Goal: Task Accomplishment & Management: Use online tool/utility

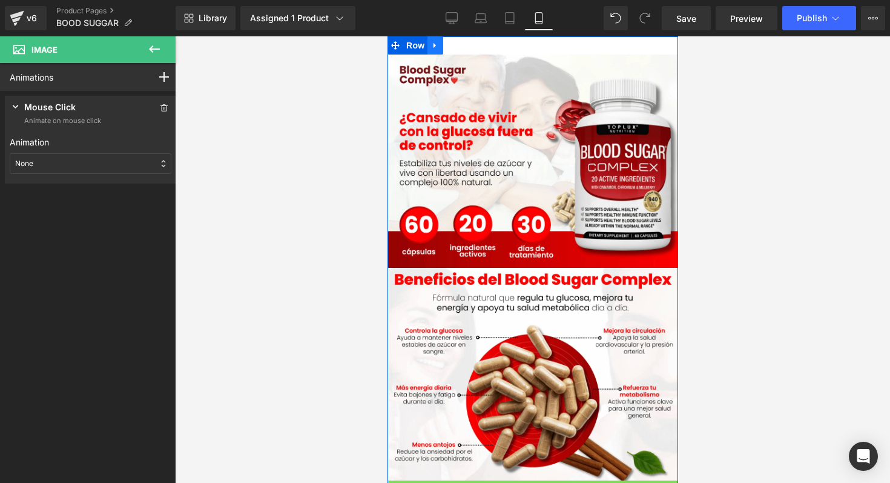
click at [434, 44] on icon at bounding box center [435, 45] width 8 height 9
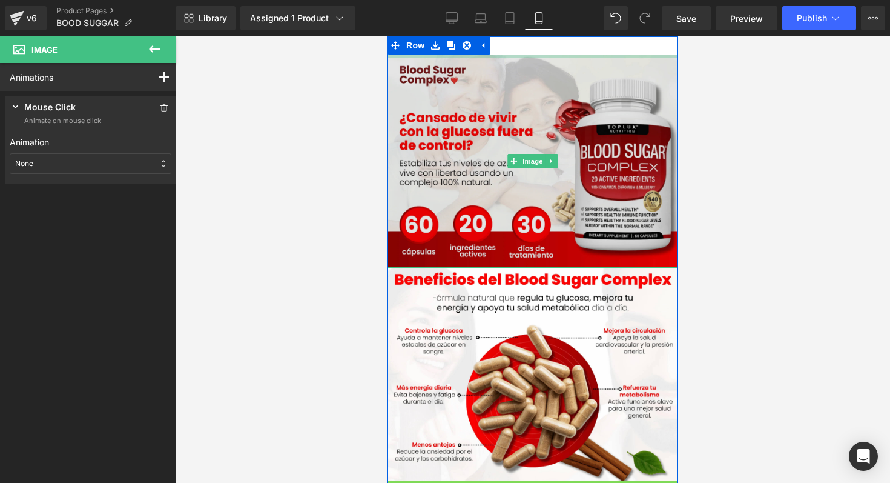
click at [544, 55] on div at bounding box center [532, 56] width 291 height 3
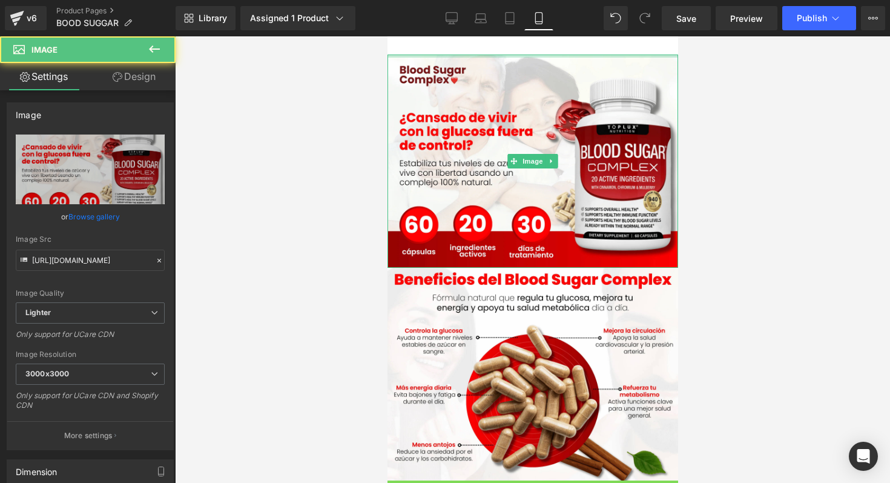
drag, startPoint x: 544, startPoint y: 54, endPoint x: 548, endPoint y: 22, distance: 32.4
click at [548, 36] on html "Ir directamente al contenido Image Image Image Image Row Sale Off (P) Image Con…" at bounding box center [532, 259] width 291 height 446
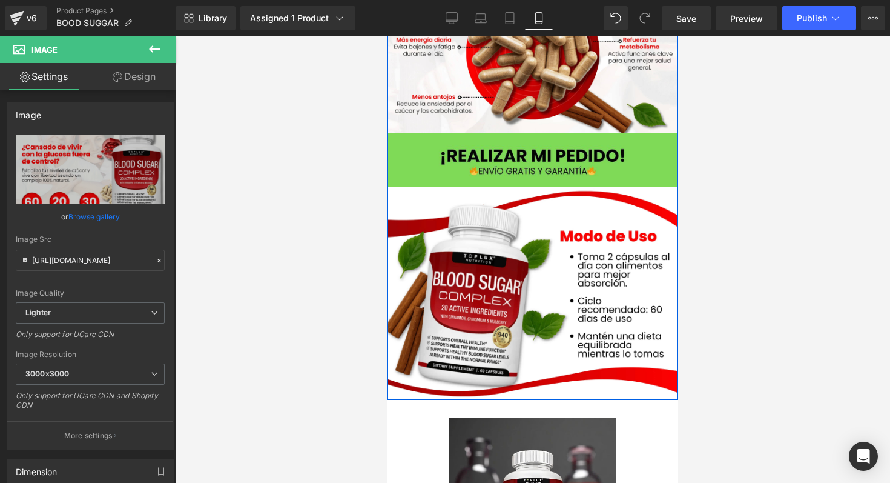
scroll to position [375, 0]
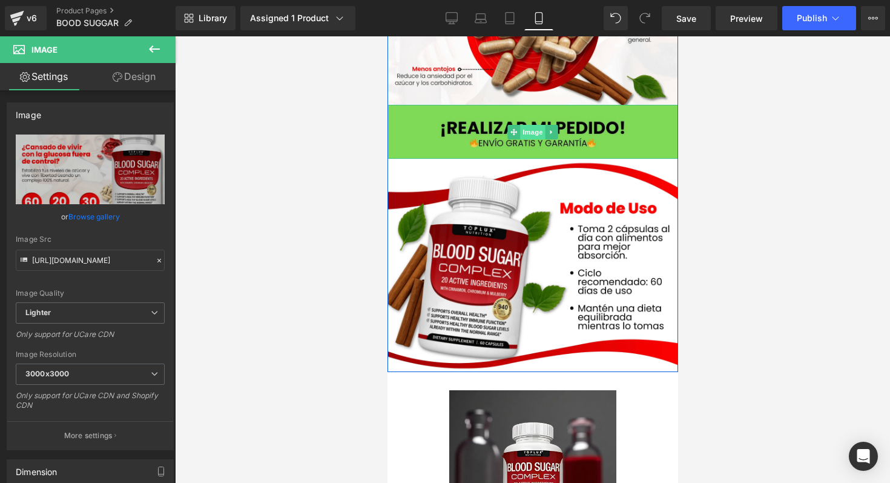
click at [520, 138] on span "Image" at bounding box center [532, 132] width 25 height 15
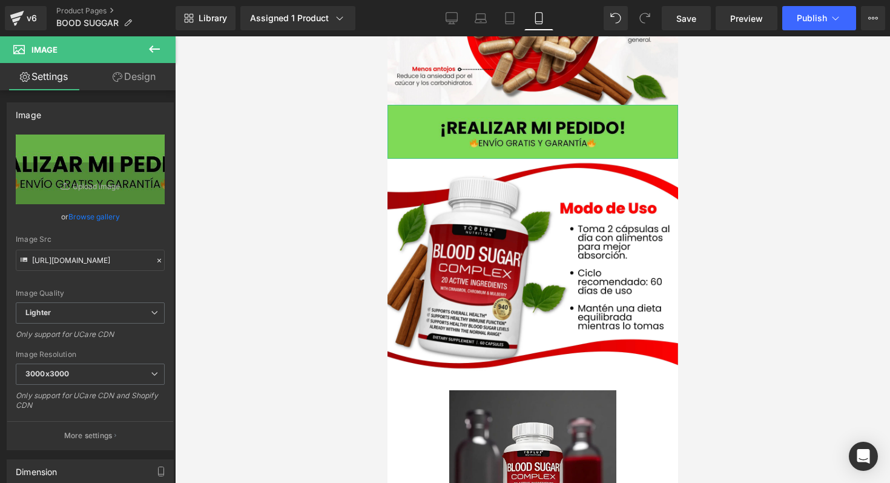
click at [133, 83] on link "Design" at bounding box center [134, 76] width 88 height 27
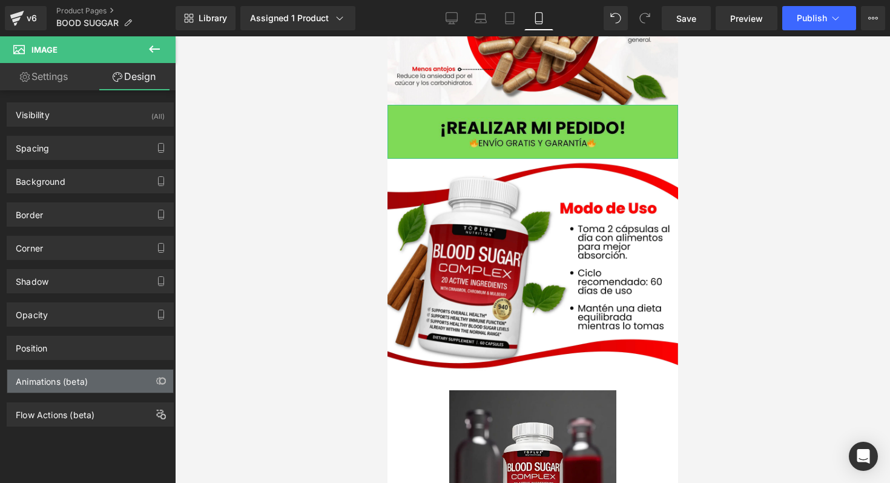
click at [111, 382] on div "Animations (beta)" at bounding box center [90, 380] width 166 height 23
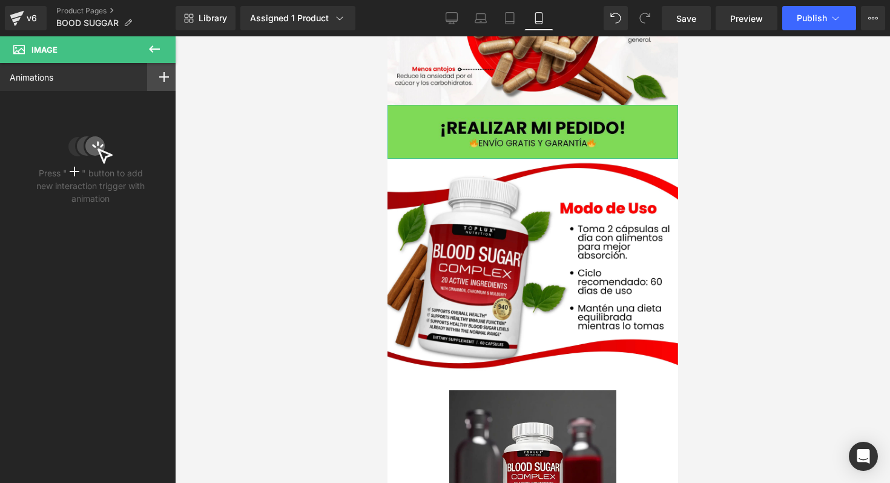
click at [159, 78] on icon at bounding box center [164, 77] width 10 height 10
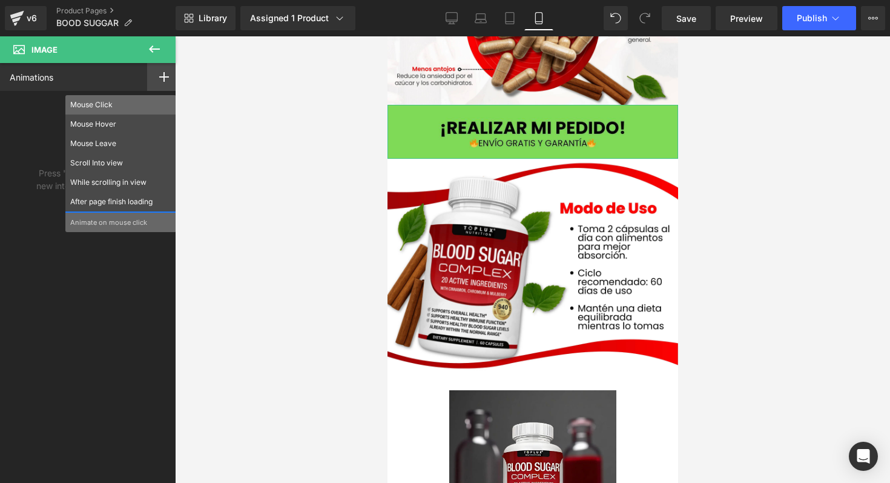
click at [119, 101] on p "Mouse Click" at bounding box center [120, 104] width 101 height 11
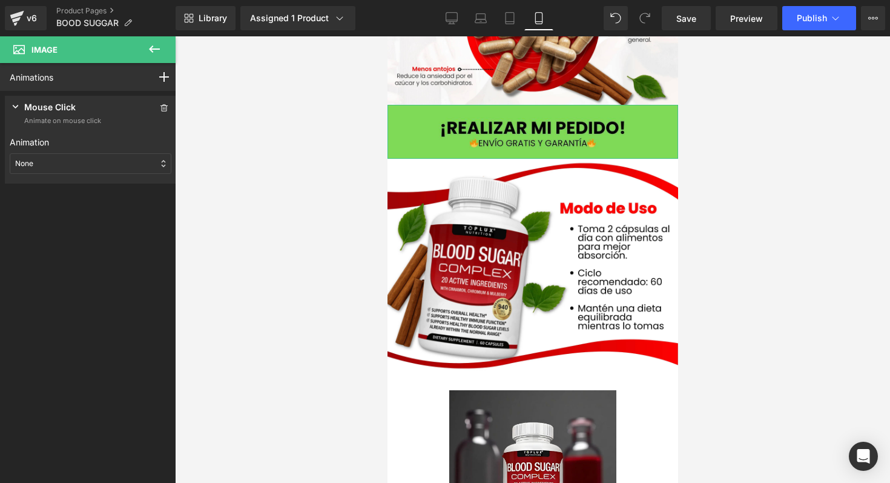
click at [91, 160] on div "None" at bounding box center [91, 163] width 162 height 21
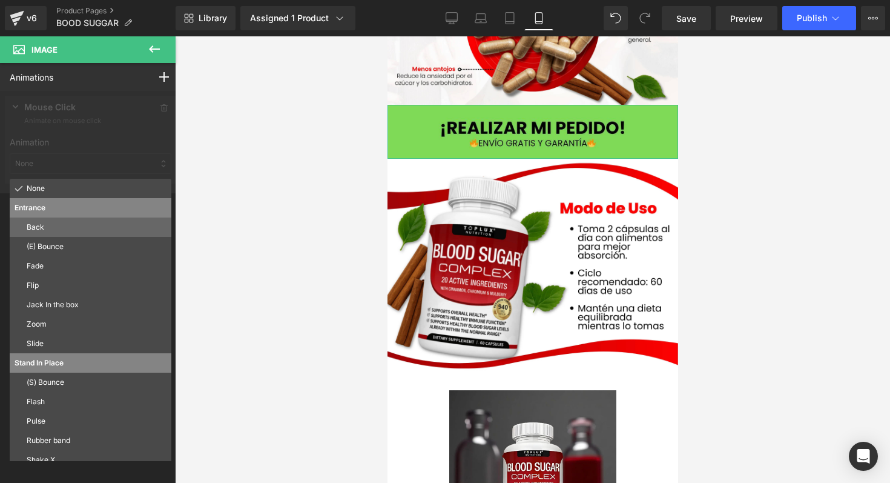
click at [56, 225] on p "Back" at bounding box center [97, 227] width 140 height 11
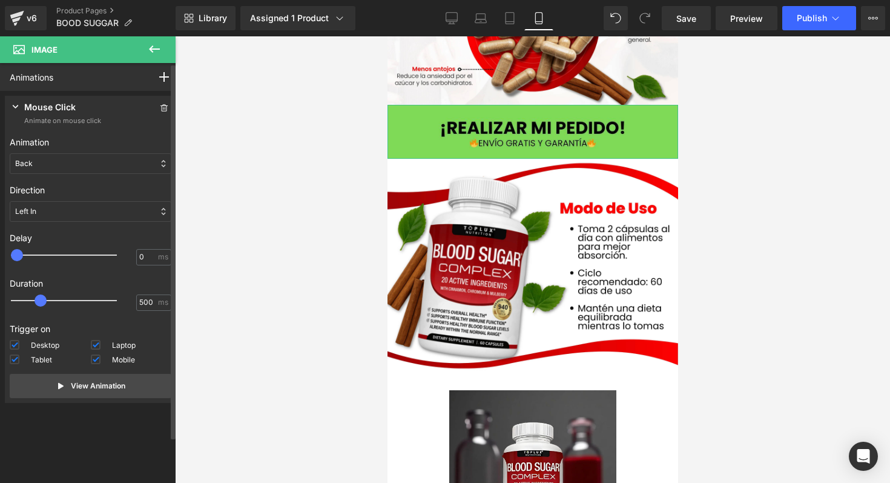
click at [88, 164] on div "Back" at bounding box center [91, 163] width 162 height 21
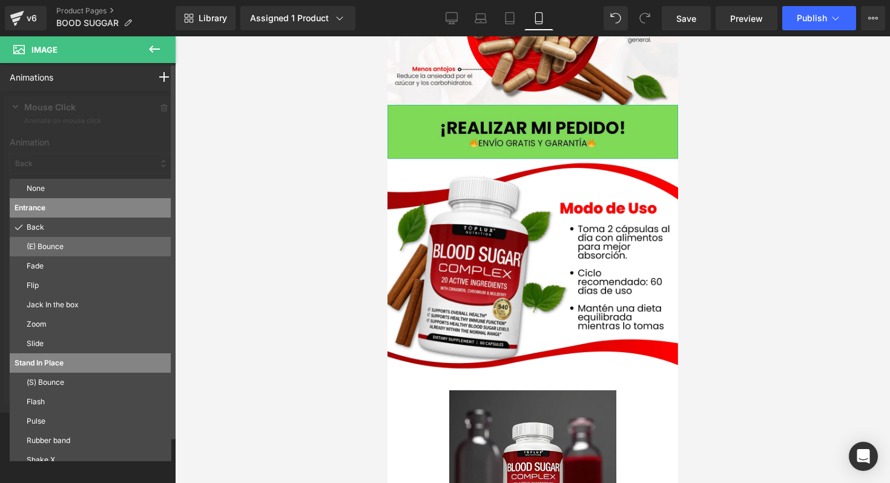
click at [59, 246] on p "(E) Bounce" at bounding box center [97, 246] width 140 height 11
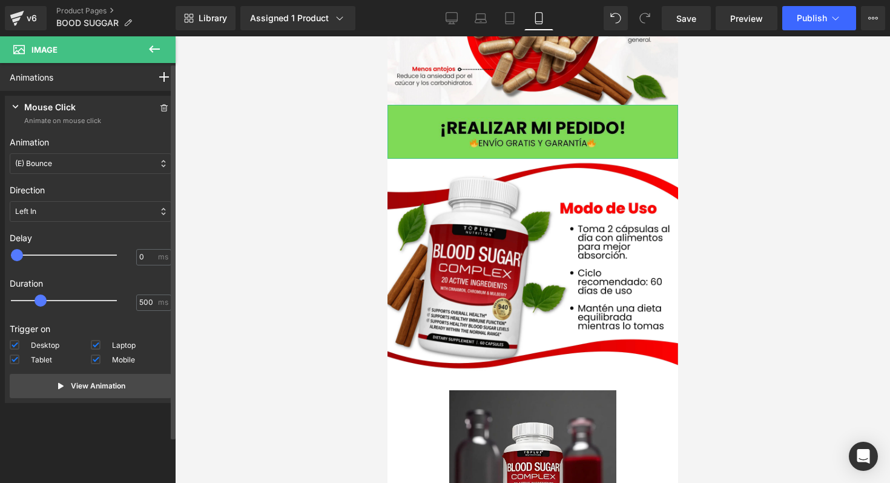
click at [85, 154] on div "(E) Bounce" at bounding box center [91, 163] width 162 height 21
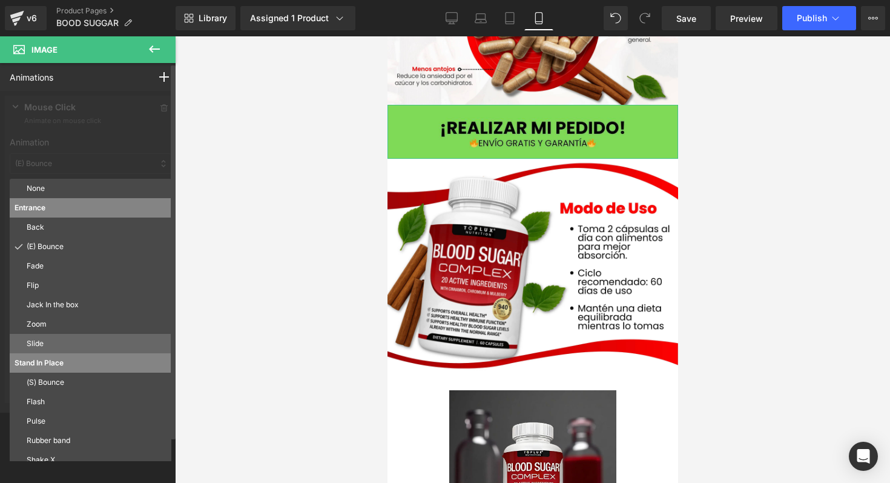
click at [50, 345] on p "Slide" at bounding box center [97, 343] width 140 height 11
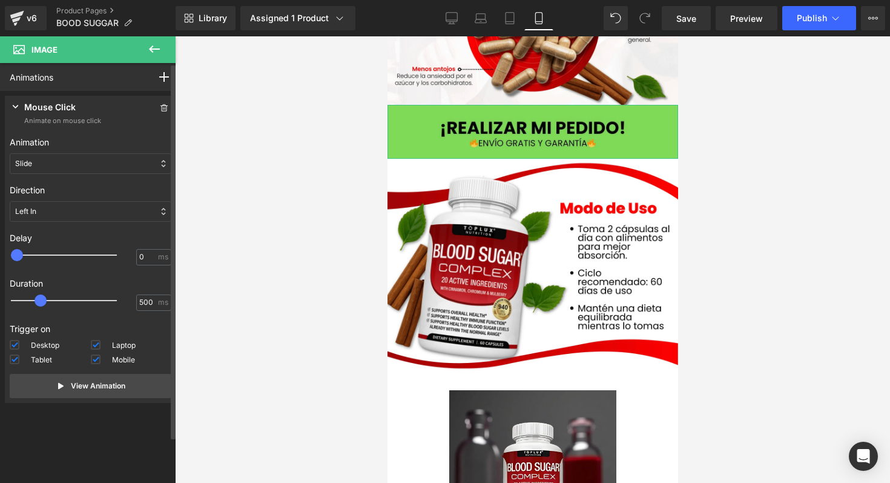
click at [88, 161] on div "Slide" at bounding box center [91, 163] width 162 height 21
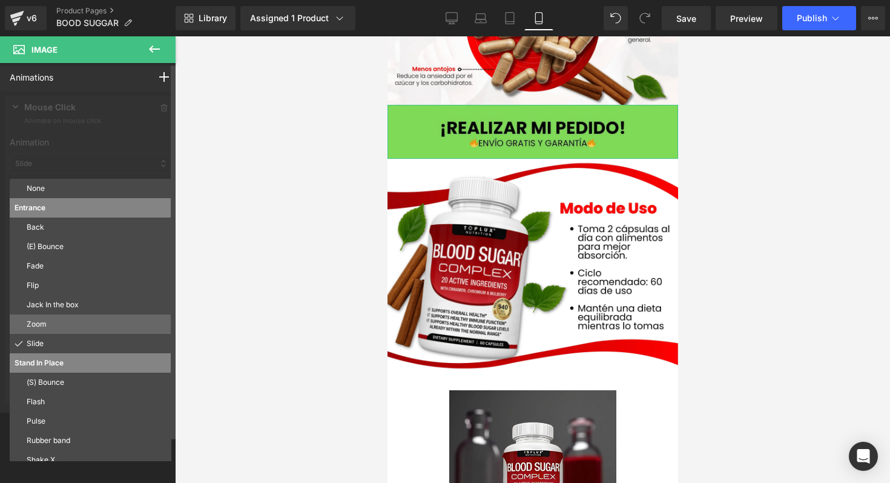
click at [64, 324] on p "Zoom" at bounding box center [97, 324] width 140 height 11
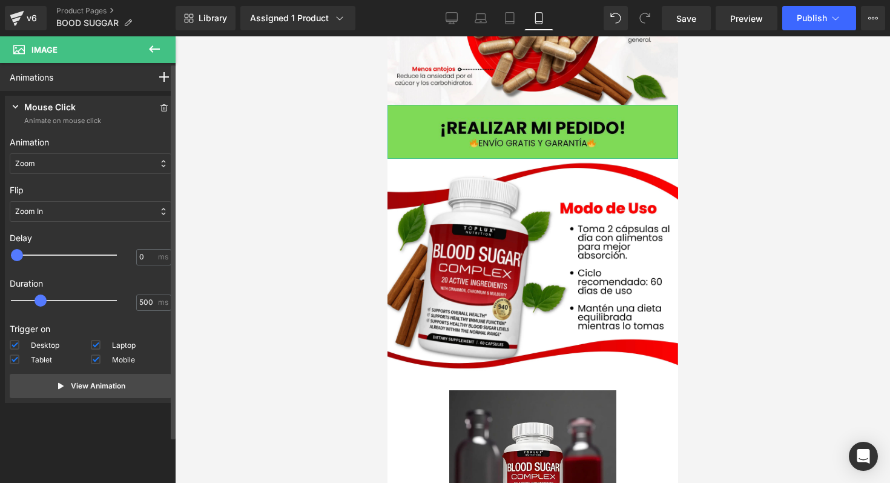
click at [78, 165] on div "Zoom" at bounding box center [91, 163] width 162 height 21
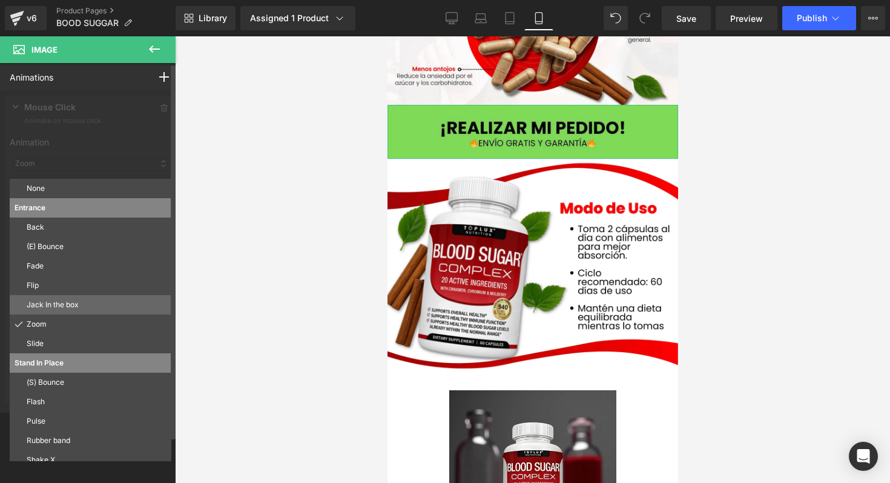
click at [48, 298] on div "Jack In the box" at bounding box center [91, 304] width 162 height 19
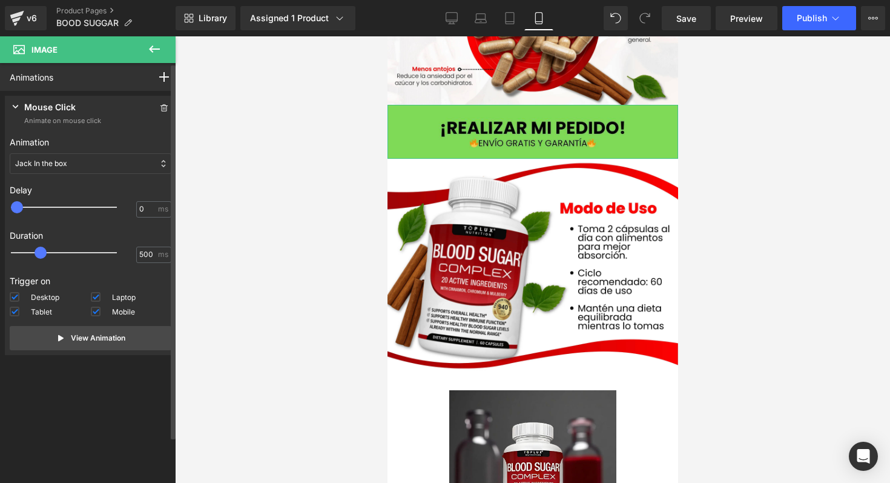
click at [90, 160] on div "Jack In the box" at bounding box center [91, 163] width 162 height 21
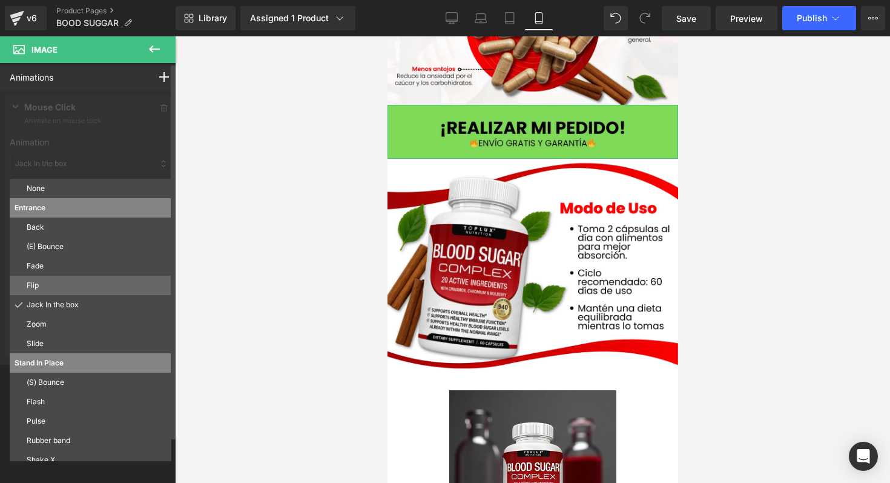
click at [66, 283] on p "Flip" at bounding box center [97, 285] width 140 height 11
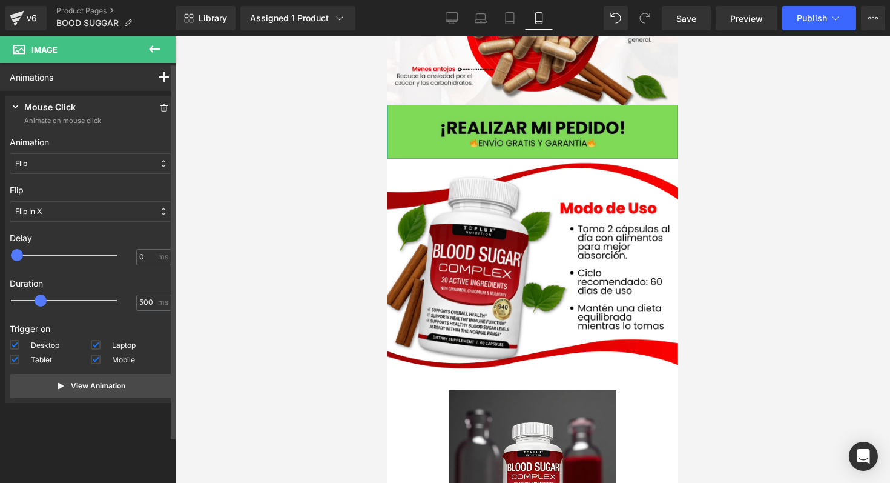
click at [87, 162] on div "Flip" at bounding box center [91, 163] width 162 height 21
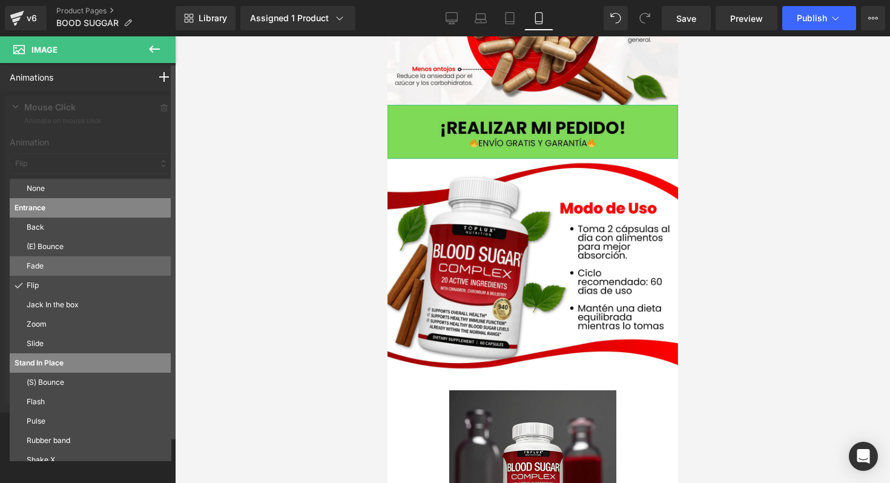
click at [59, 264] on p "Fade" at bounding box center [97, 265] width 140 height 11
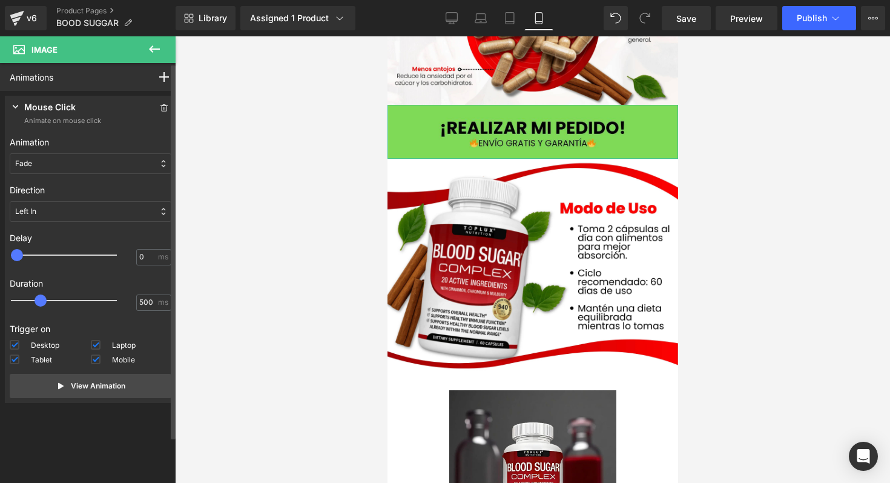
click at [88, 161] on div "Fade" at bounding box center [91, 163] width 162 height 21
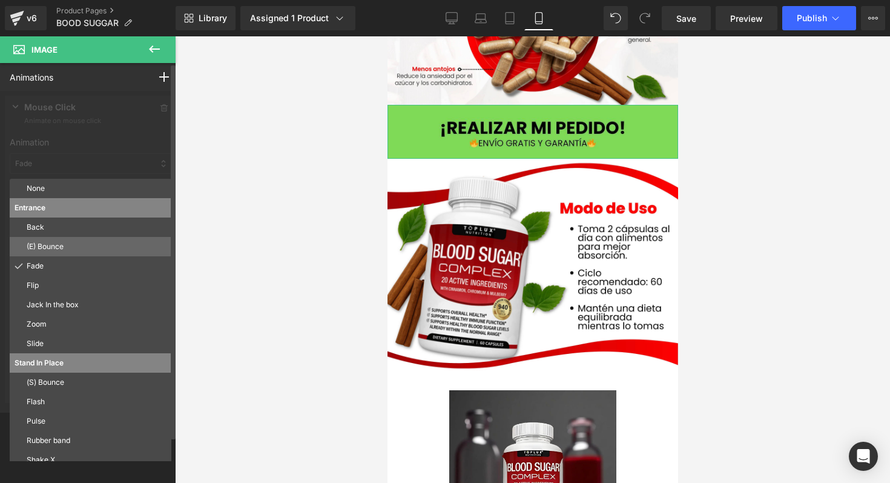
click at [58, 238] on div "(E) Bounce" at bounding box center [91, 246] width 162 height 19
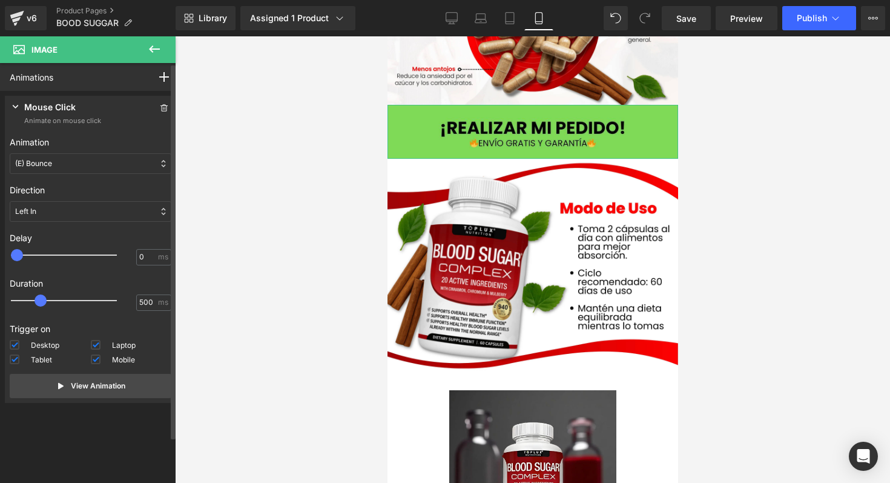
click at [88, 168] on div "(E) Bounce" at bounding box center [91, 163] width 162 height 21
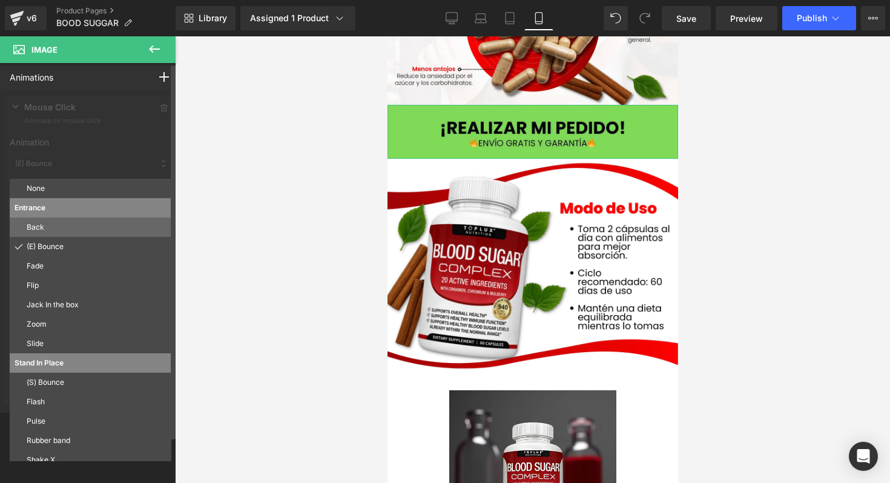
click at [65, 223] on p "Back" at bounding box center [97, 227] width 140 height 11
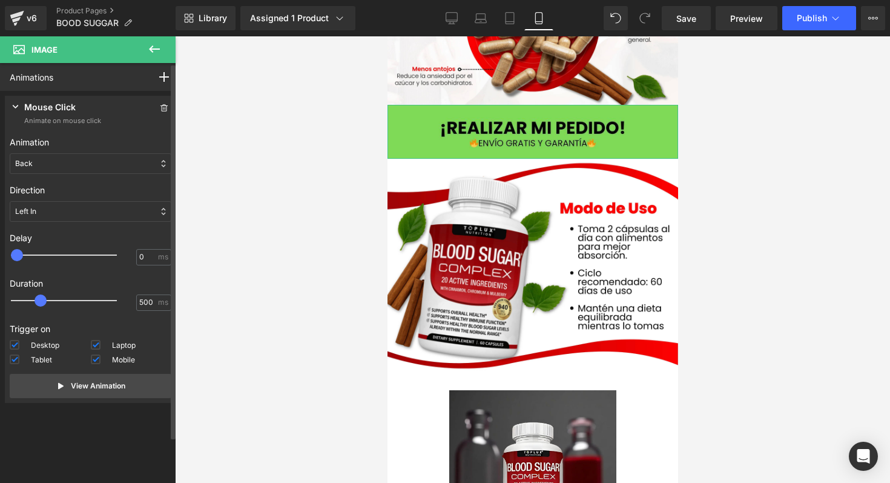
click at [91, 159] on div "Back" at bounding box center [91, 163] width 162 height 21
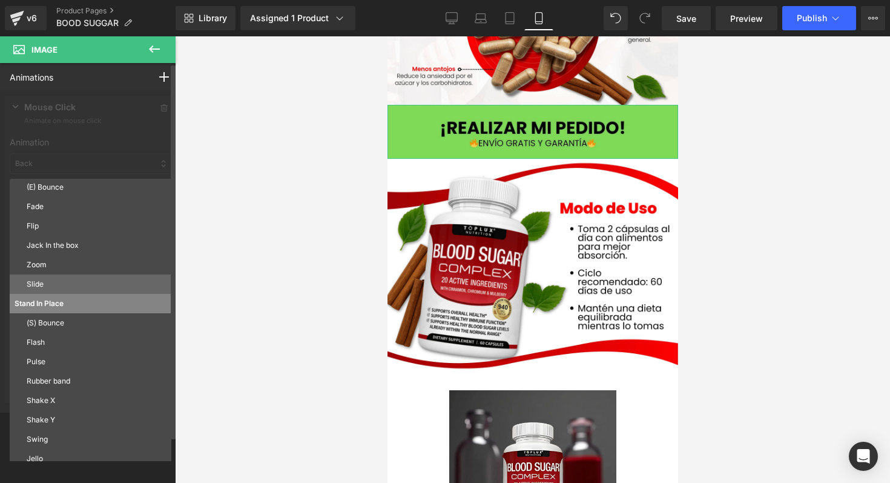
scroll to position [65, 0]
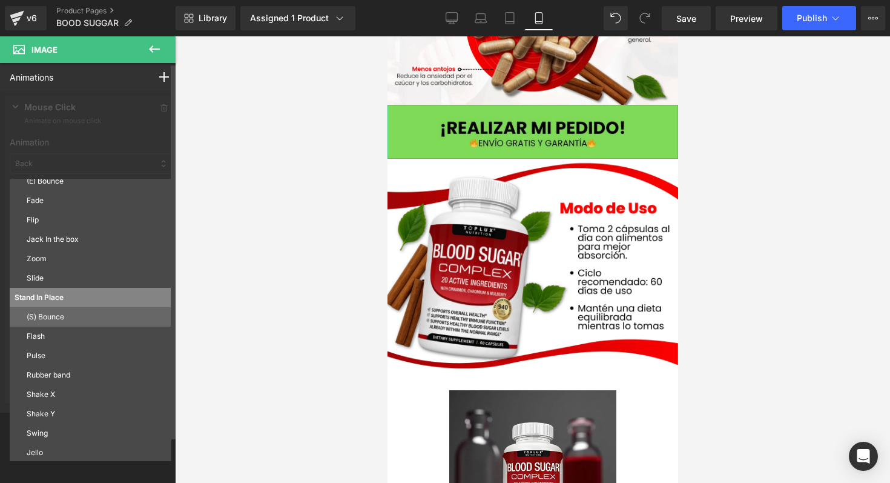
click at [72, 319] on p "(S) Bounce" at bounding box center [97, 316] width 140 height 11
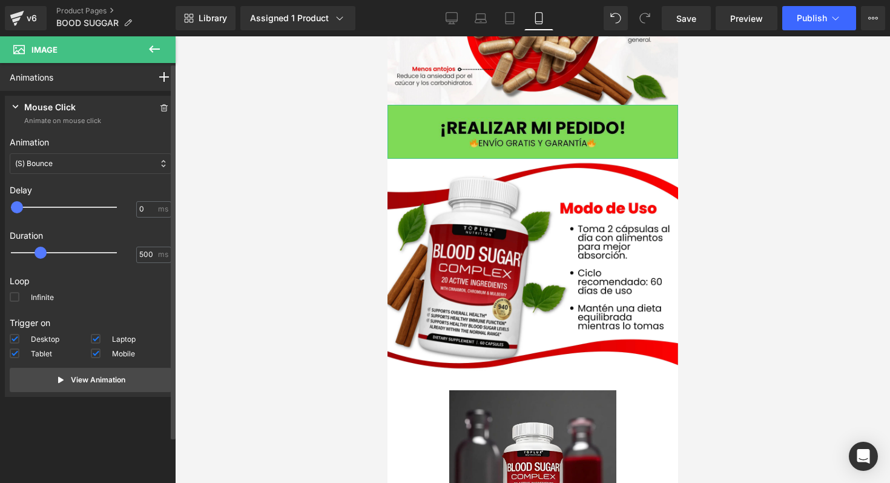
click at [108, 161] on div "(S) Bounce" at bounding box center [91, 163] width 162 height 21
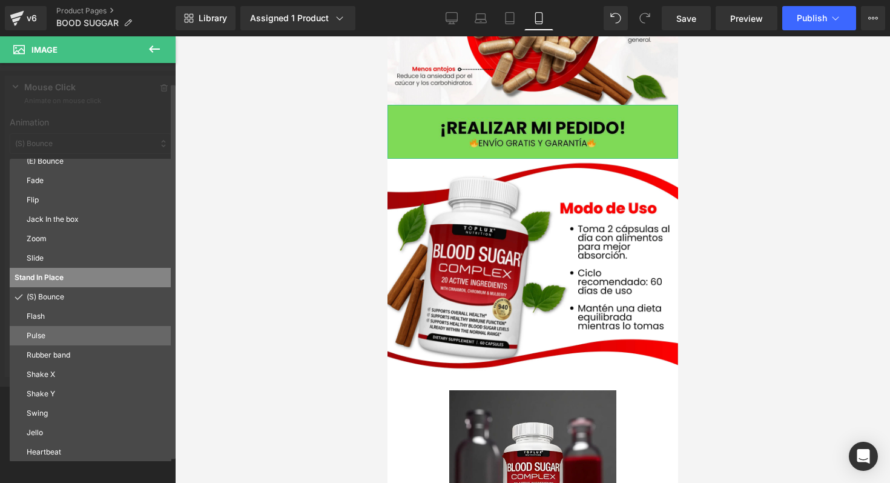
scroll to position [21, 0]
click at [91, 294] on p "(S) Bounce" at bounding box center [97, 296] width 140 height 11
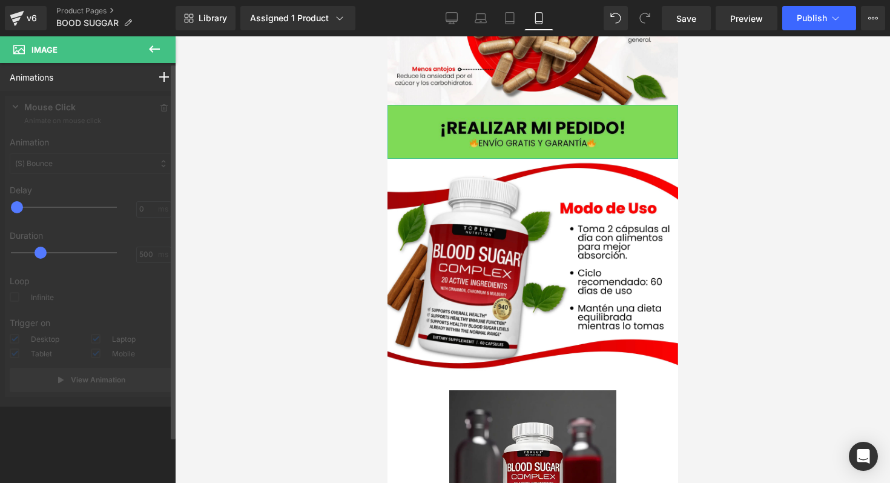
scroll to position [0, 0]
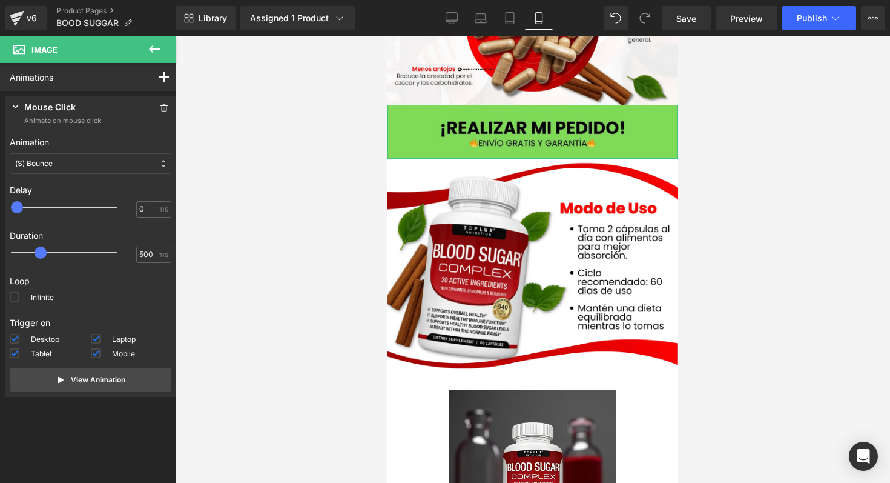
type input "400"
click at [40, 209] on div at bounding box center [72, 207] width 106 height 24
click at [87, 170] on div "(S) Bounce" at bounding box center [91, 163] width 162 height 21
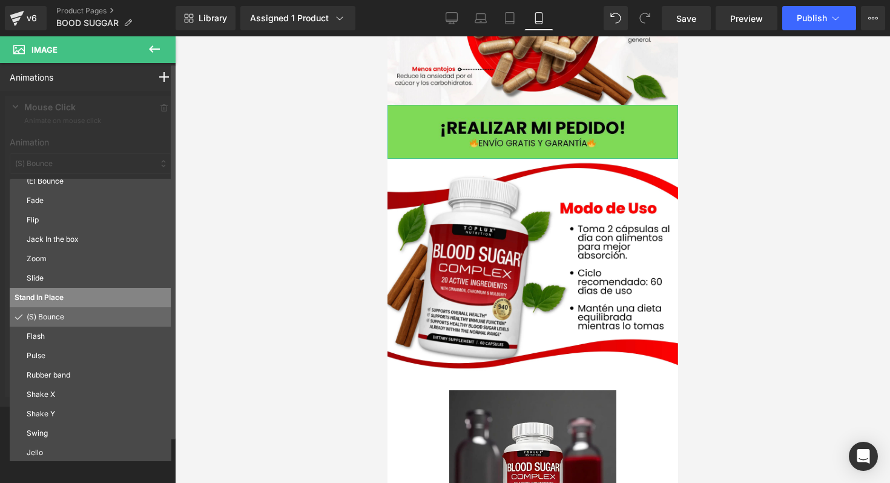
click at [50, 320] on p "(S) Bounce" at bounding box center [97, 316] width 140 height 11
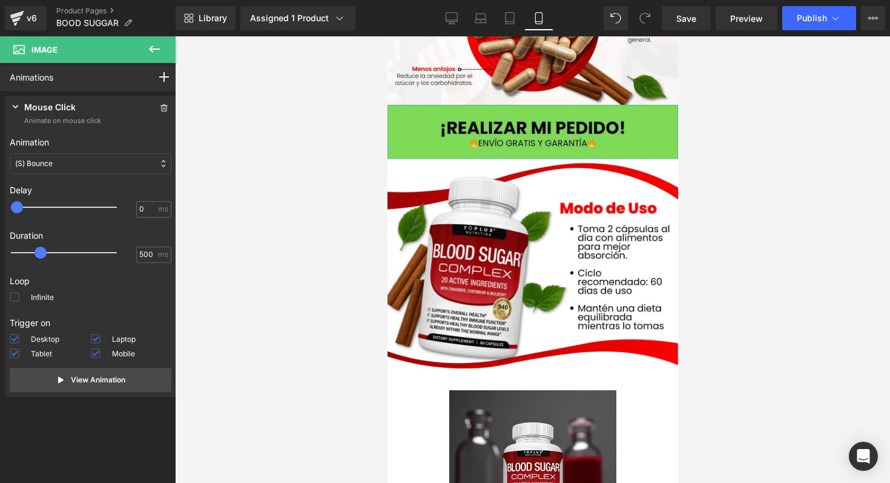
click at [14, 102] on icon at bounding box center [16, 107] width 12 height 12
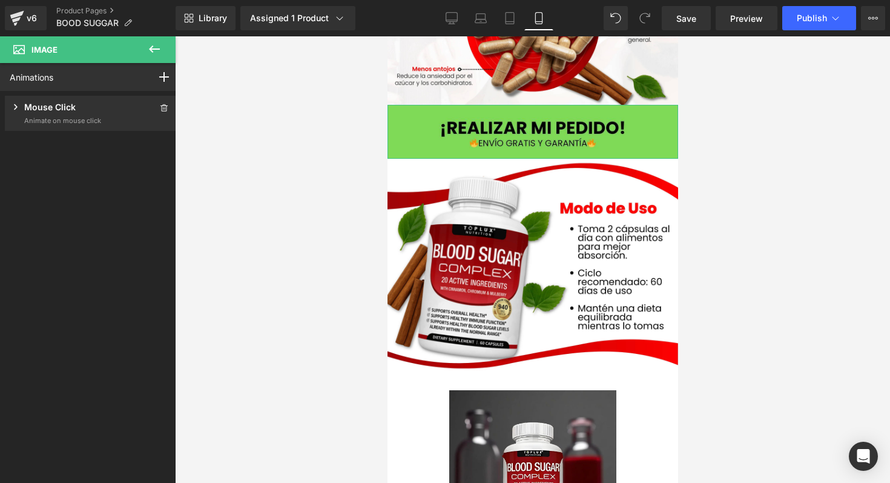
click at [14, 102] on icon at bounding box center [16, 107] width 12 height 12
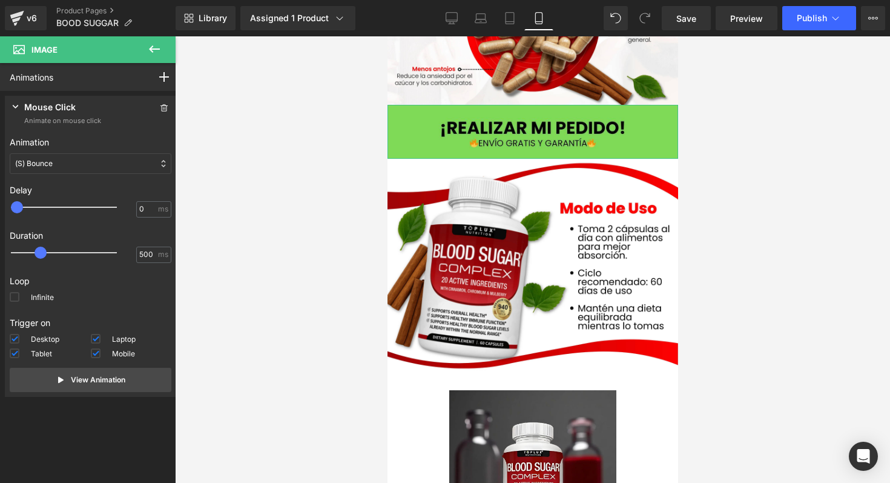
click at [169, 111] on div "Mouse Click Animate on mouse click Animation None Entrance Back (E) Bounce Fade…" at bounding box center [90, 246] width 171 height 301
click at [160, 110] on icon at bounding box center [163, 107] width 7 height 7
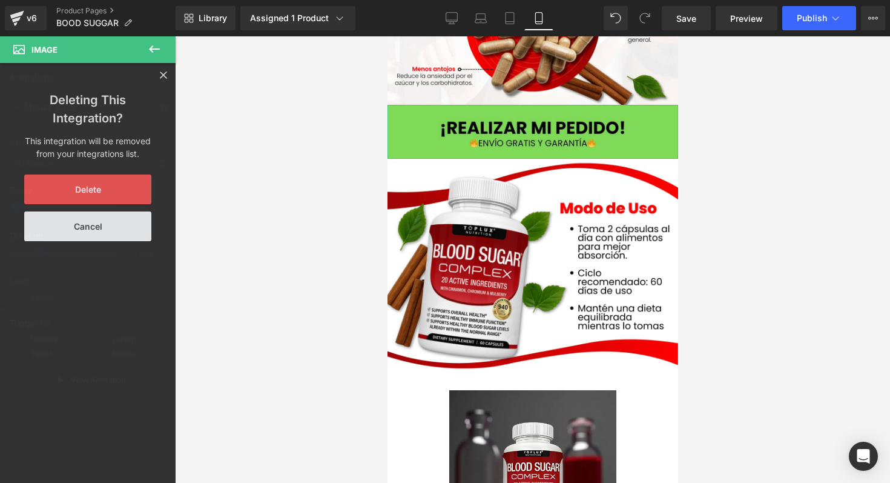
click at [104, 190] on button "Delete" at bounding box center [87, 189] width 127 height 30
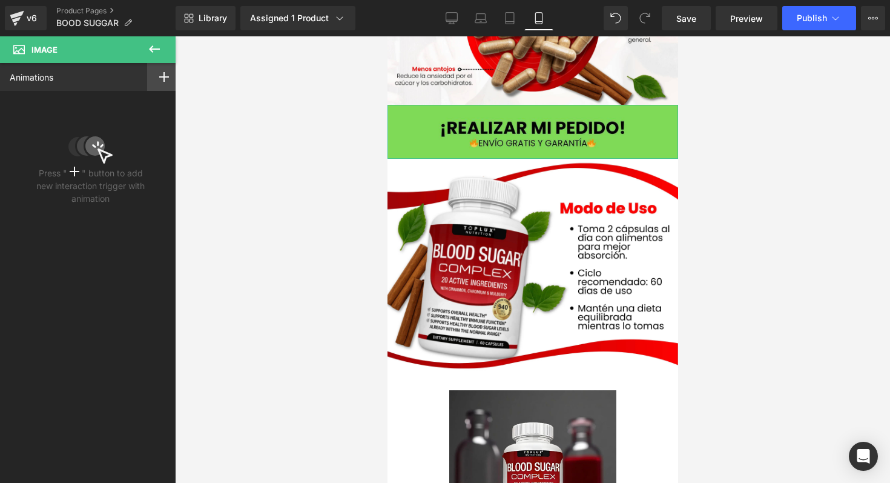
click at [160, 79] on icon at bounding box center [164, 77] width 10 height 10
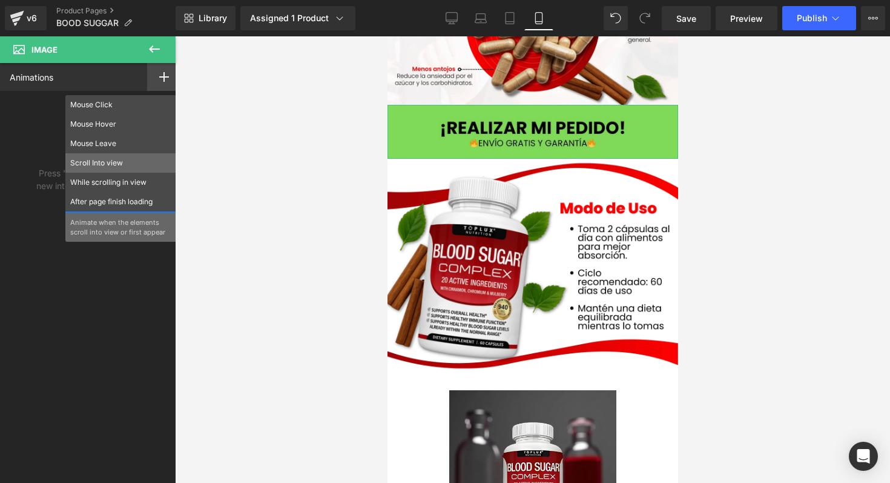
click at [134, 159] on p "Scroll Into view" at bounding box center [120, 162] width 101 height 11
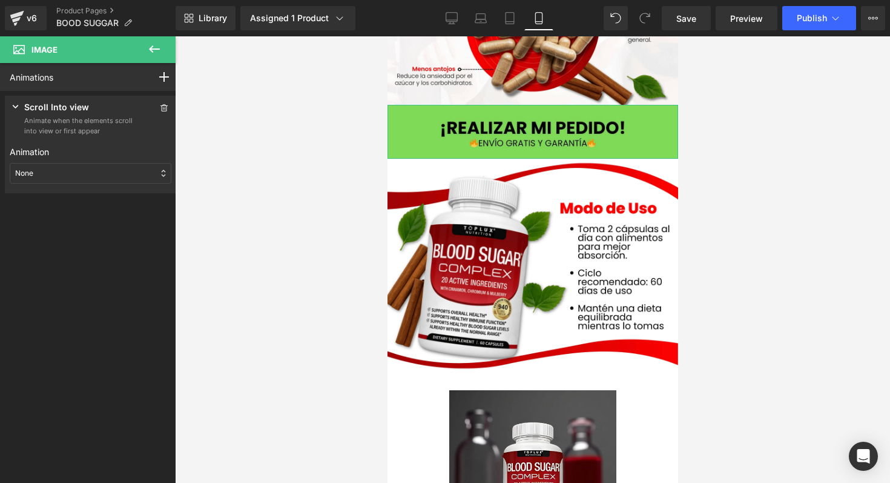
click at [117, 168] on div "None" at bounding box center [91, 173] width 162 height 21
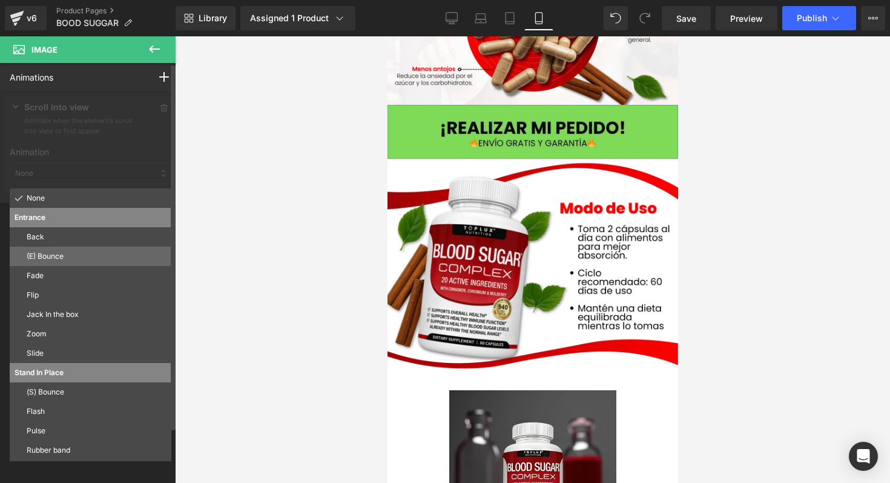
click at [86, 247] on div "(E) Bounce" at bounding box center [91, 255] width 162 height 19
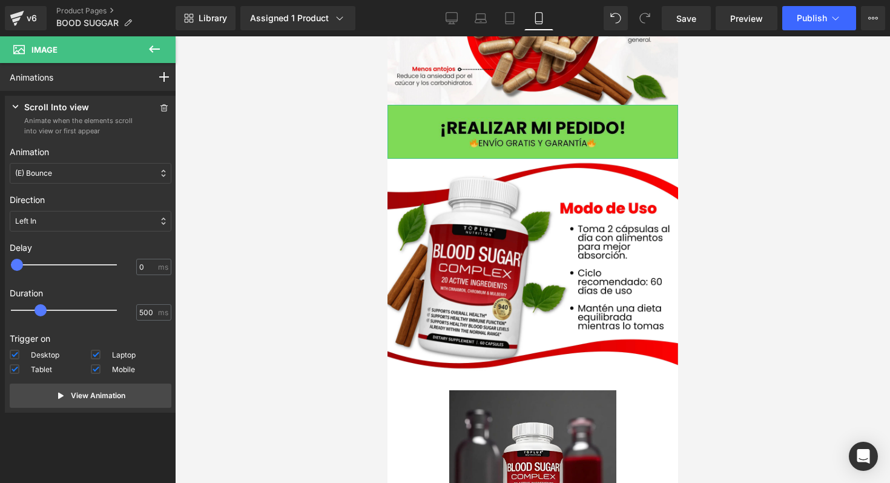
click at [99, 176] on div "(E) Bounce" at bounding box center [91, 173] width 162 height 21
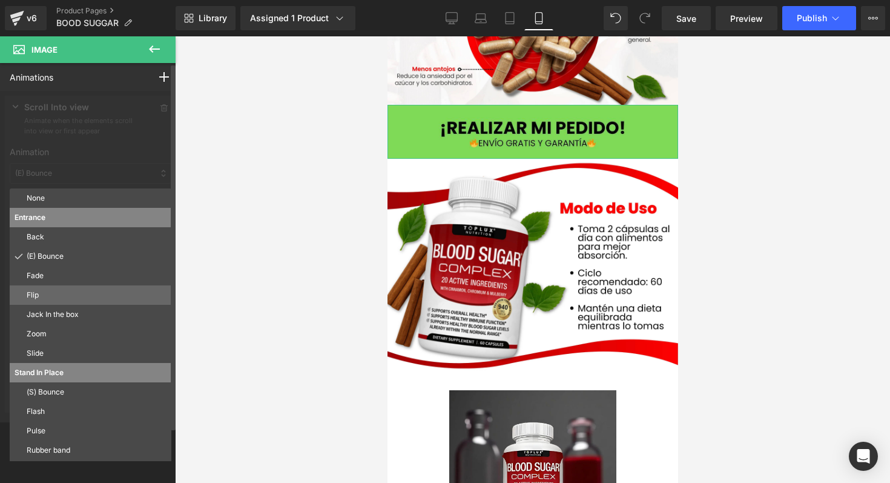
click at [64, 291] on p "Flip" at bounding box center [97, 294] width 140 height 11
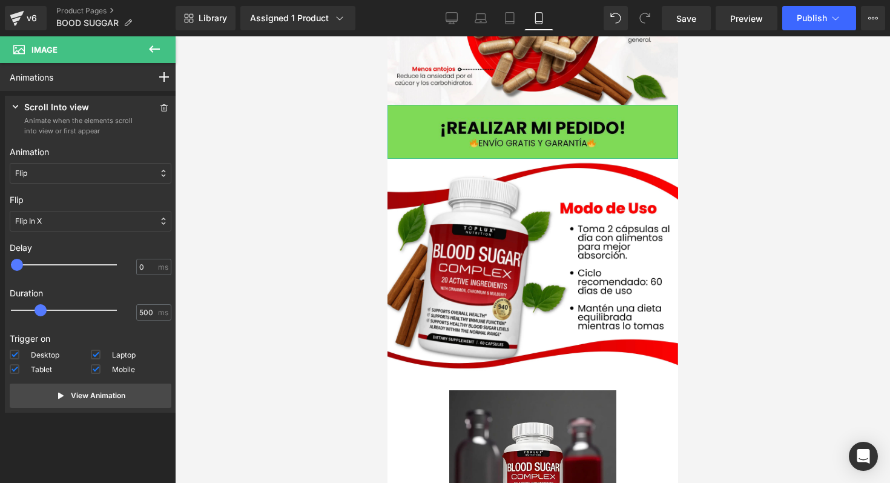
click at [114, 174] on div "Flip" at bounding box center [91, 173] width 162 height 21
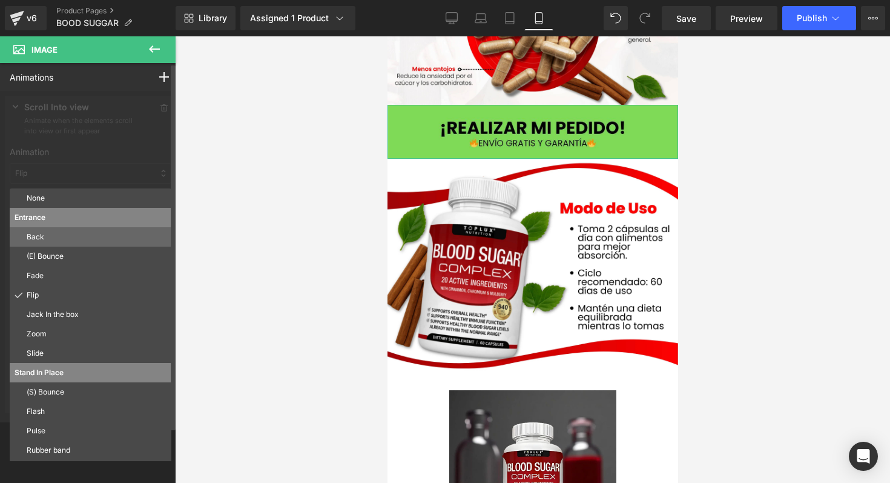
click at [76, 244] on div "Back" at bounding box center [91, 236] width 162 height 19
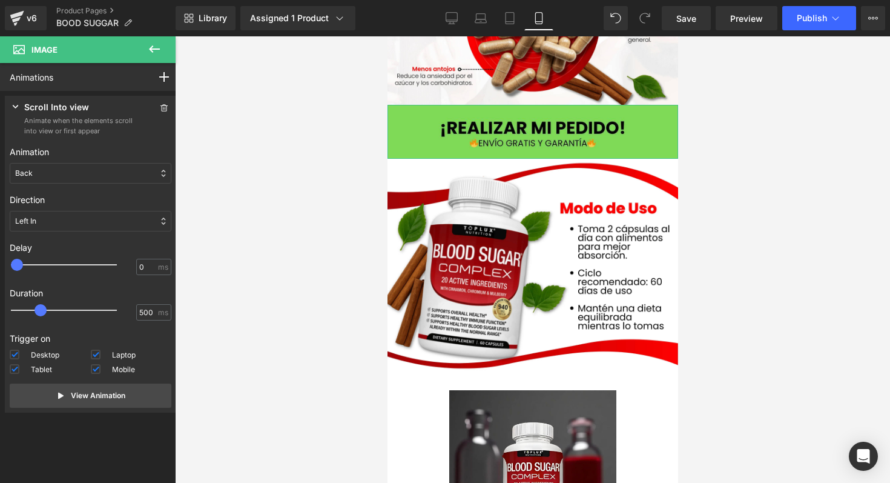
click at [82, 168] on div "Back" at bounding box center [91, 173] width 162 height 21
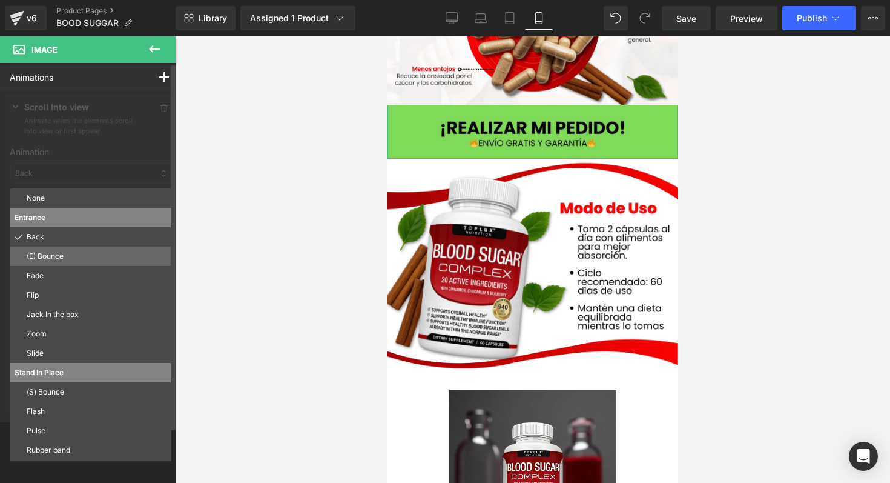
click at [84, 255] on p "(E) Bounce" at bounding box center [97, 256] width 140 height 11
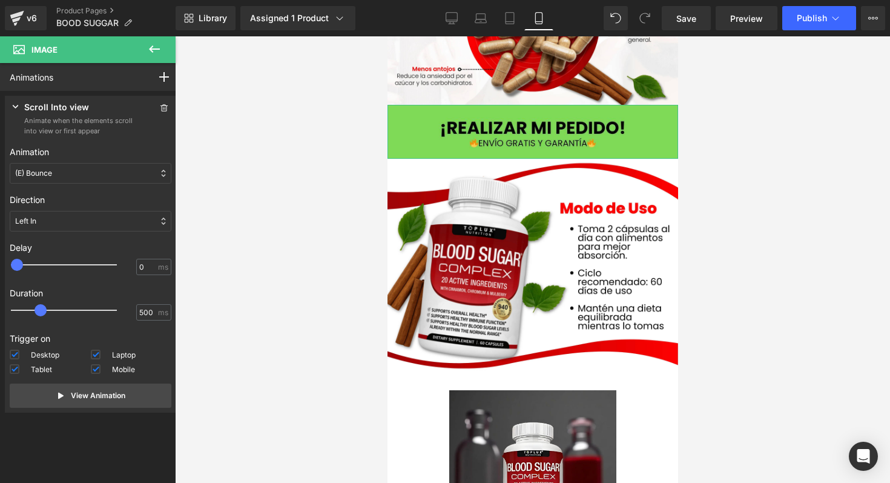
click at [92, 177] on div "(E) Bounce" at bounding box center [91, 173] width 162 height 21
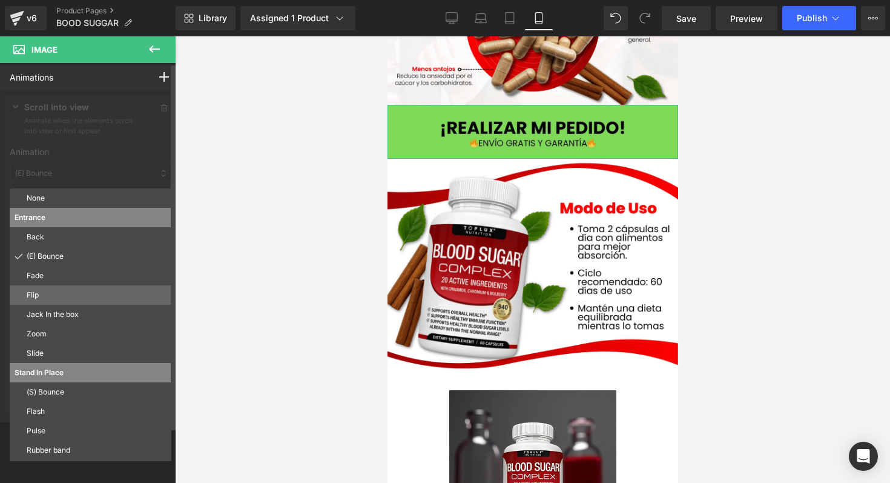
click at [55, 302] on div "Flip" at bounding box center [91, 294] width 162 height 19
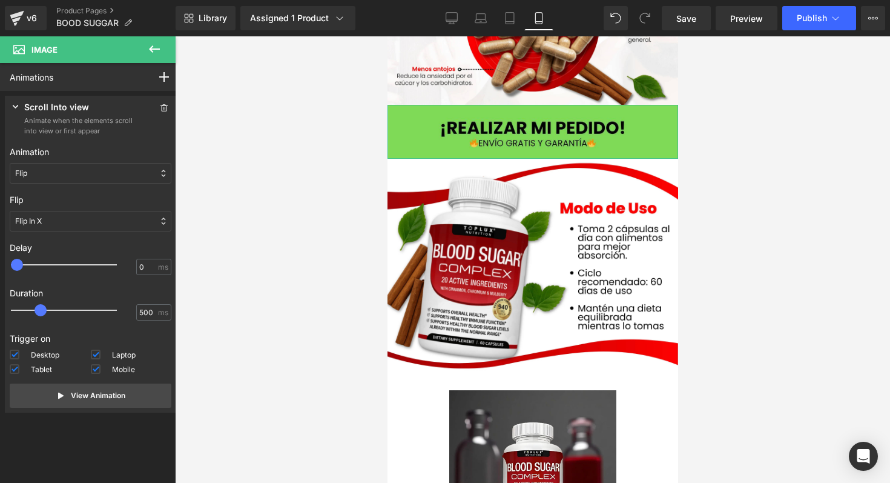
click at [99, 179] on div "Flip" at bounding box center [91, 173] width 162 height 21
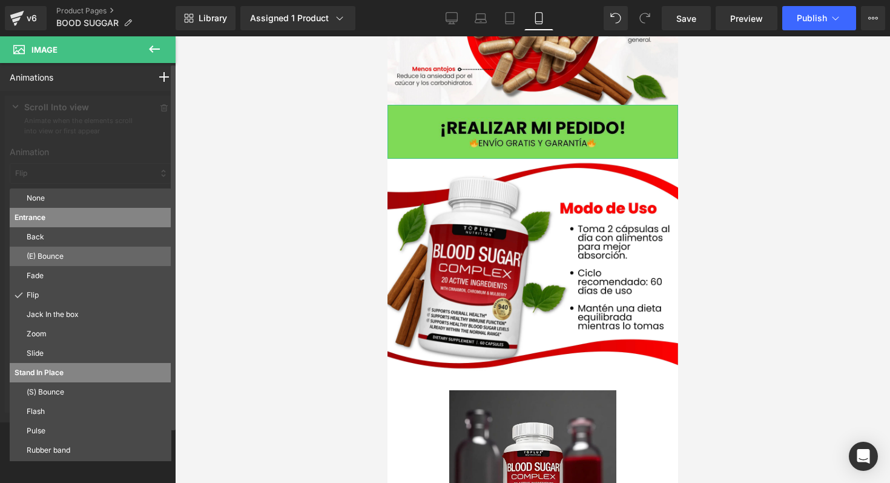
click at [66, 256] on p "(E) Bounce" at bounding box center [97, 256] width 140 height 11
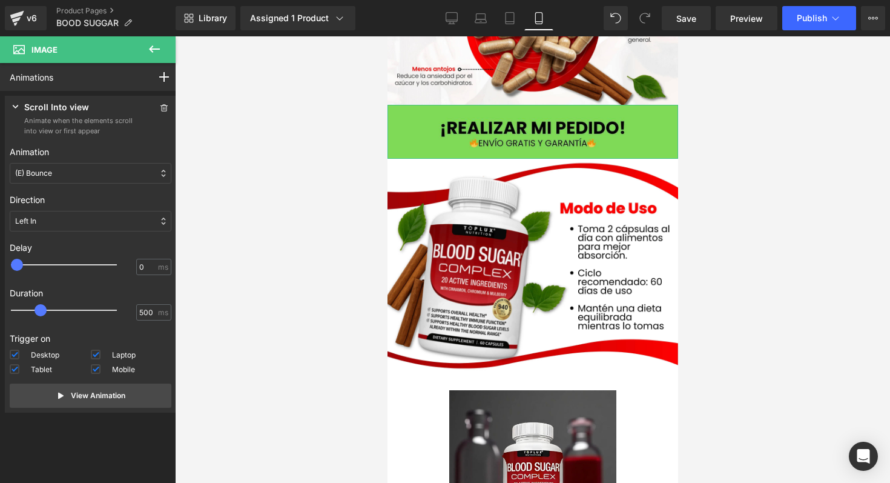
click at [122, 220] on div "Left In" at bounding box center [91, 221] width 162 height 21
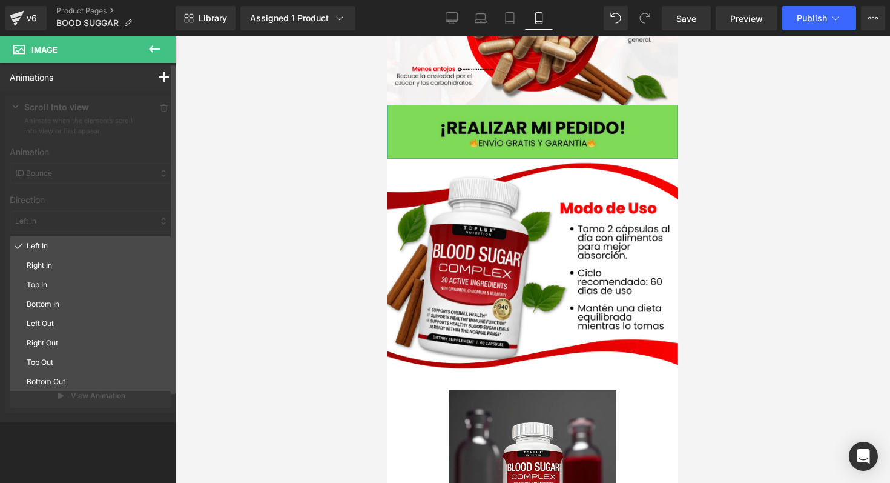
click at [139, 210] on div at bounding box center [90, 256] width 181 height 331
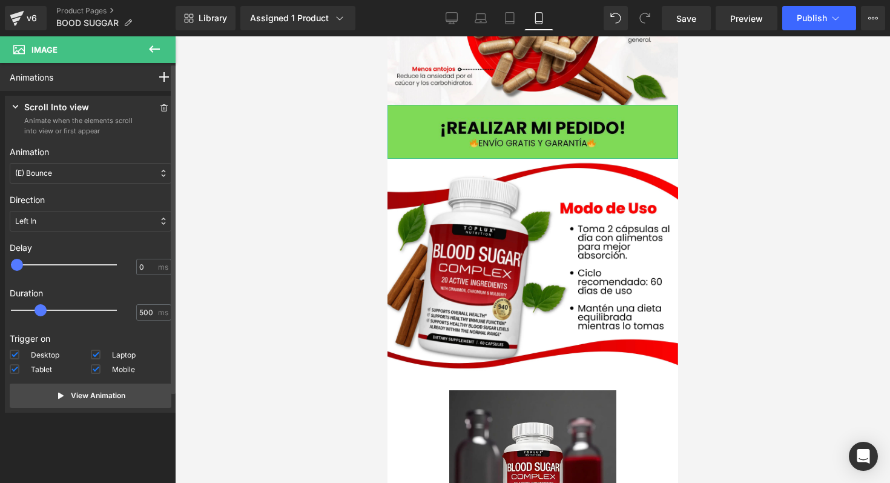
click at [136, 176] on div "(E) Bounce" at bounding box center [91, 173] width 162 height 21
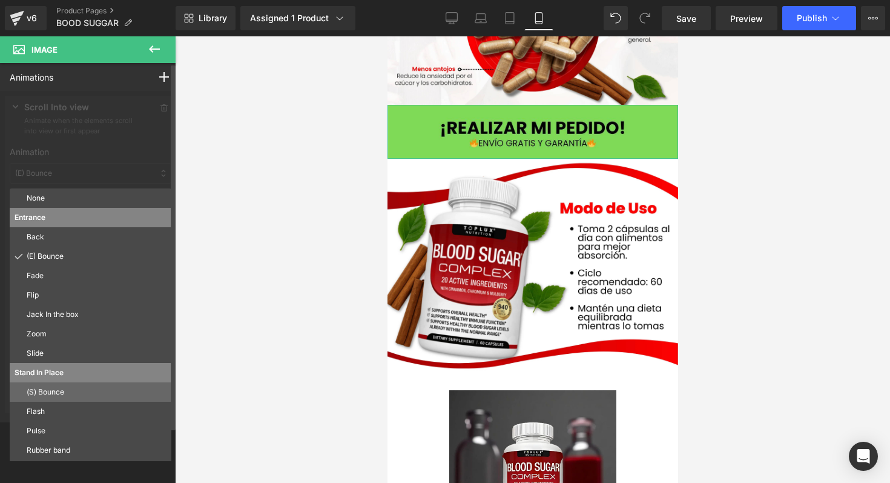
click at [59, 397] on p "(S) Bounce" at bounding box center [97, 391] width 140 height 11
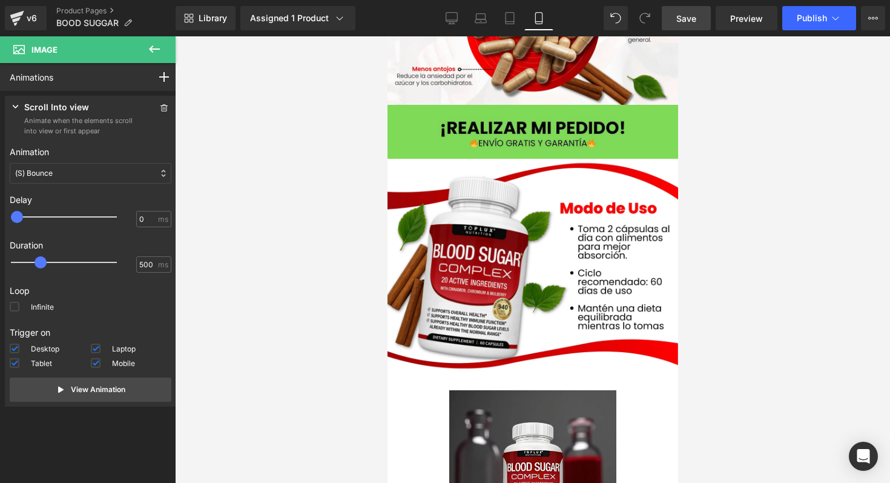
click at [692, 11] on link "Save" at bounding box center [686, 18] width 49 height 24
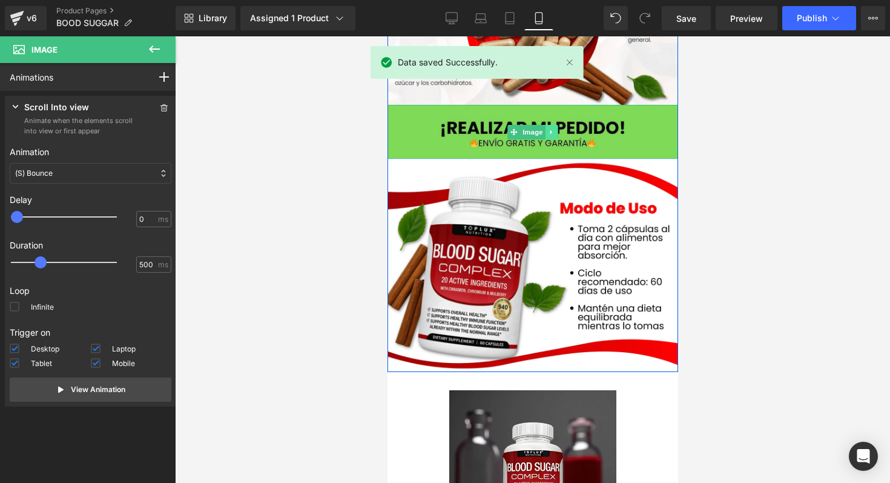
click at [545, 127] on link at bounding box center [551, 132] width 13 height 15
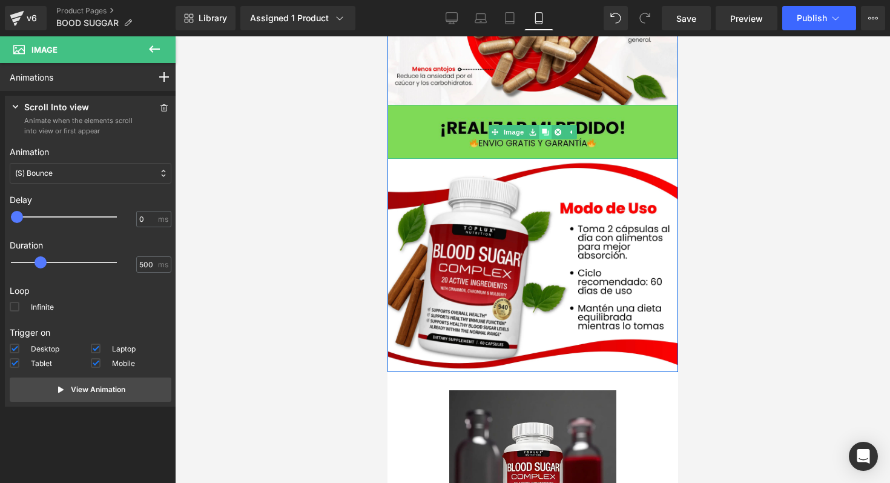
click at [541, 130] on icon at bounding box center [544, 131] width 7 height 7
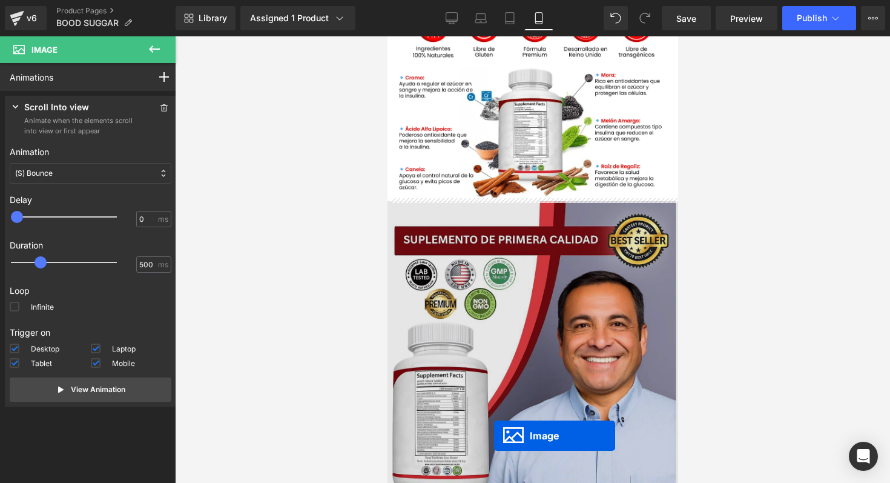
scroll to position [1211, 0]
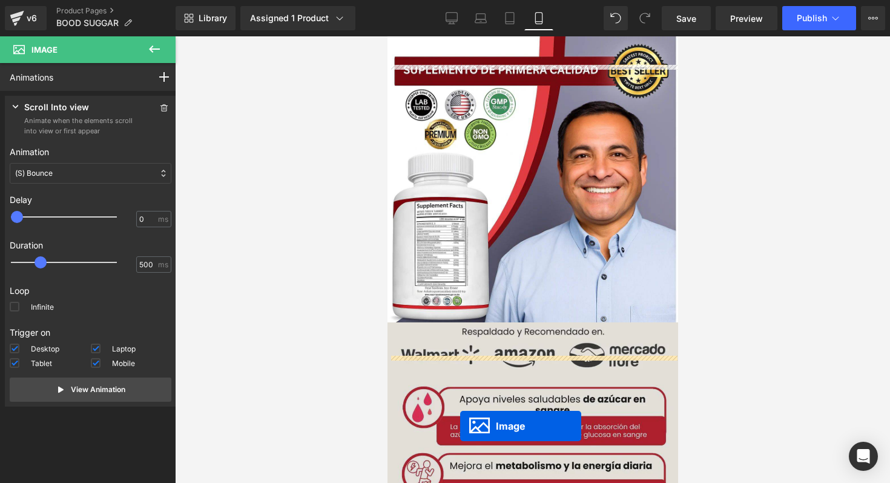
drag, startPoint x: 507, startPoint y: 184, endPoint x: 460, endPoint y: 440, distance: 260.4
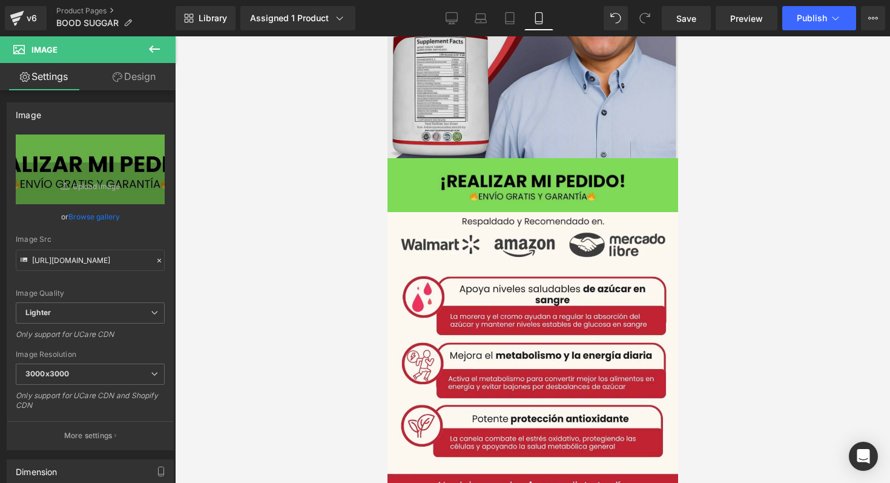
scroll to position [1491, 0]
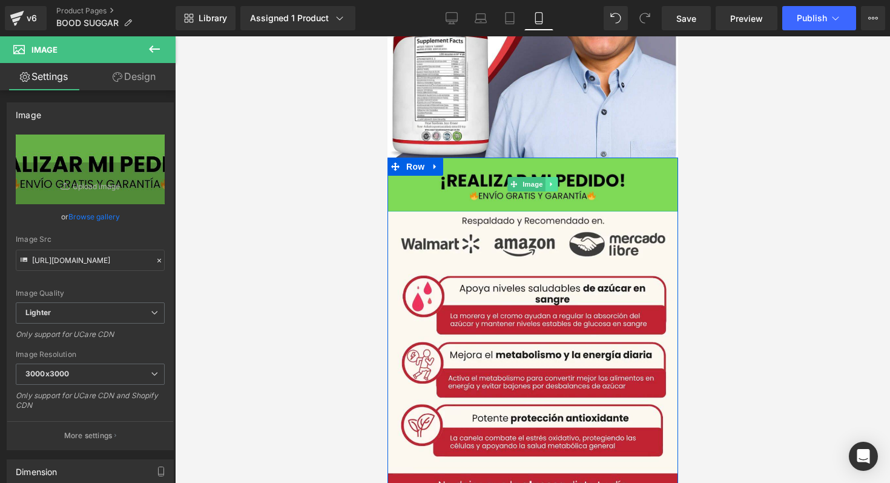
click at [551, 177] on link at bounding box center [551, 184] width 13 height 15
click at [541, 181] on icon at bounding box center [544, 184] width 7 height 7
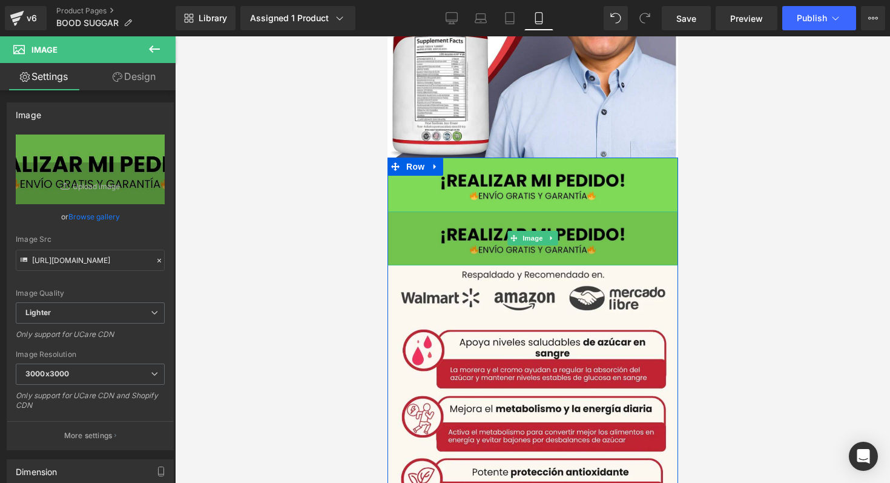
click at [480, 211] on img at bounding box center [532, 238] width 291 height 54
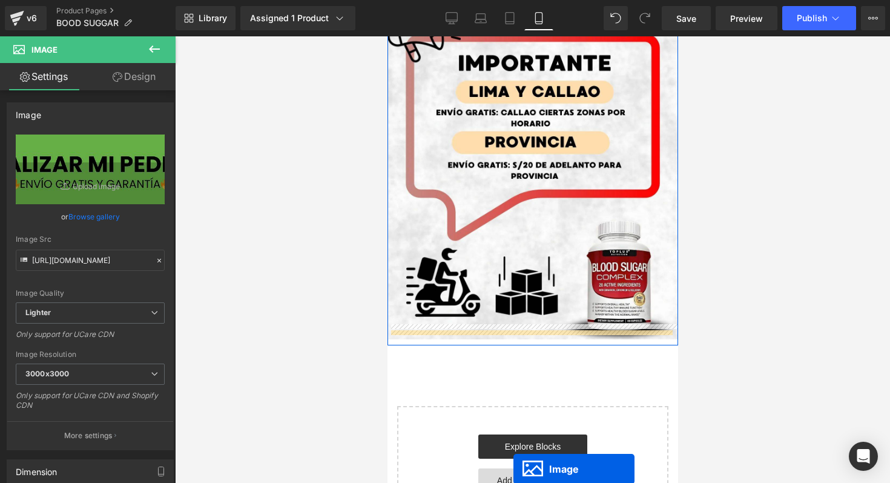
scroll to position [2351, 0]
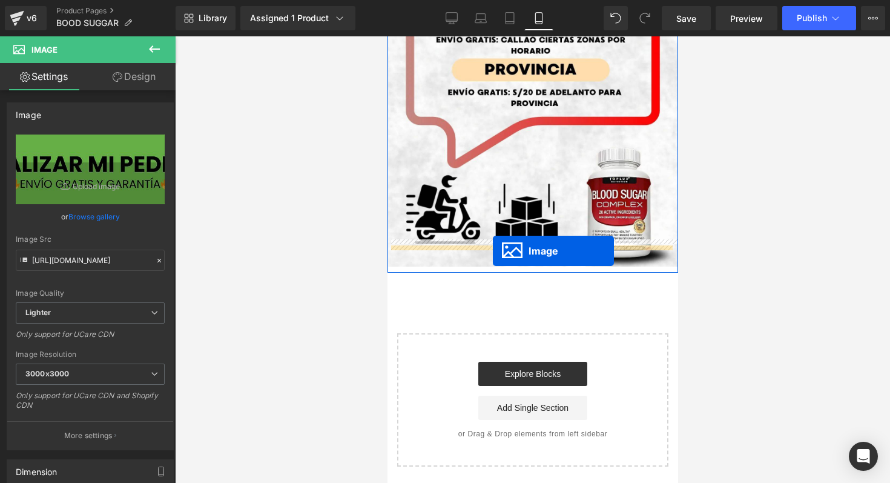
drag, startPoint x: 508, startPoint y: 210, endPoint x: 492, endPoint y: 251, distance: 43.9
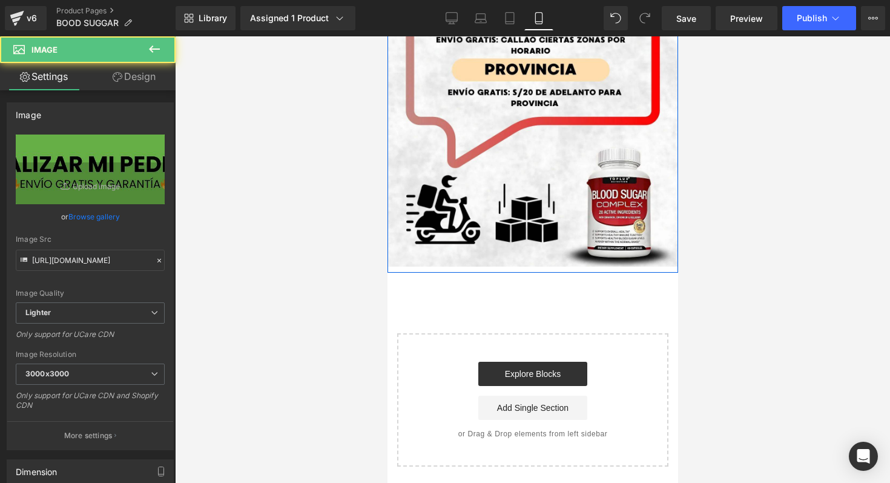
scroll to position [2321, 0]
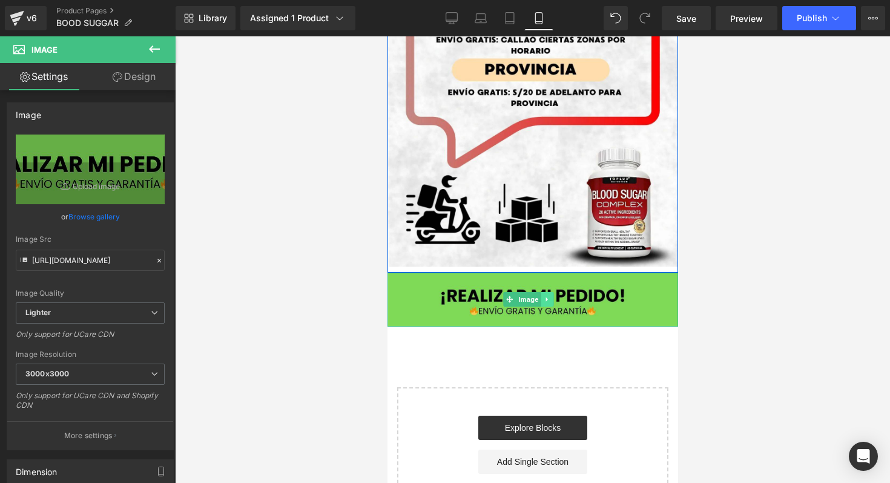
click at [552, 292] on link at bounding box center [546, 299] width 13 height 15
click at [554, 296] on icon at bounding box center [552, 299] width 7 height 7
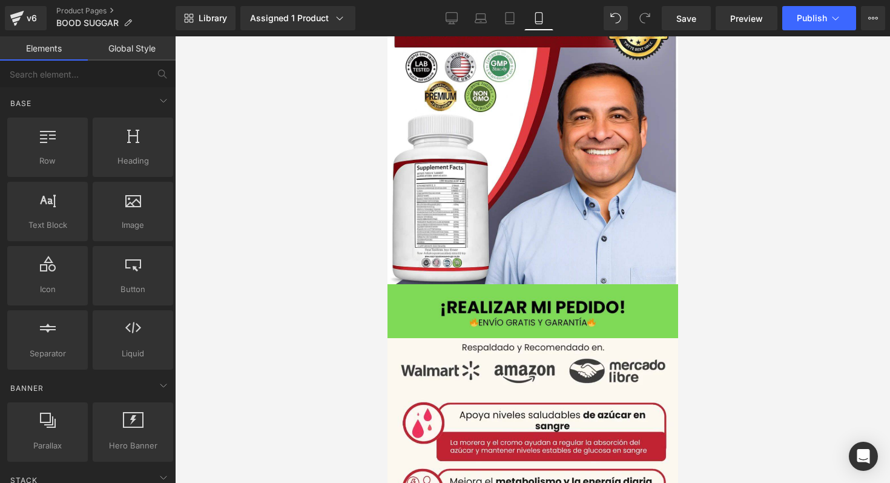
scroll to position [1338, 0]
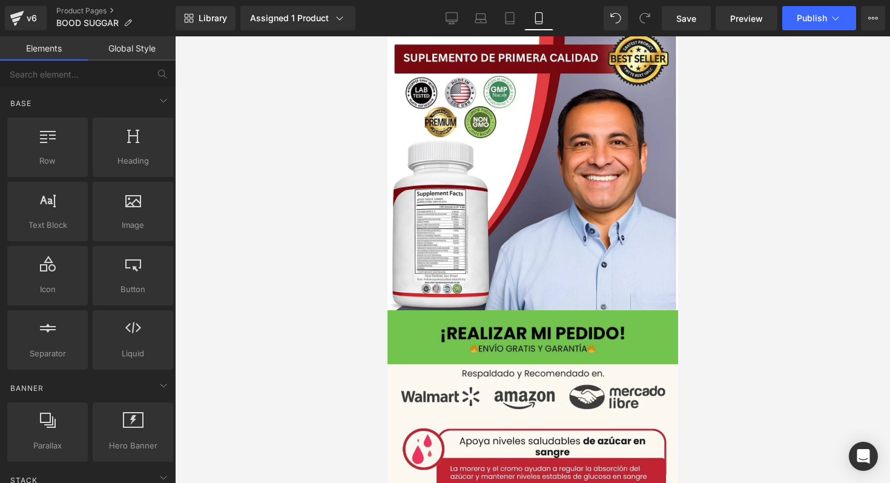
click at [524, 310] on div "Image" at bounding box center [532, 337] width 291 height 54
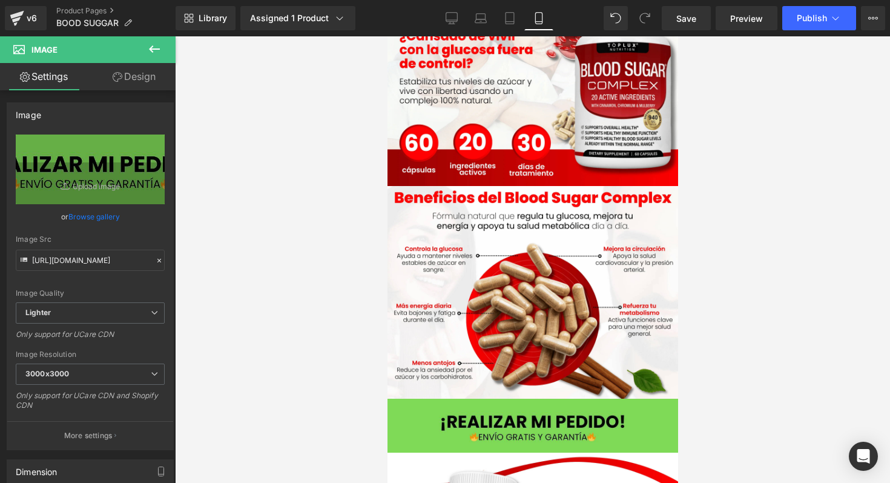
scroll to position [0, 0]
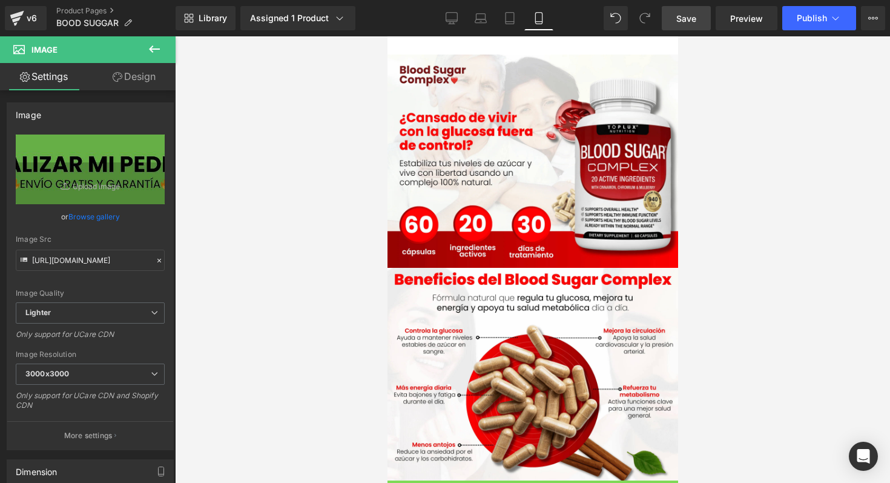
click at [691, 21] on span "Save" at bounding box center [686, 18] width 20 height 13
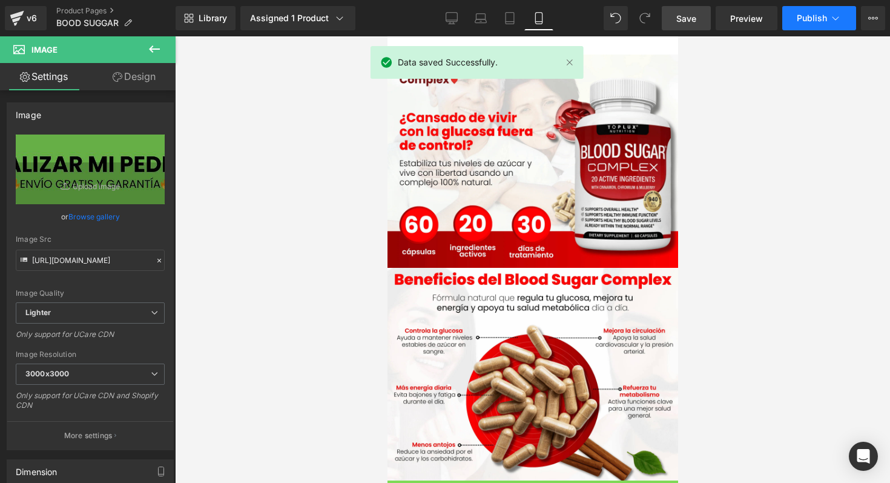
click at [797, 18] on span "Publish" at bounding box center [812, 18] width 30 height 10
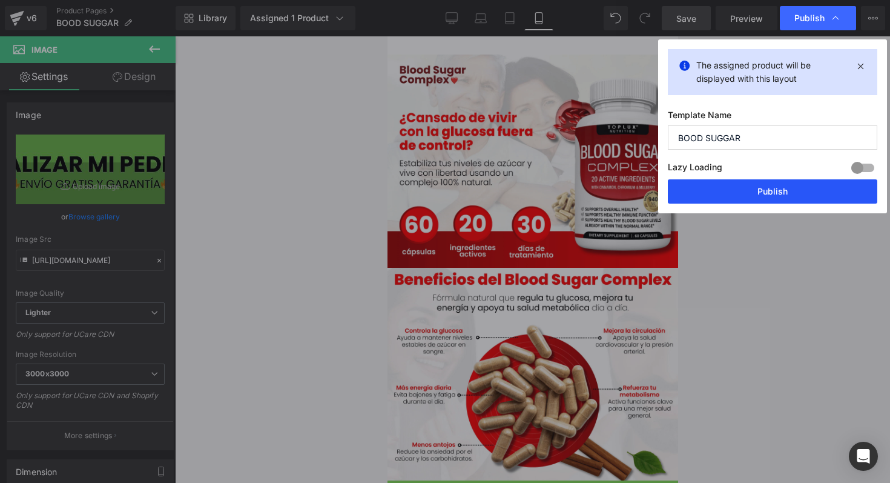
click at [834, 194] on button "Publish" at bounding box center [773, 191] width 210 height 24
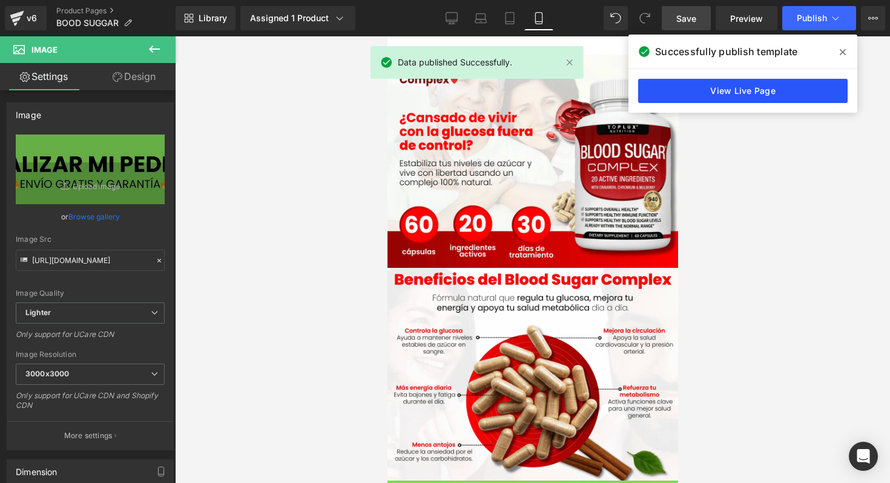
click at [706, 79] on link "View Live Page" at bounding box center [743, 91] width 210 height 24
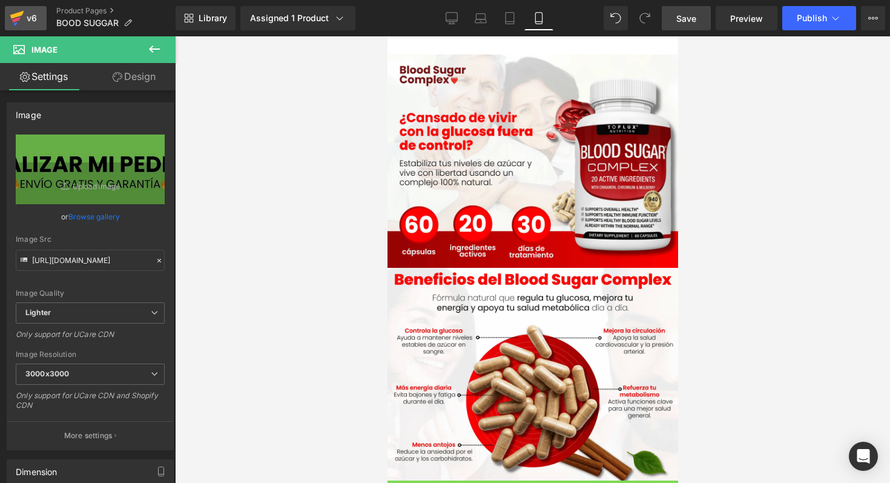
click at [19, 28] on icon at bounding box center [17, 18] width 15 height 30
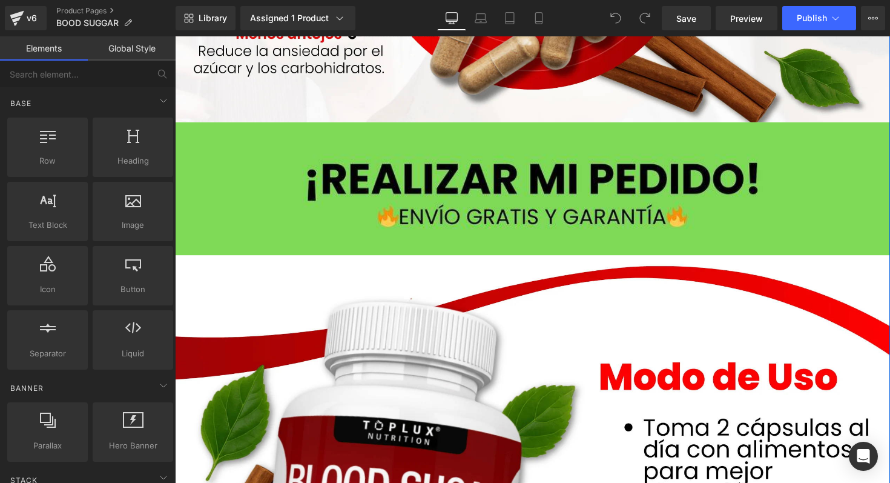
scroll to position [1012, 0]
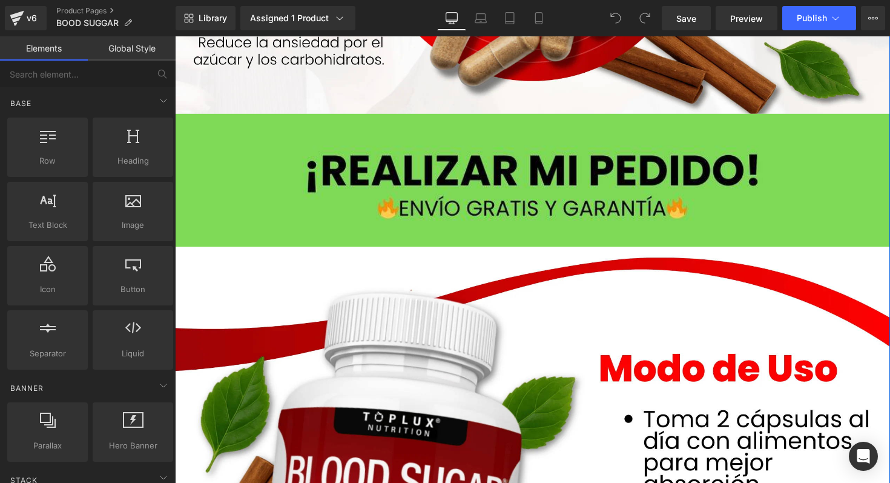
click at [577, 162] on img at bounding box center [541, 184] width 733 height 136
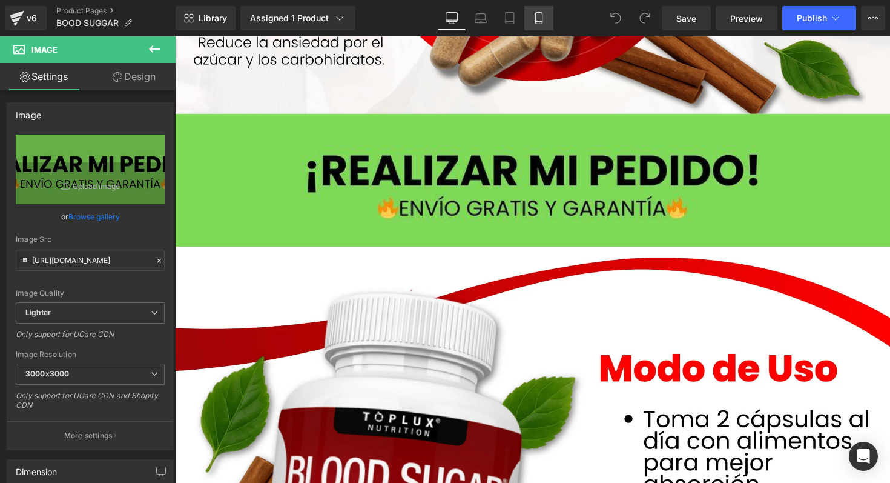
click at [546, 18] on link "Mobile" at bounding box center [538, 18] width 29 height 24
type input "100"
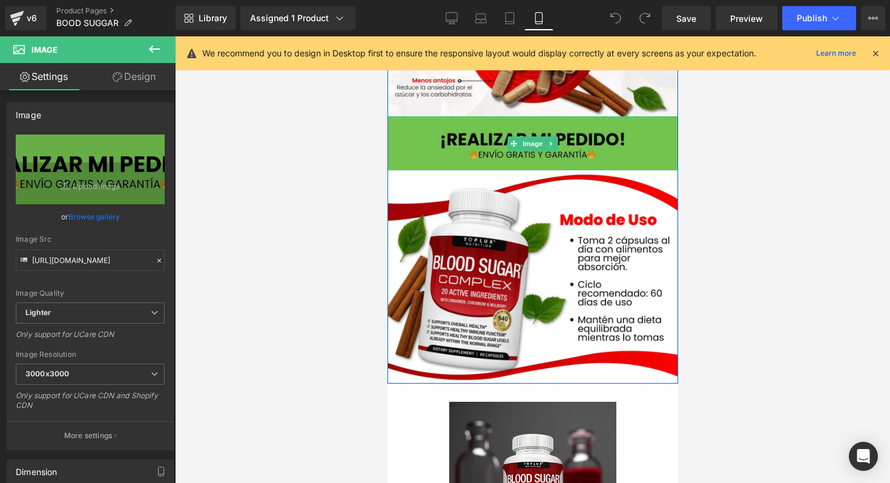
click at [555, 134] on img at bounding box center [532, 143] width 291 height 54
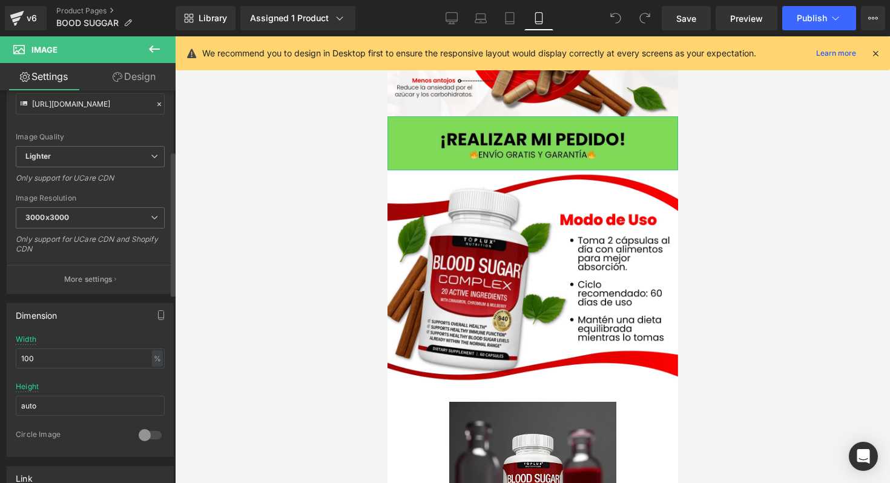
scroll to position [169, 0]
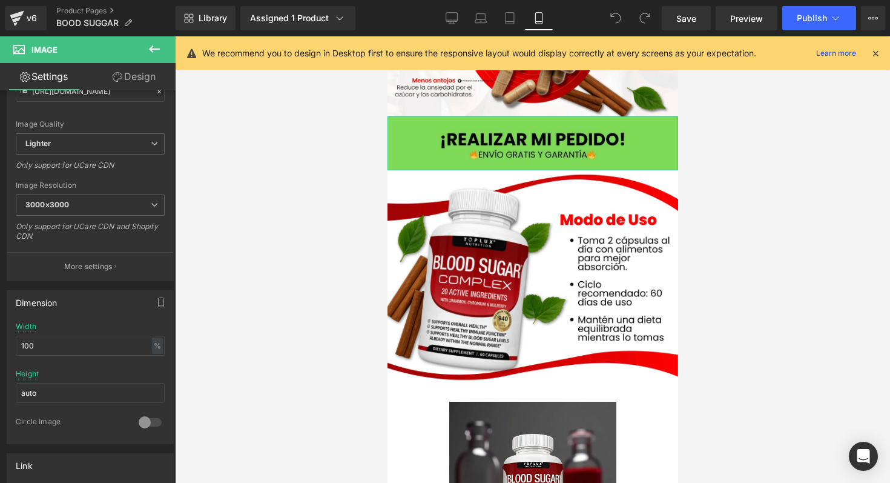
click at [150, 71] on link "Design" at bounding box center [134, 76] width 88 height 27
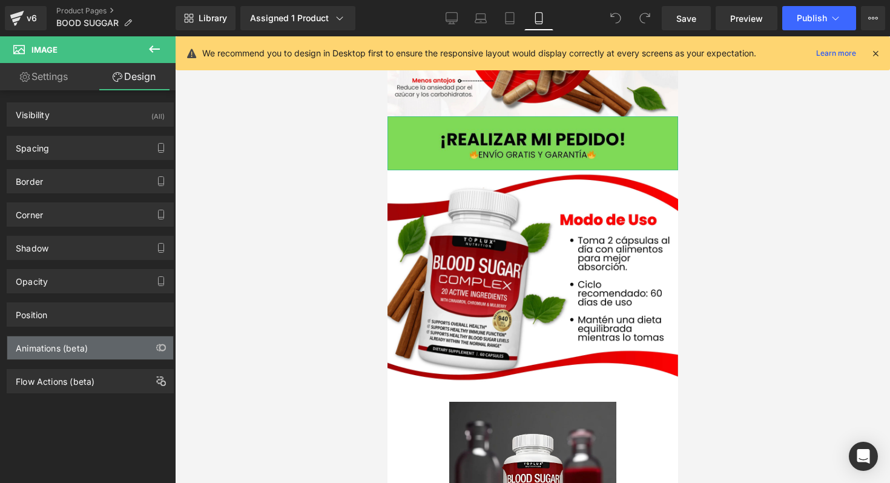
click at [111, 339] on div "Animations (beta)" at bounding box center [90, 347] width 166 height 23
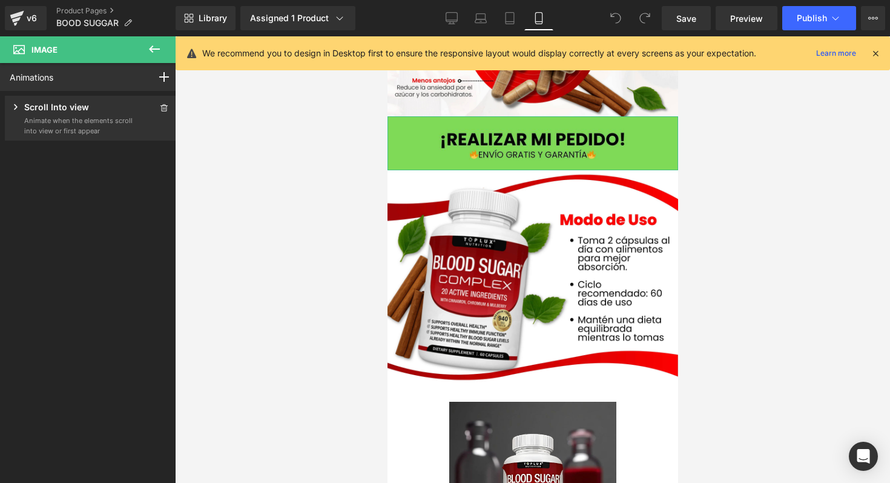
click at [109, 111] on div "Scroll Into view" at bounding box center [72, 108] width 124 height 15
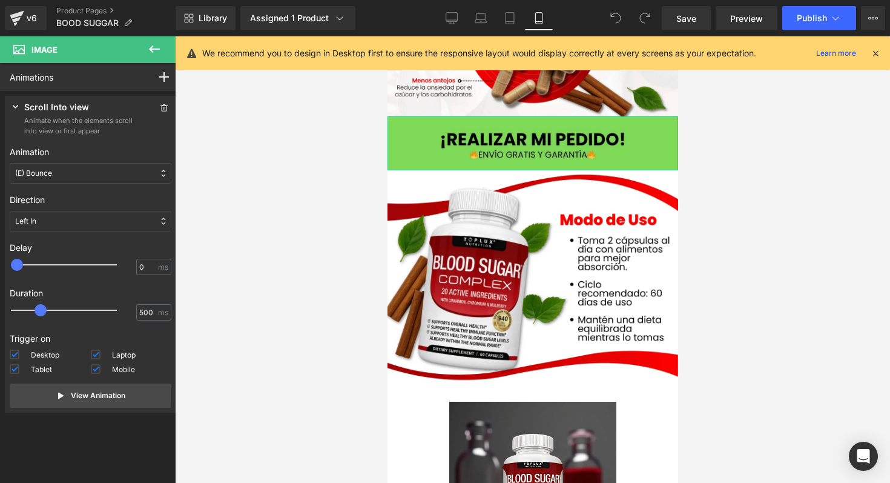
click at [81, 220] on div "Left In" at bounding box center [91, 221] width 162 height 21
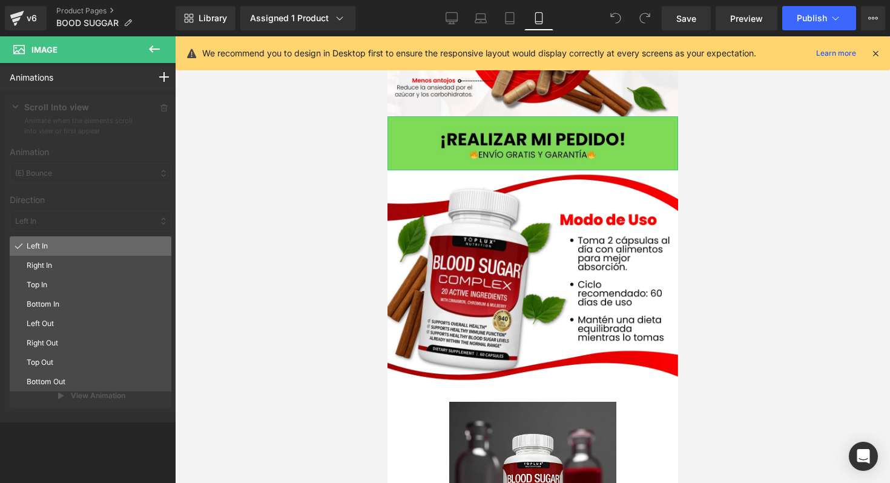
click at [65, 242] on p "Left In" at bounding box center [97, 245] width 140 height 11
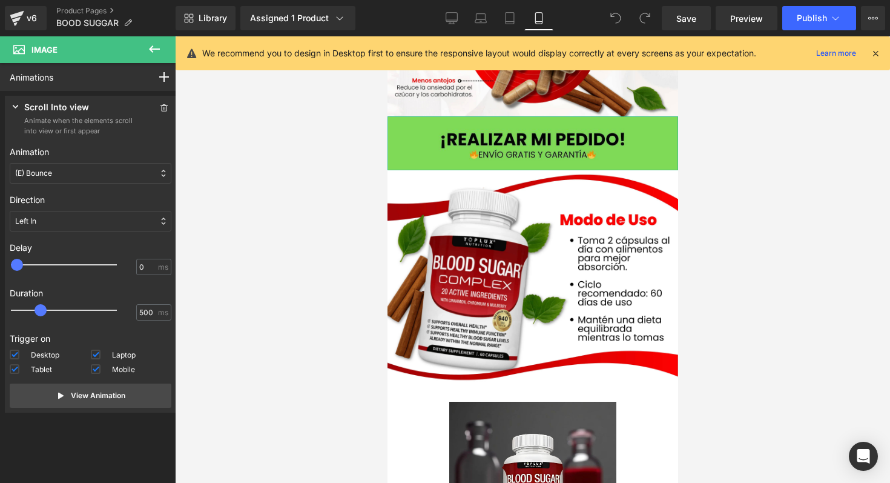
click at [78, 220] on div "Left In" at bounding box center [91, 221] width 162 height 21
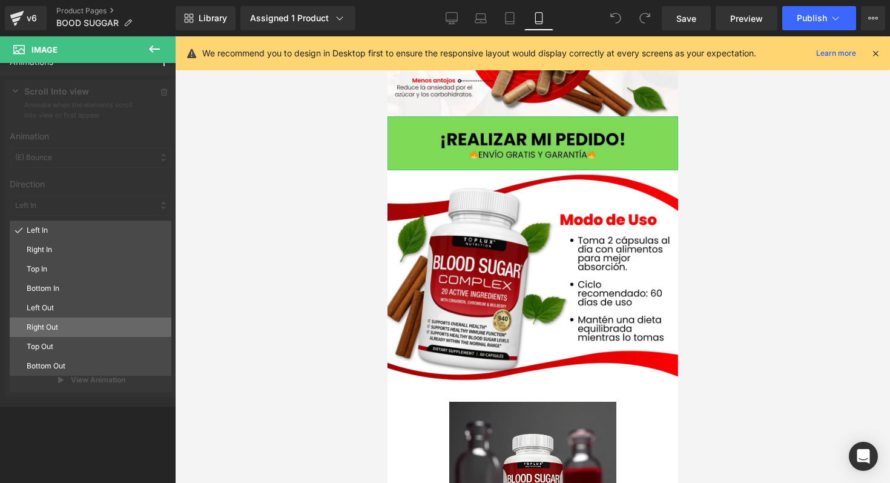
scroll to position [0, 0]
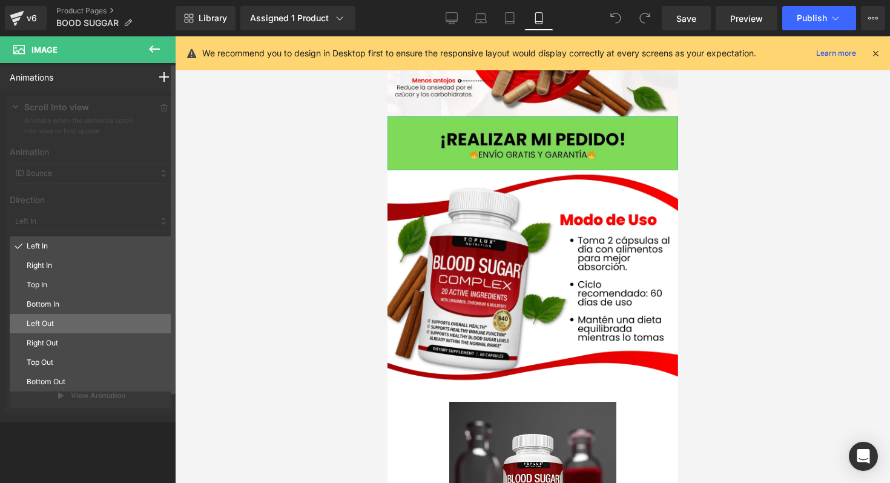
click at [79, 324] on p "Left Out" at bounding box center [97, 323] width 140 height 11
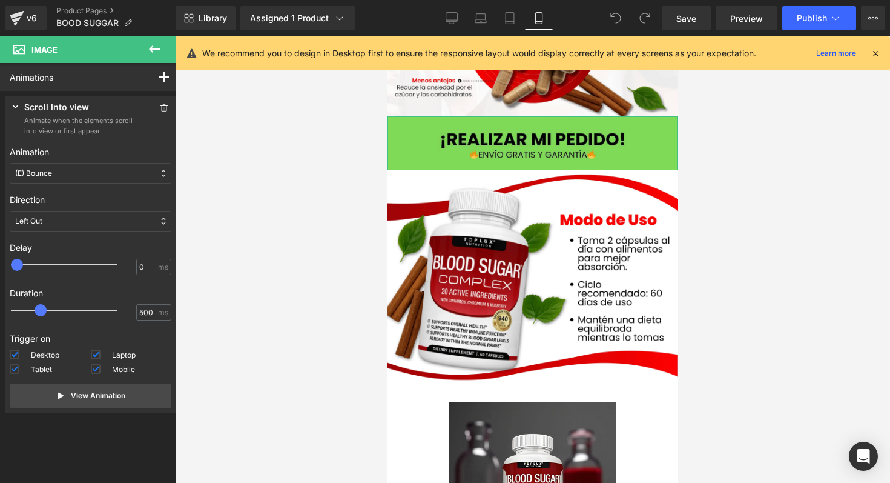
click at [95, 212] on div "Left Out" at bounding box center [91, 221] width 162 height 21
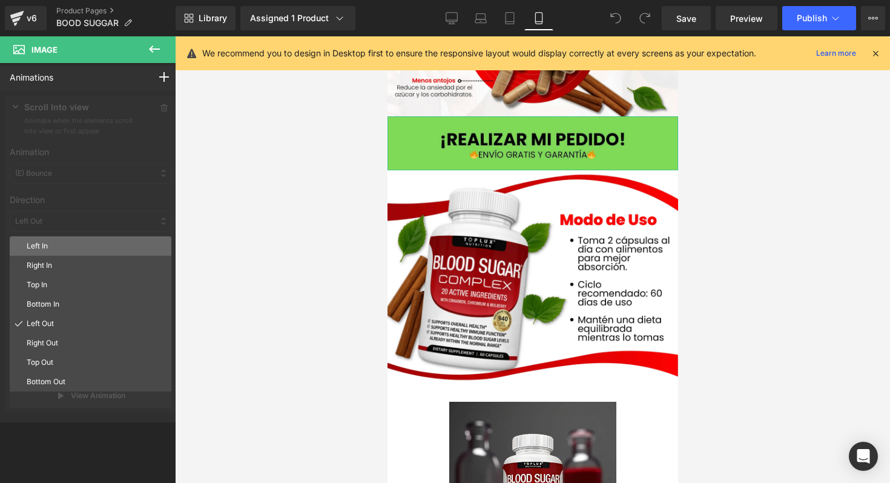
click at [82, 252] on div "Left In" at bounding box center [91, 245] width 162 height 19
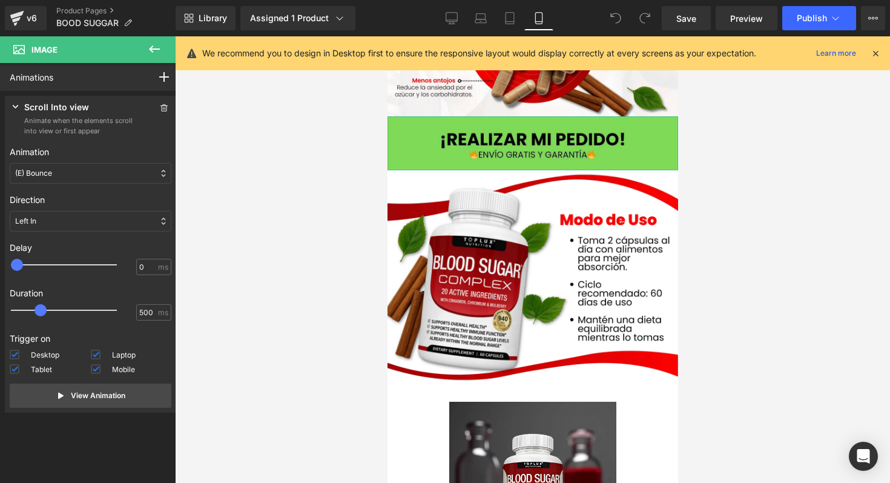
click at [94, 220] on div "Left In" at bounding box center [91, 221] width 162 height 21
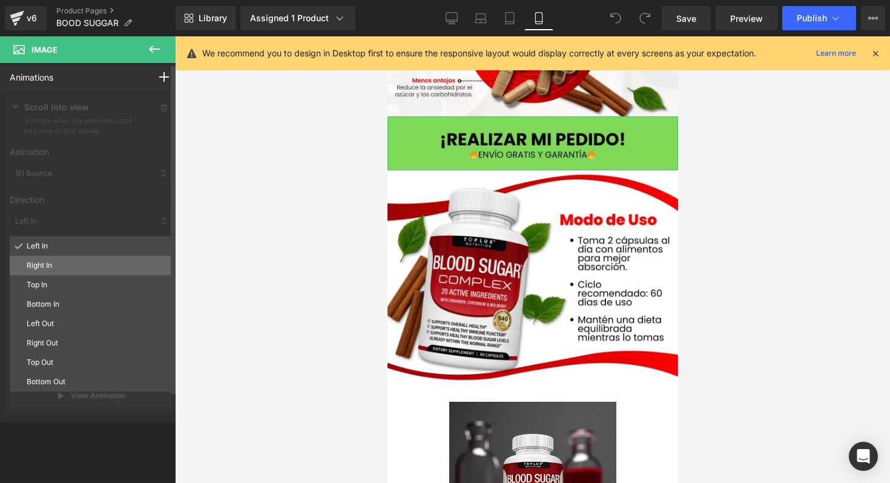
click at [81, 262] on p "Right In" at bounding box center [97, 265] width 140 height 11
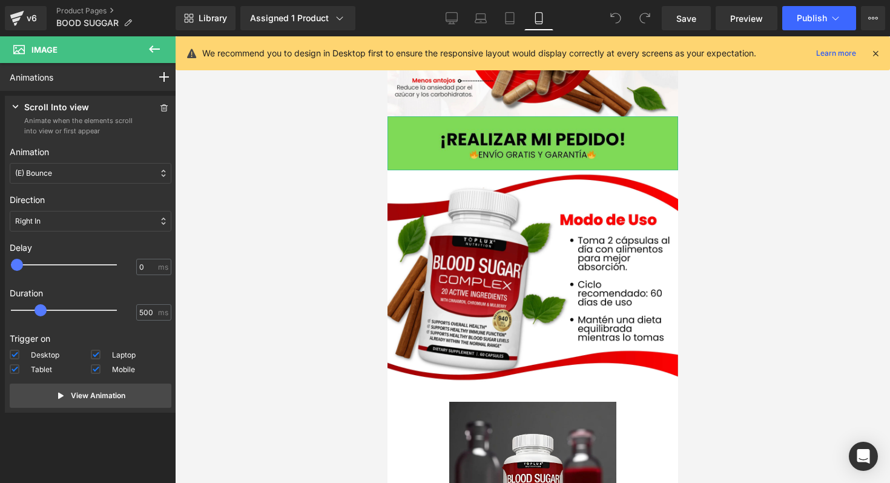
click at [94, 209] on div "Direction Left In Right In Top In Bottom In Left Out Right Out Top Out Bottom O…" at bounding box center [91, 212] width 162 height 48
click at [93, 218] on div "Right In" at bounding box center [91, 221] width 162 height 21
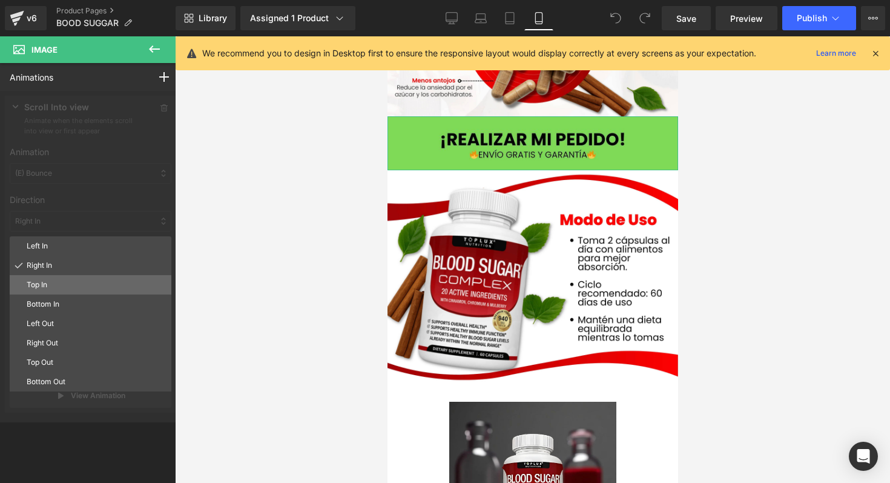
click at [64, 278] on div "Top In" at bounding box center [91, 284] width 162 height 19
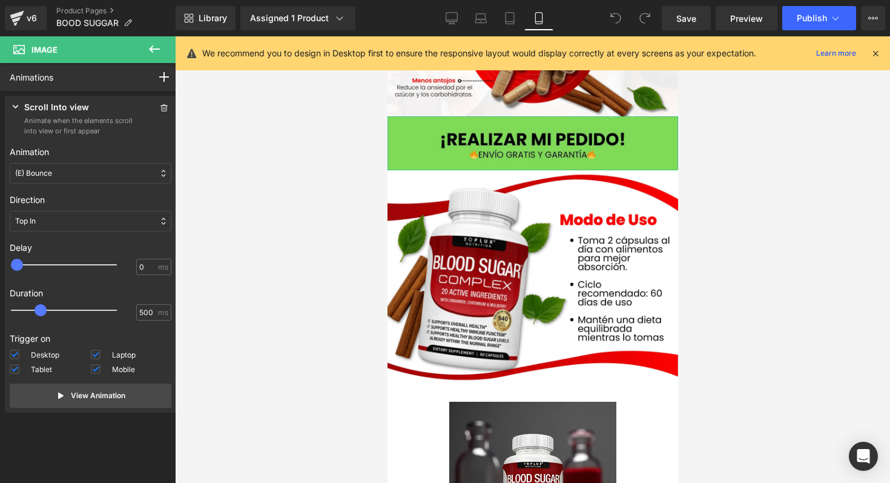
click at [119, 167] on div "(E) Bounce" at bounding box center [91, 173] width 162 height 21
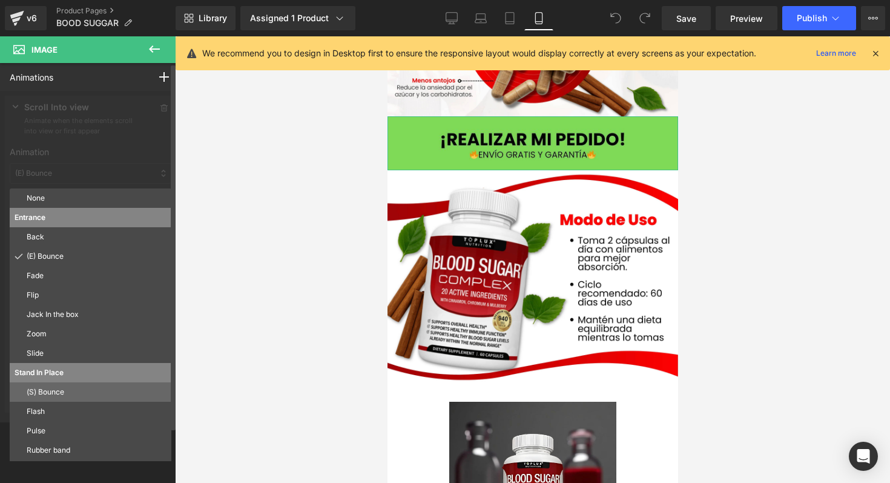
click at [48, 388] on p "(S) Bounce" at bounding box center [97, 391] width 140 height 11
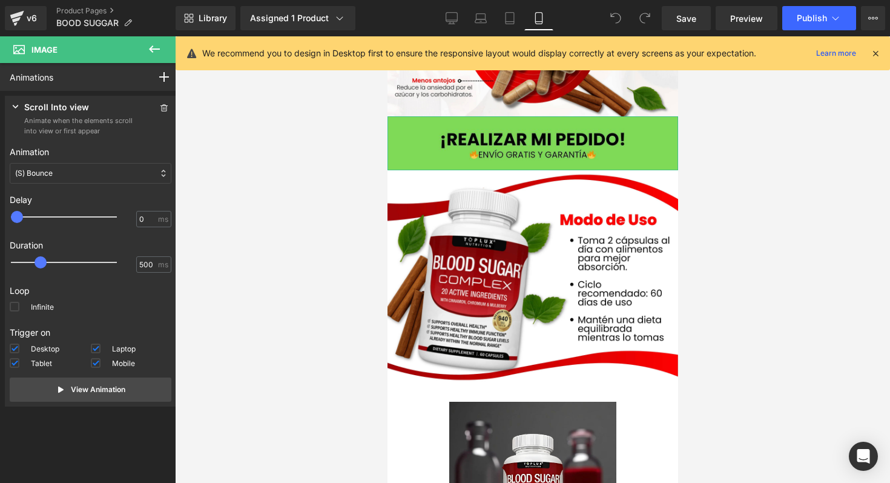
click at [19, 106] on icon at bounding box center [16, 107] width 12 height 12
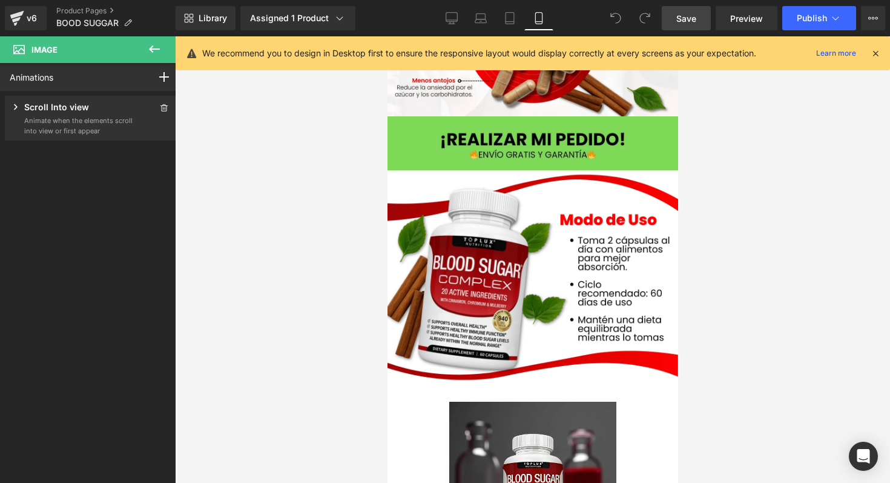
click at [691, 26] on link "Save" at bounding box center [686, 18] width 49 height 24
click at [103, 101] on div "Scroll Into view" at bounding box center [72, 108] width 124 height 15
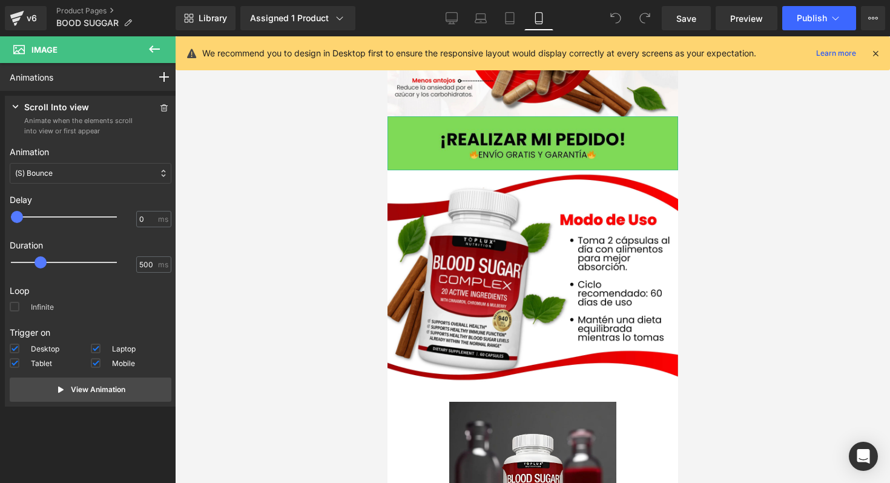
click at [19, 311] on label "Infinite" at bounding box center [32, 309] width 44 height 15
click at [0, 0] on input "Infinite" at bounding box center [0, 0] width 0 height 0
click at [701, 13] on link "Save" at bounding box center [686, 18] width 49 height 24
click at [12, 305] on span at bounding box center [15, 307] width 10 height 10
click at [0, 0] on input "Infinite" at bounding box center [0, 0] width 0 height 0
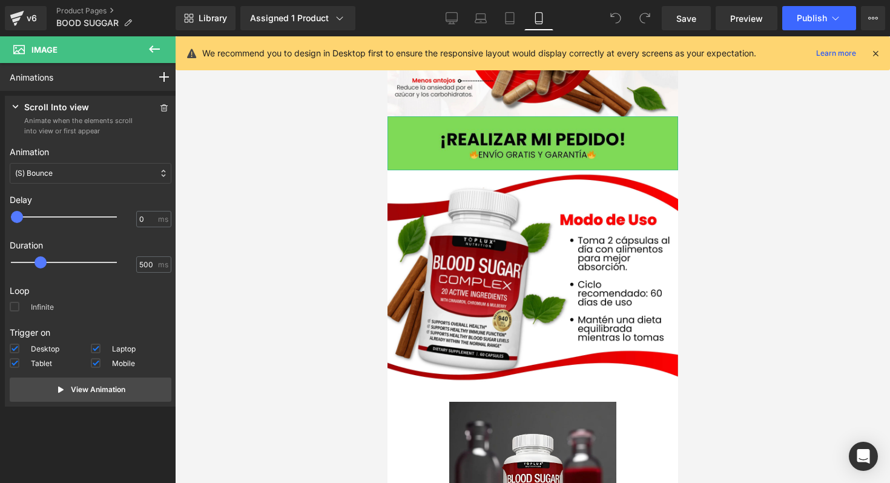
click at [12, 305] on span at bounding box center [15, 307] width 10 height 10
click at [0, 0] on input "Infinite" at bounding box center [0, 0] width 0 height 0
type input "1850"
drag, startPoint x: 45, startPoint y: 266, endPoint x: 120, endPoint y: 288, distance: 78.4
click at [120, 288] on div "Animation None Entrance Back (E) Bounce Fade Flip Jack In the box Zoom Slide St…" at bounding box center [91, 271] width 162 height 261
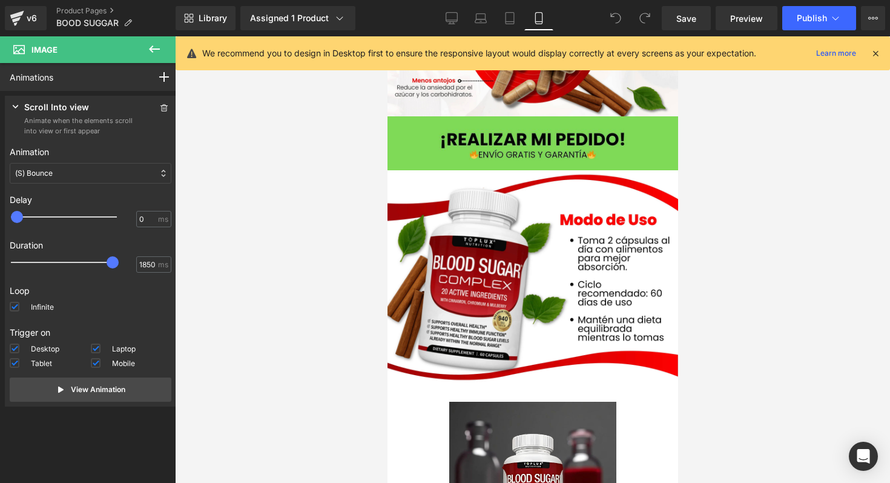
click at [617, 22] on icon at bounding box center [615, 18] width 11 height 11
click at [615, 12] on span at bounding box center [616, 18] width 24 height 24
click at [306, 215] on div at bounding box center [532, 259] width 715 height 446
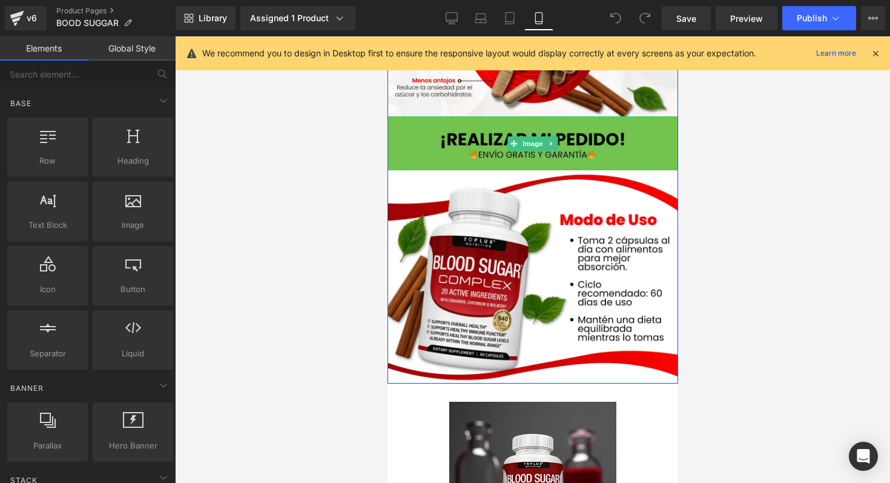
click at [488, 119] on img at bounding box center [532, 143] width 291 height 54
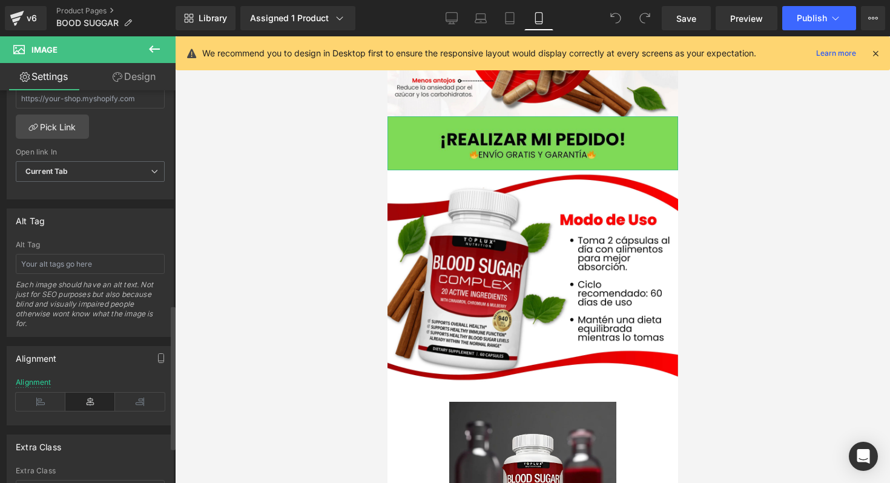
scroll to position [600, 0]
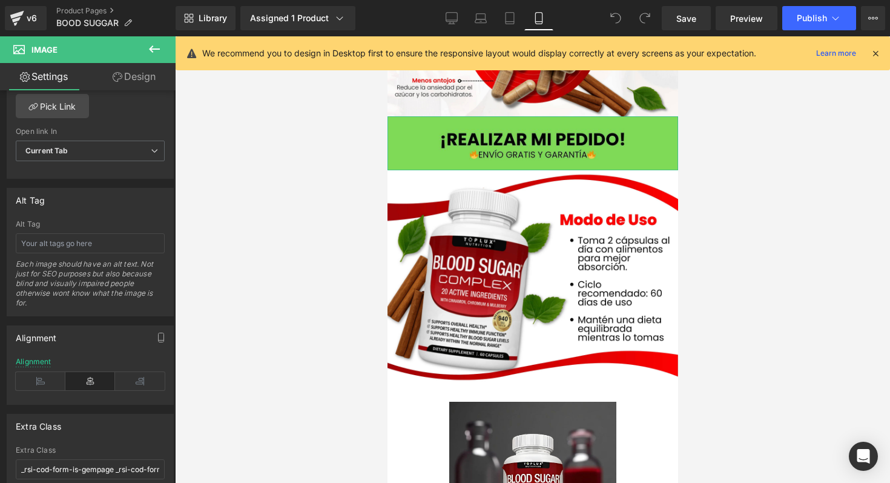
click at [144, 67] on link "Design" at bounding box center [134, 76] width 88 height 27
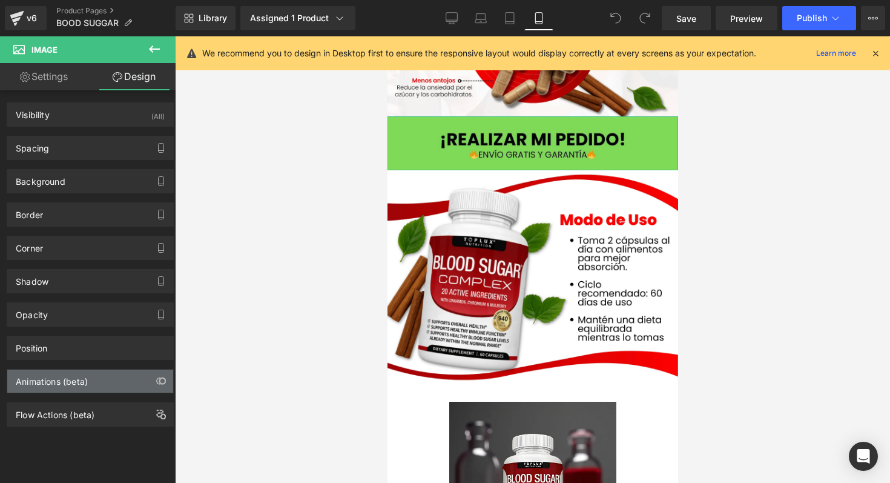
click at [72, 381] on div "Animations (beta)" at bounding box center [52, 377] width 72 height 17
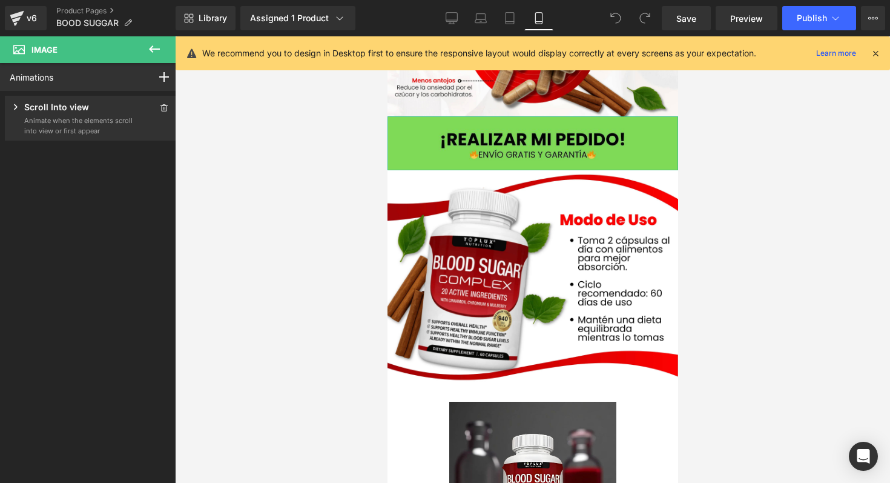
click at [93, 119] on p "Animate when the elements scroll into view or first appear" at bounding box center [78, 126] width 109 height 20
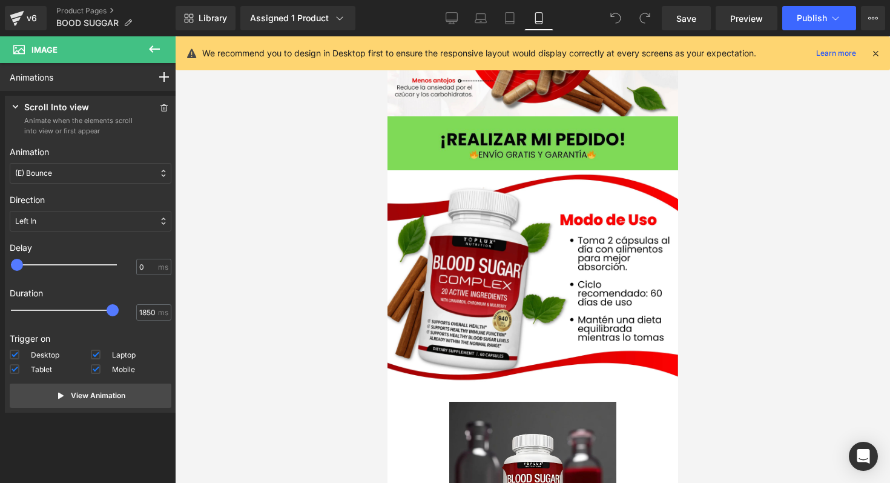
click at [355, 207] on div at bounding box center [532, 259] width 715 height 446
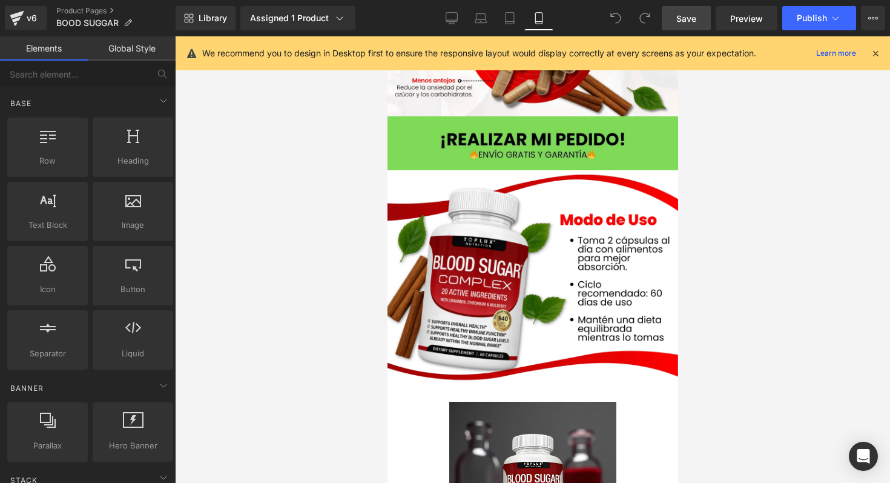
click at [675, 18] on link "Save" at bounding box center [686, 18] width 49 height 24
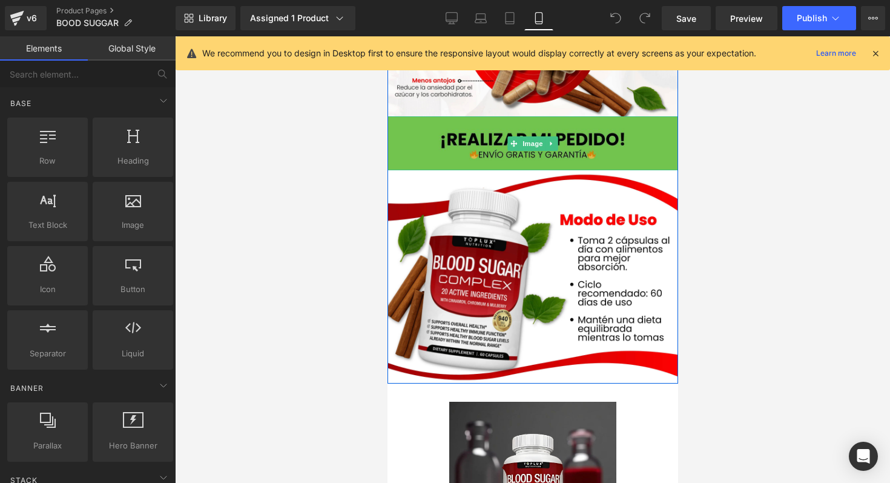
click at [415, 144] on img at bounding box center [532, 143] width 291 height 54
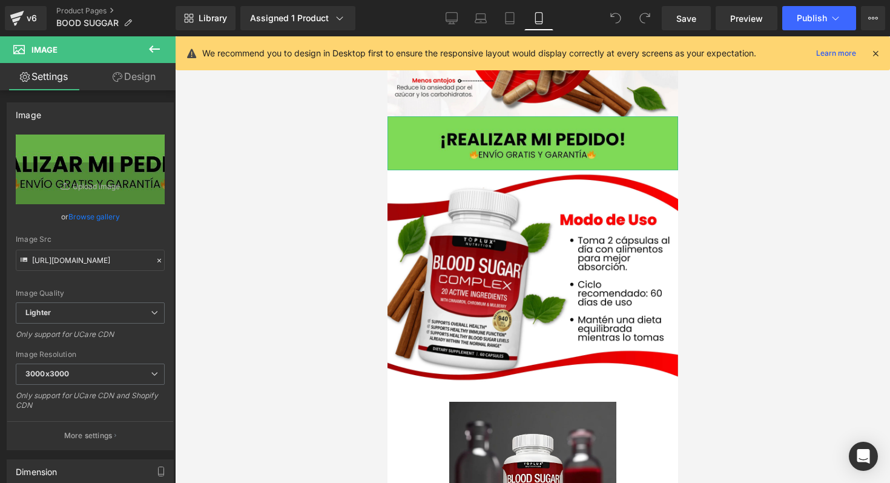
click at [125, 80] on link "Design" at bounding box center [134, 76] width 88 height 27
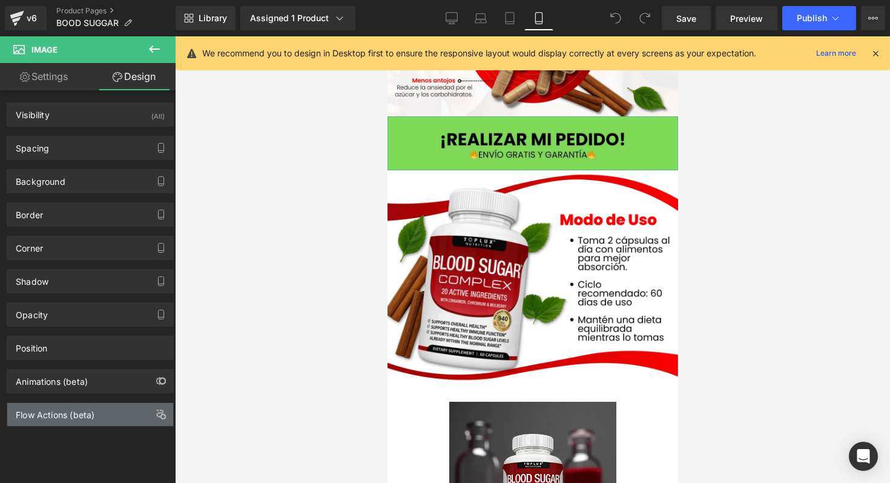
click at [85, 421] on div "Flow Actions (beta)" at bounding box center [90, 414] width 166 height 23
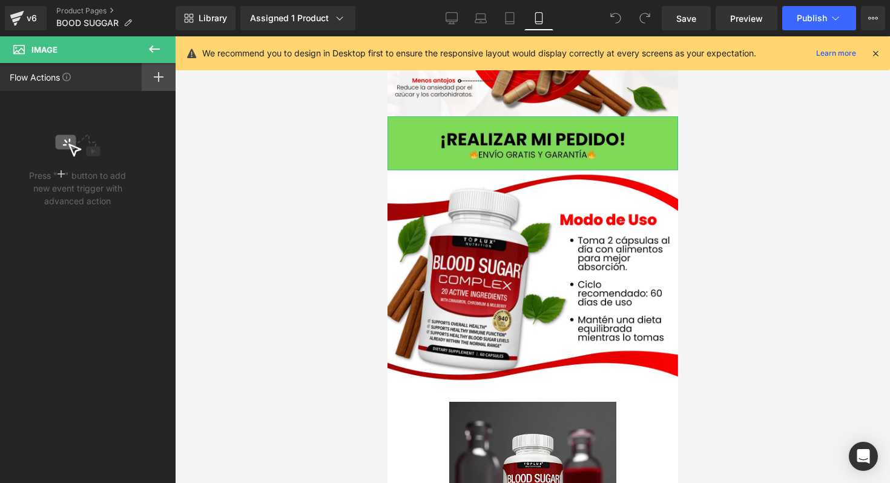
click at [165, 82] on div at bounding box center [159, 77] width 34 height 28
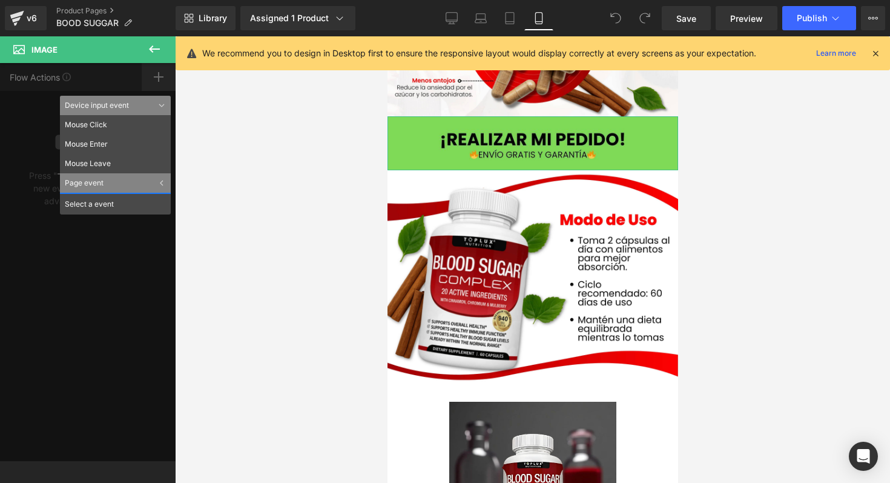
click at [165, 82] on div "Flow Actions Click "+" to add an event to trigger action affect on other elemen…" at bounding box center [88, 262] width 176 height 398
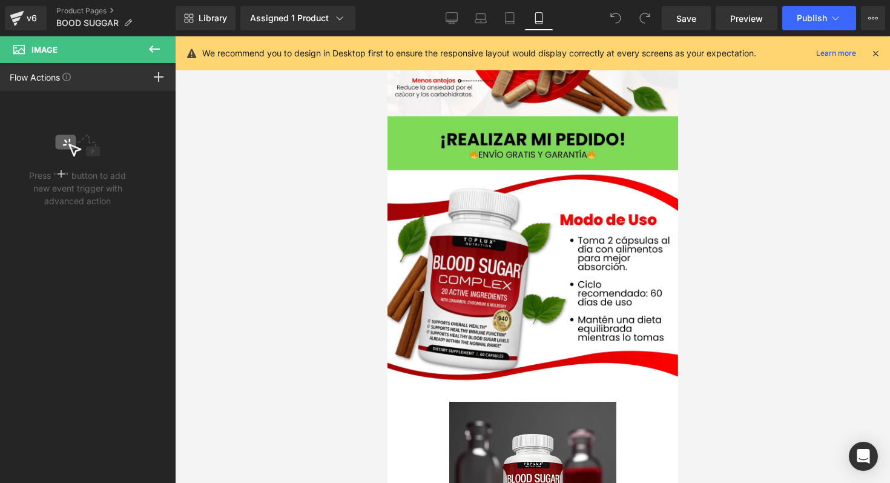
click at [148, 50] on icon at bounding box center [154, 49] width 15 height 15
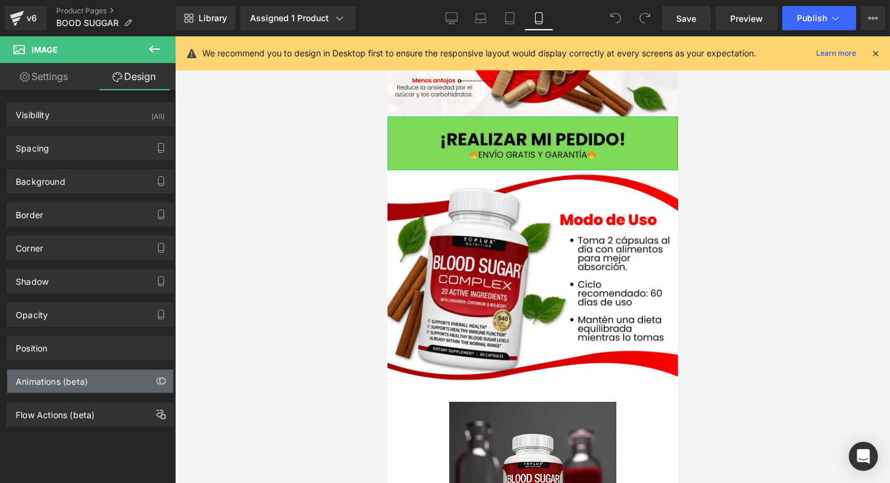
click at [66, 375] on div "Animations (beta)" at bounding box center [52, 377] width 72 height 17
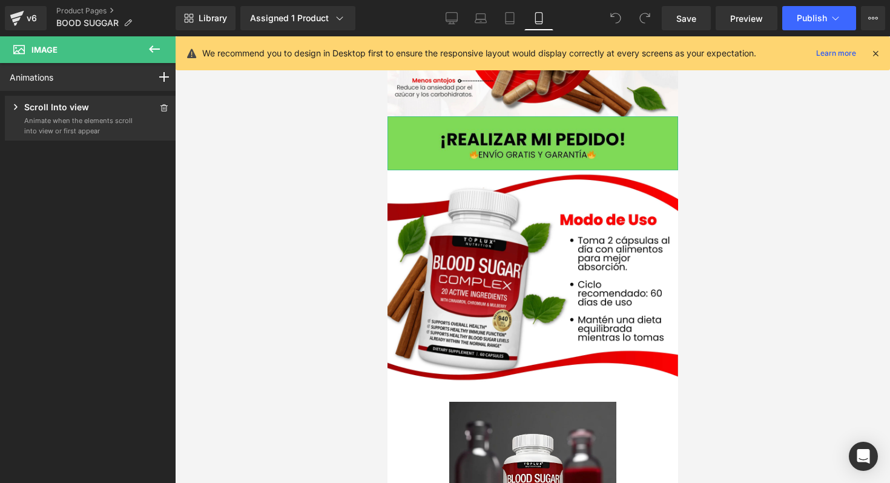
click at [111, 115] on div "Scroll Into view" at bounding box center [72, 108] width 124 height 15
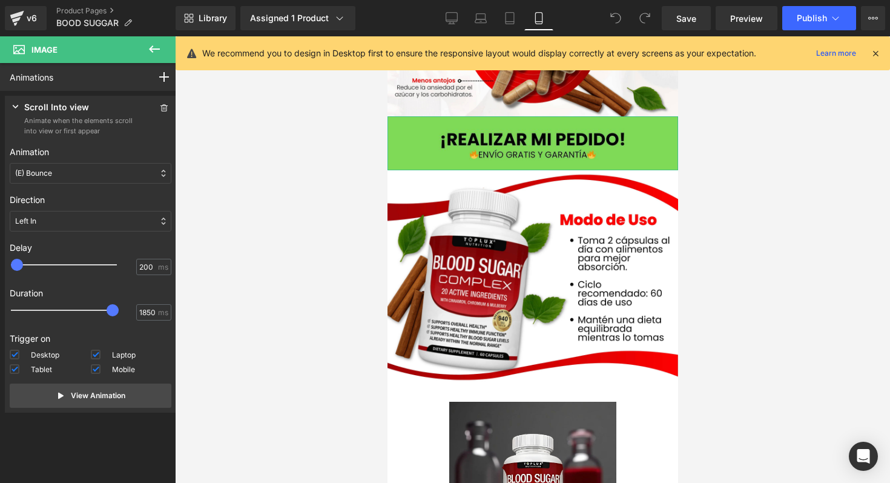
drag, startPoint x: 22, startPoint y: 265, endPoint x: 38, endPoint y: 262, distance: 15.4
click at [36, 262] on div at bounding box center [72, 265] width 106 height 24
drag, startPoint x: 24, startPoint y: 264, endPoint x: 56, endPoint y: 270, distance: 32.1
click at [56, 270] on div at bounding box center [72, 265] width 106 height 24
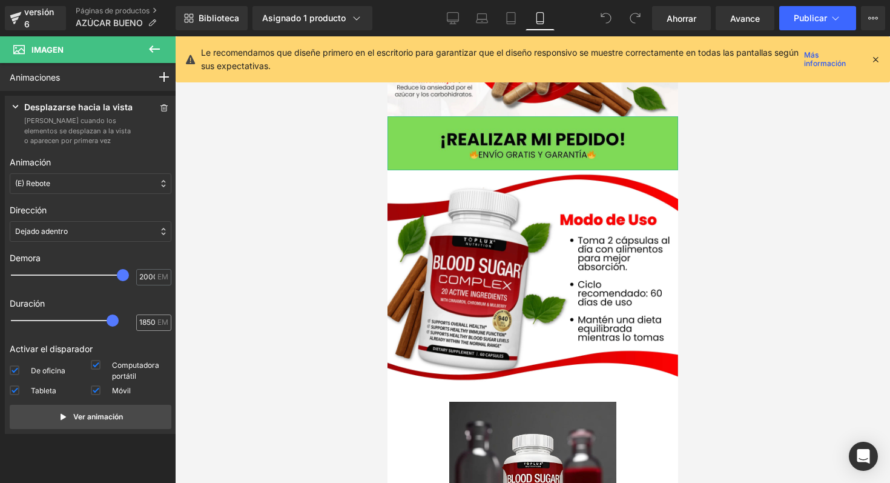
drag, startPoint x: 56, startPoint y: 277, endPoint x: 137, endPoint y: 327, distance: 95.5
click at [137, 326] on div "Animación None Entrance Back (E) Bounce Fade Flip Jack In the box Zoom Slide St…" at bounding box center [91, 290] width 162 height 278
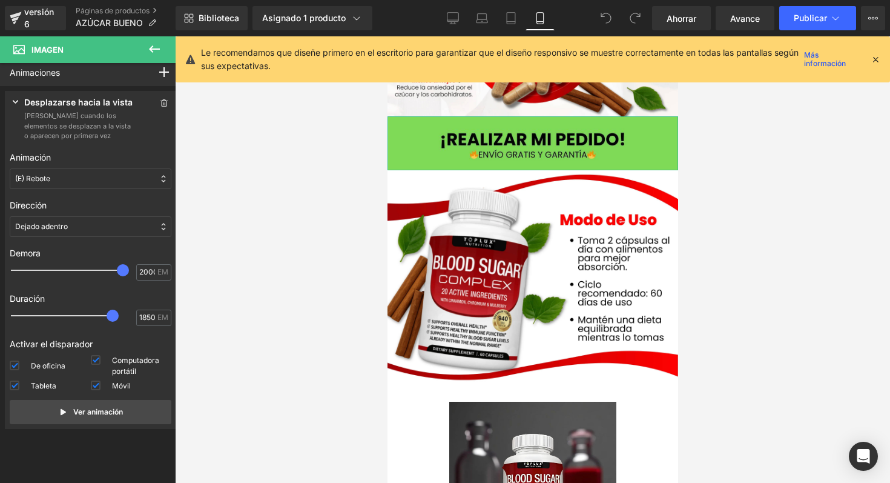
scroll to position [0, 0]
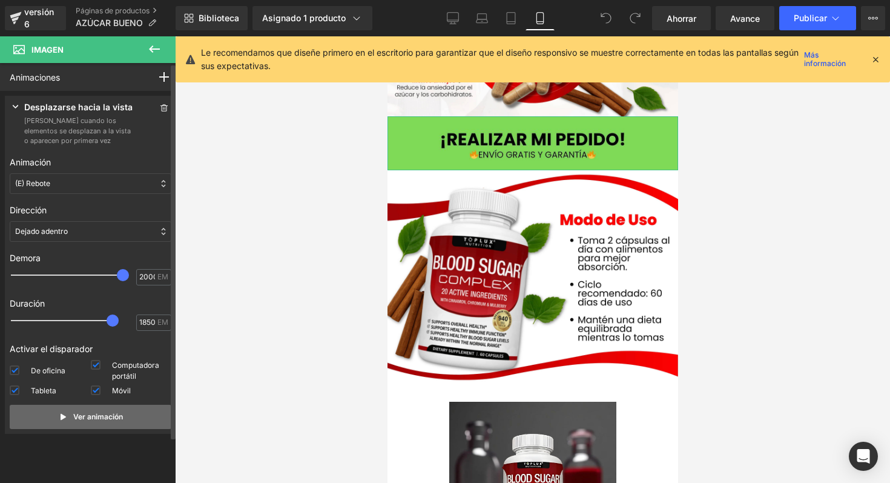
click at [67, 418] on button "Ver animación" at bounding box center [91, 417] width 162 height 24
type input "0"
drag, startPoint x: 125, startPoint y: 278, endPoint x: 2, endPoint y: 266, distance: 124.1
click at [2, 266] on div "Press " " button to add new interaction trigger with animation Desplazarse haci…" at bounding box center [90, 267] width 181 height 352
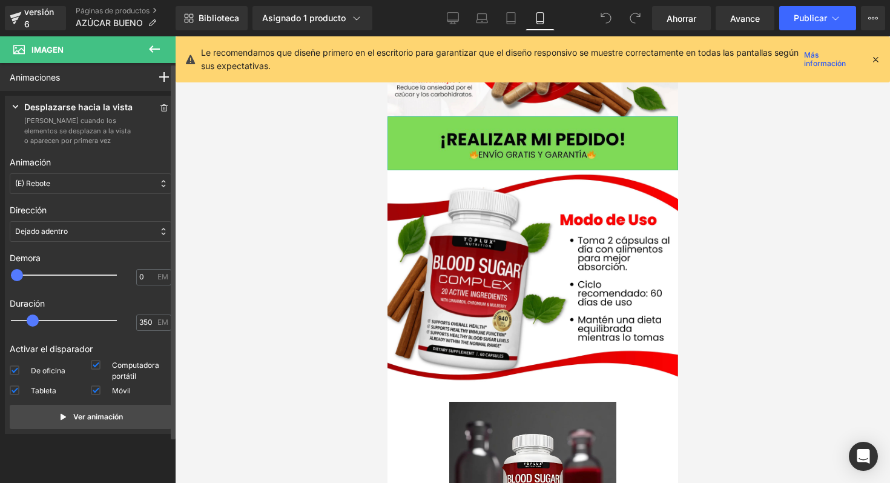
drag, startPoint x: 117, startPoint y: 322, endPoint x: 39, endPoint y: 310, distance: 79.0
click at [39, 310] on div at bounding box center [72, 320] width 106 height 24
click at [68, 414] on button "Ver animación" at bounding box center [91, 417] width 162 height 24
click at [53, 325] on div at bounding box center [72, 320] width 106 height 24
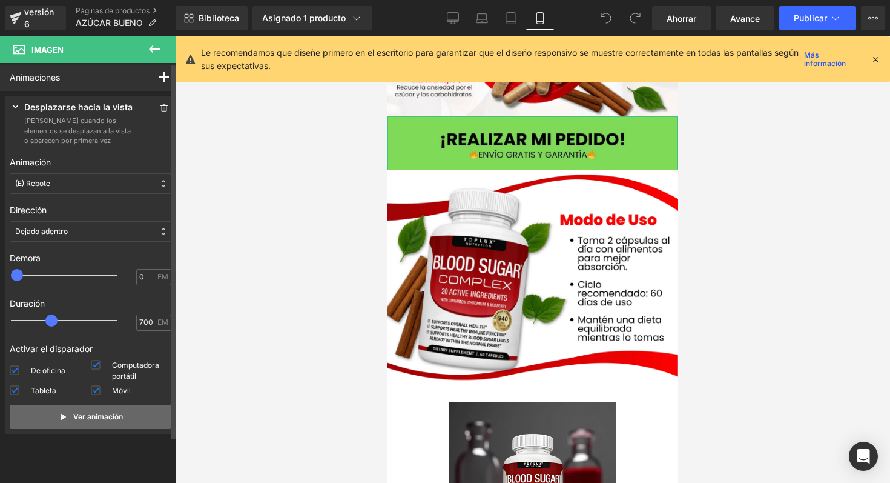
click at [71, 410] on button "Ver animación" at bounding box center [91, 417] width 162 height 24
type input "500"
click at [43, 323] on div at bounding box center [72, 320] width 106 height 24
click at [43, 323] on span at bounding box center [41, 320] width 12 height 12
click at [47, 420] on button "Ver animación" at bounding box center [91, 417] width 162 height 24
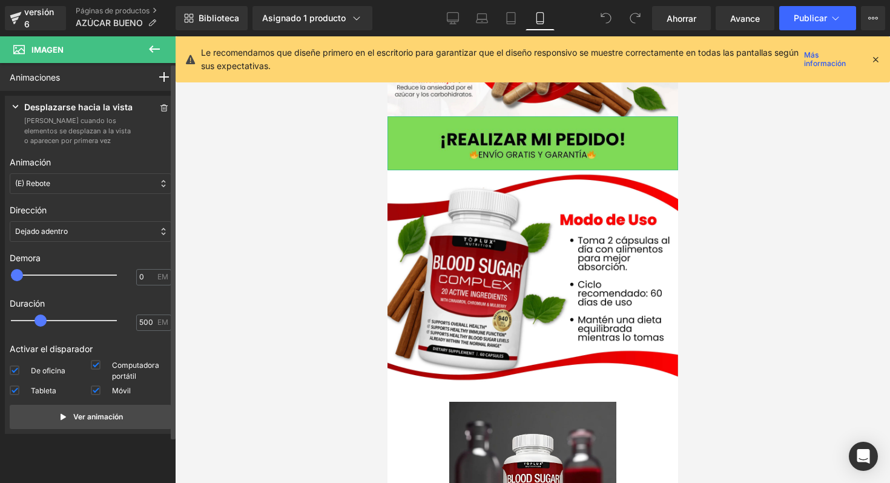
click at [77, 224] on div "Dejado adentro" at bounding box center [91, 231] width 162 height 21
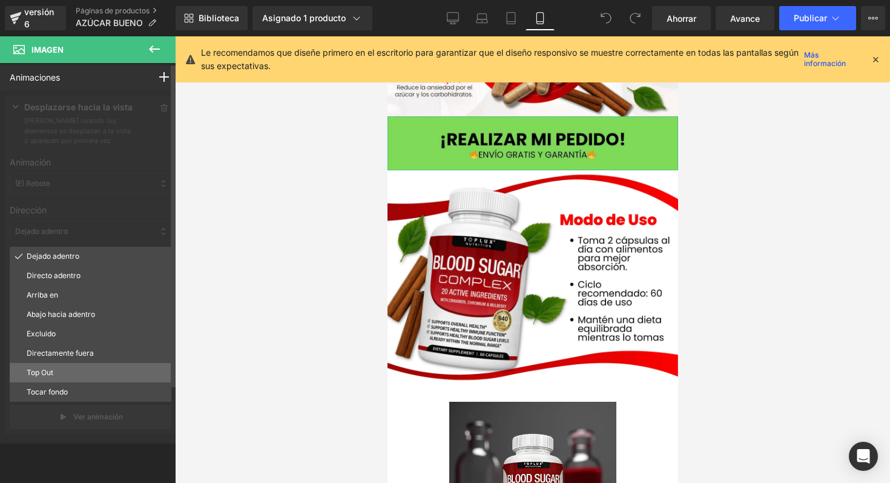
click at [60, 371] on p "Top Out" at bounding box center [97, 372] width 140 height 11
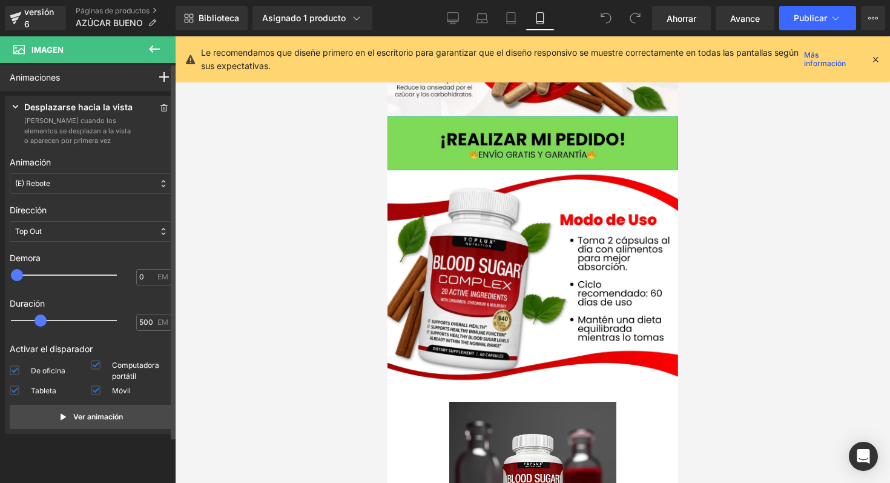
click at [81, 238] on div "Top Out" at bounding box center [91, 231] width 162 height 21
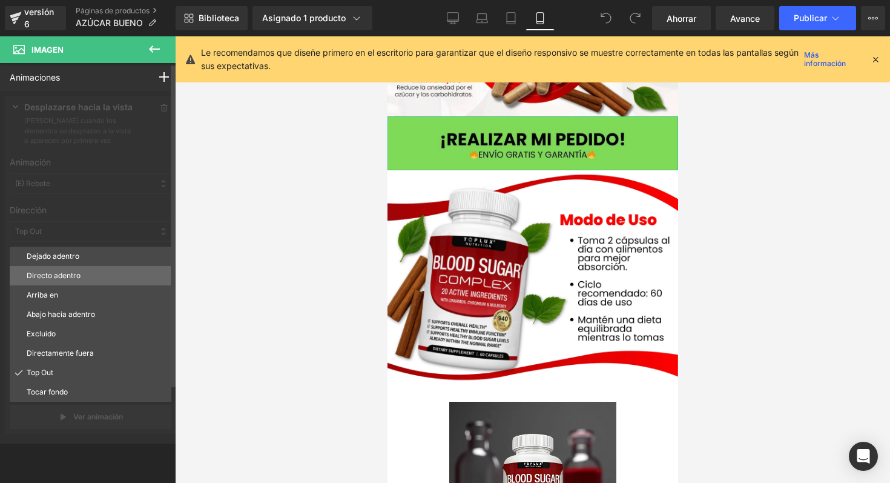
click at [76, 273] on font "Directo adentro" at bounding box center [54, 275] width 54 height 9
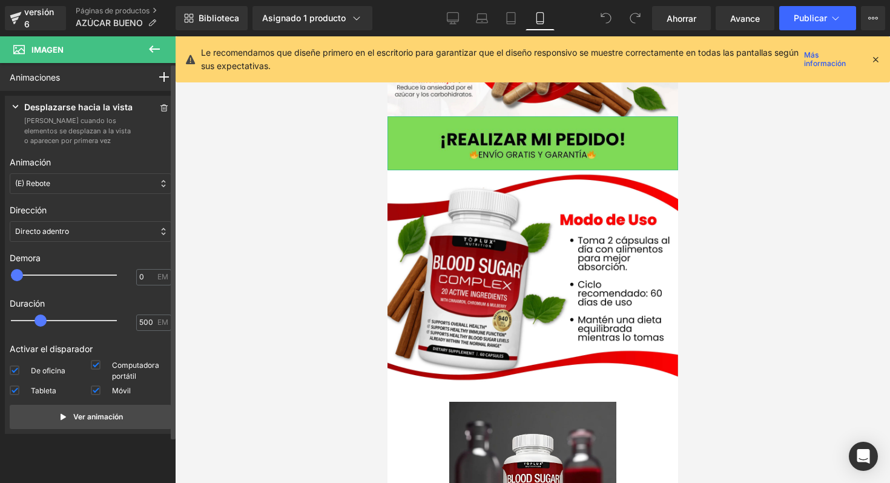
click at [83, 226] on div "Directo adentro" at bounding box center [91, 231] width 162 height 21
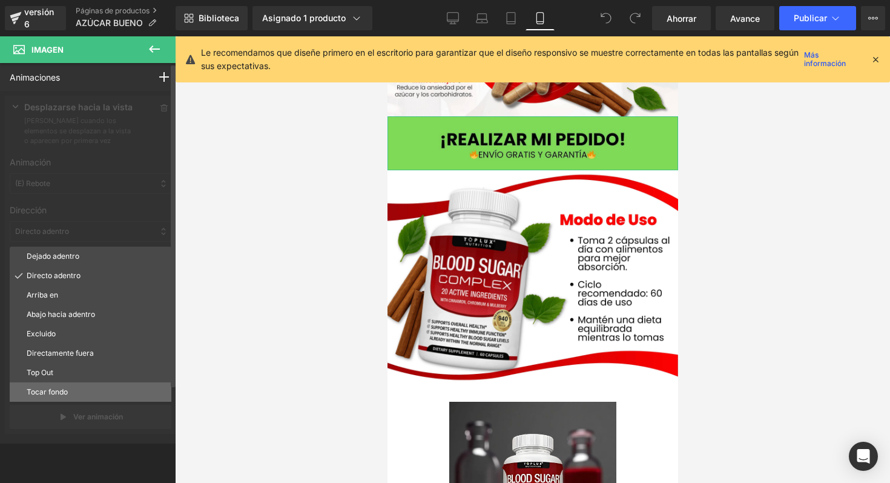
click at [62, 389] on font "Tocar fondo" at bounding box center [47, 391] width 41 height 9
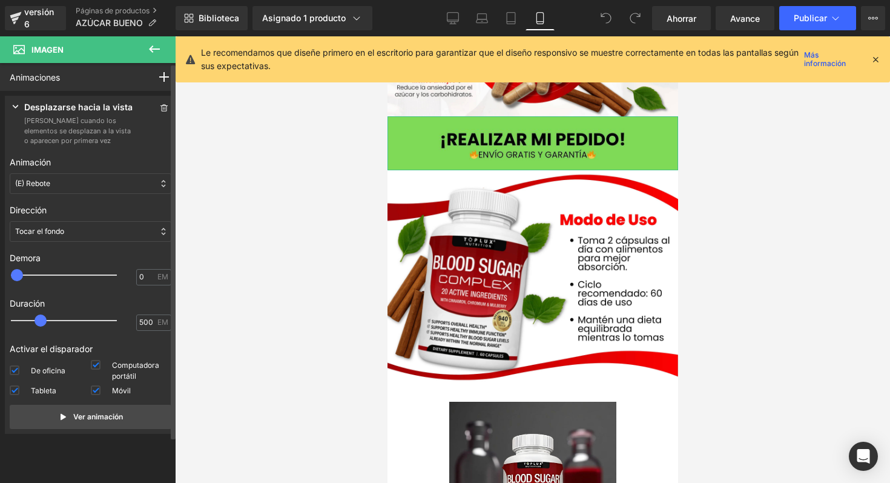
click at [85, 230] on div "Tocar el fondo" at bounding box center [91, 231] width 162 height 21
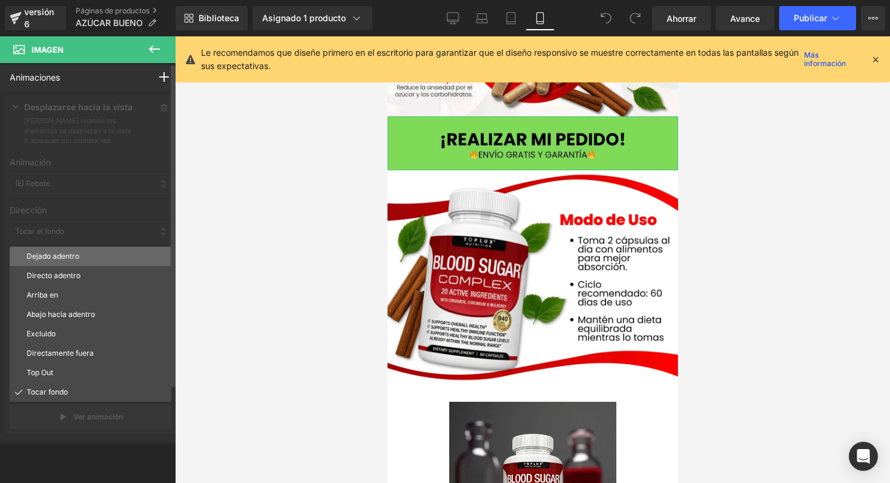
click at [70, 262] on div "Dejado adentro" at bounding box center [91, 255] width 162 height 19
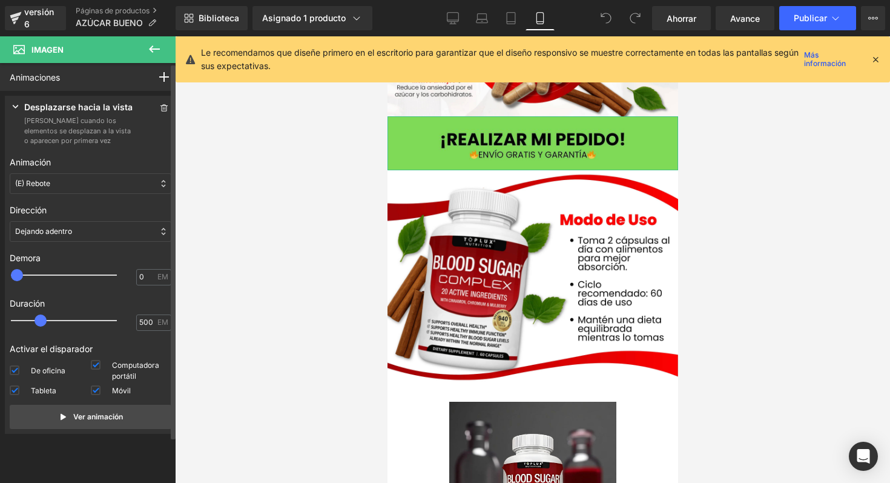
click at [96, 185] on div "(E) Rebote" at bounding box center [91, 183] width 162 height 21
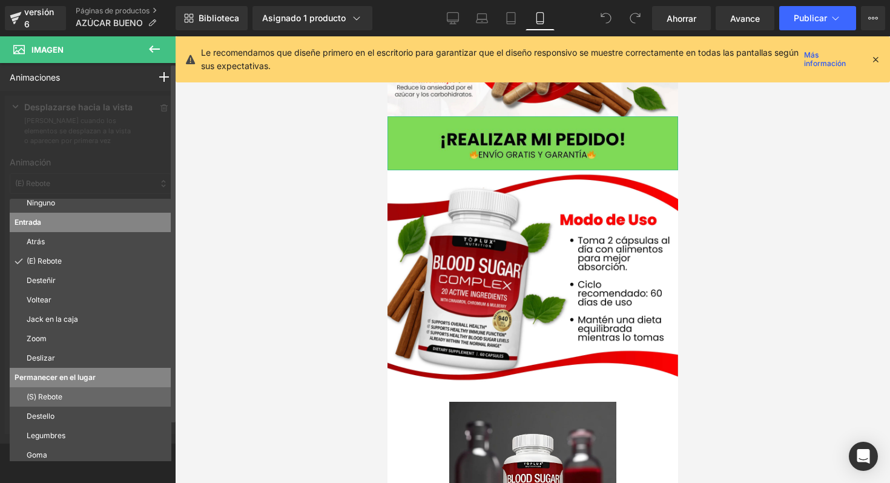
scroll to position [65, 0]
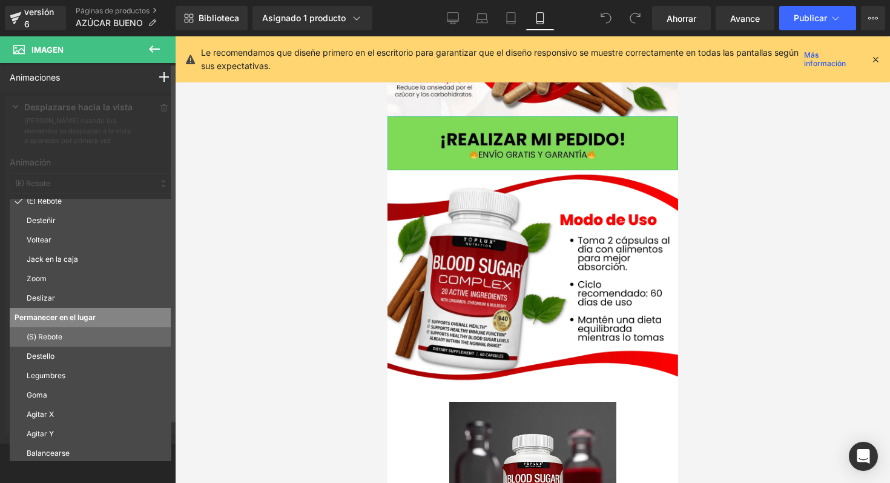
click at [84, 339] on p "(S) Rebote" at bounding box center [97, 336] width 140 height 11
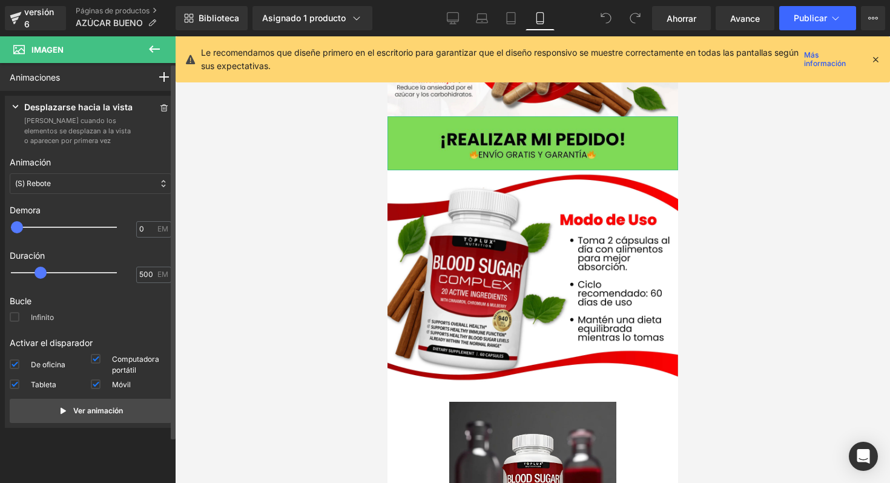
click at [15, 320] on span at bounding box center [15, 317] width 10 height 10
click at [0, 0] on input "Infinito" at bounding box center [0, 0] width 0 height 0
click at [86, 400] on button "Ver animación" at bounding box center [91, 411] width 162 height 24
click at [700, 12] on link "Ahorrar" at bounding box center [681, 18] width 59 height 24
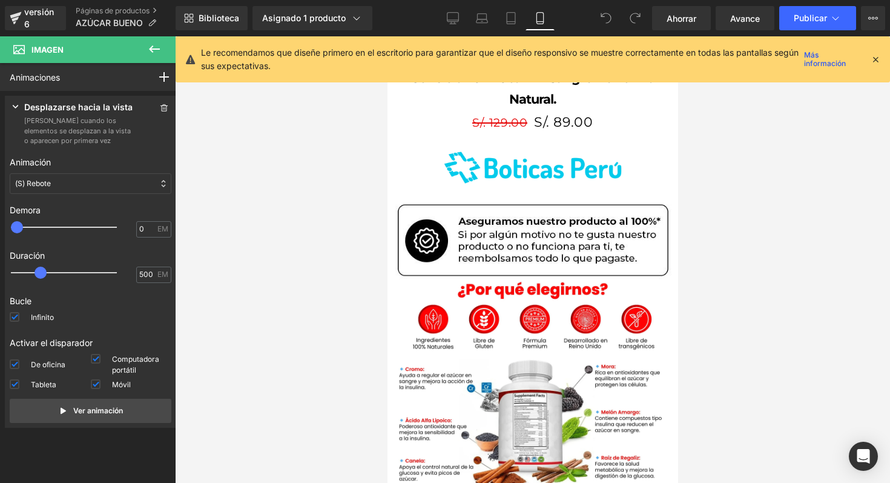
scroll to position [0, 0]
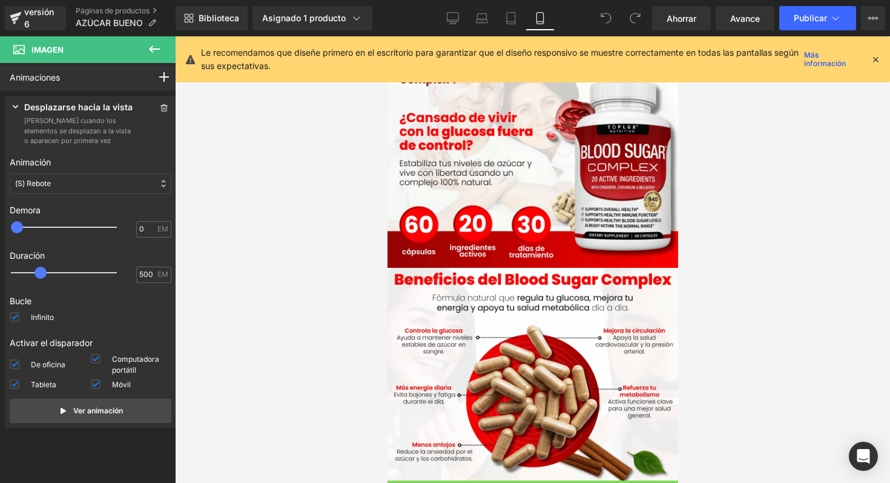
click at [879, 60] on icon at bounding box center [875, 59] width 11 height 11
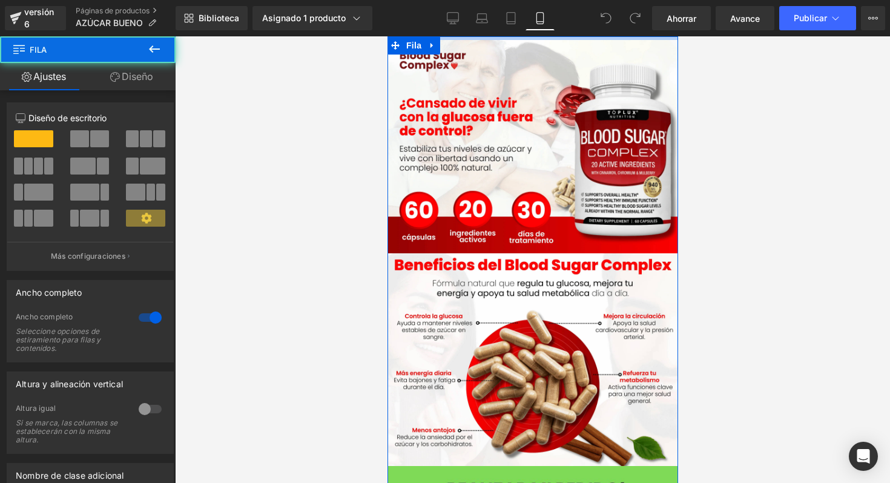
drag, startPoint x: 517, startPoint y: 51, endPoint x: 518, endPoint y: 25, distance: 25.5
click at [518, 36] on html "Ir directamente al contenido Imagen Imagen Imagen Imagen Fila Venta de liquidac…" at bounding box center [532, 259] width 291 height 446
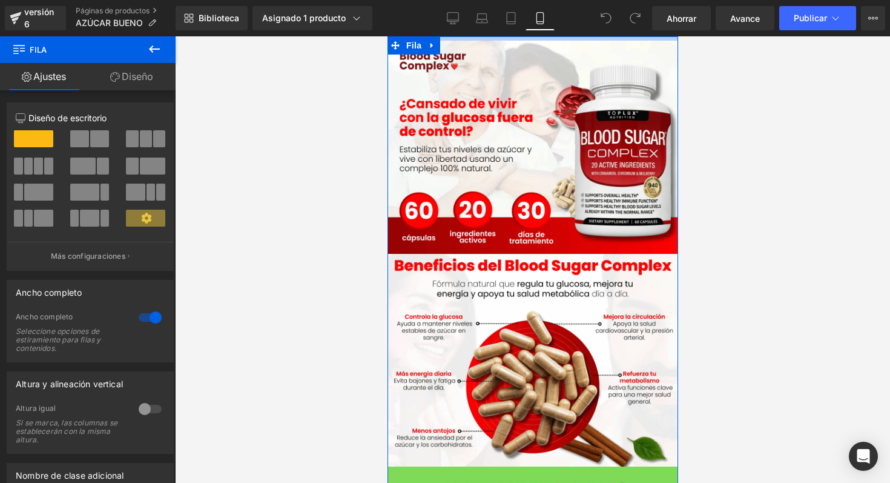
click at [793, 94] on div at bounding box center [532, 259] width 715 height 446
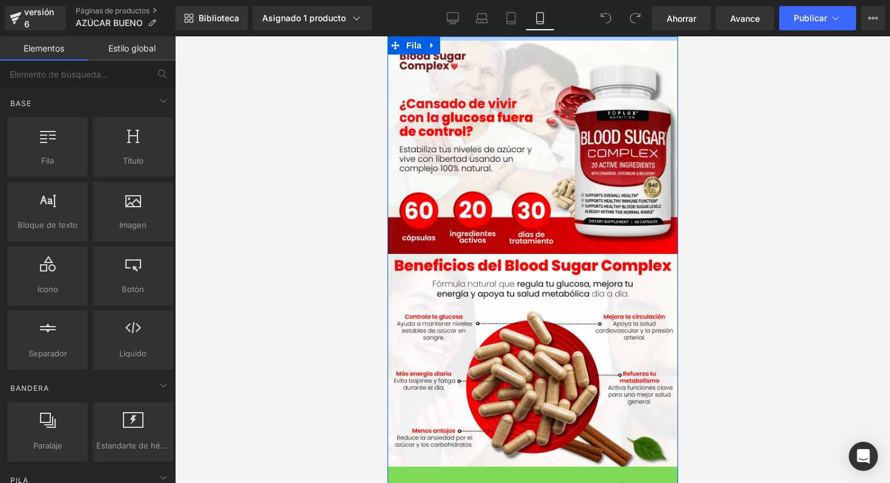
click at [574, 24] on div "Biblioteca Asignado 1 producto Vista previa del producto Controla tu azúcar en …" at bounding box center [533, 18] width 715 height 24
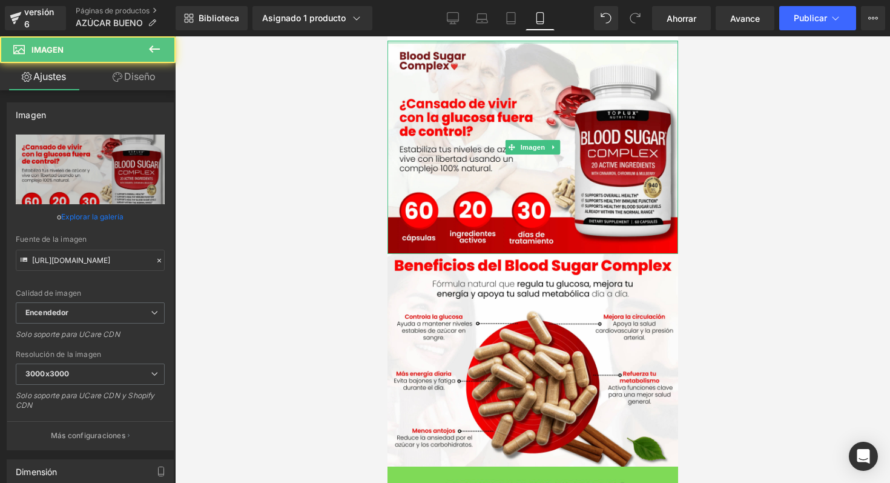
drag, startPoint x: 526, startPoint y: 41, endPoint x: 528, endPoint y: 22, distance: 18.9
click at [528, 36] on html "Ir directamente al contenido Imagen Imagen Imagen Imagen Fila Venta de liquidac…" at bounding box center [532, 259] width 291 height 446
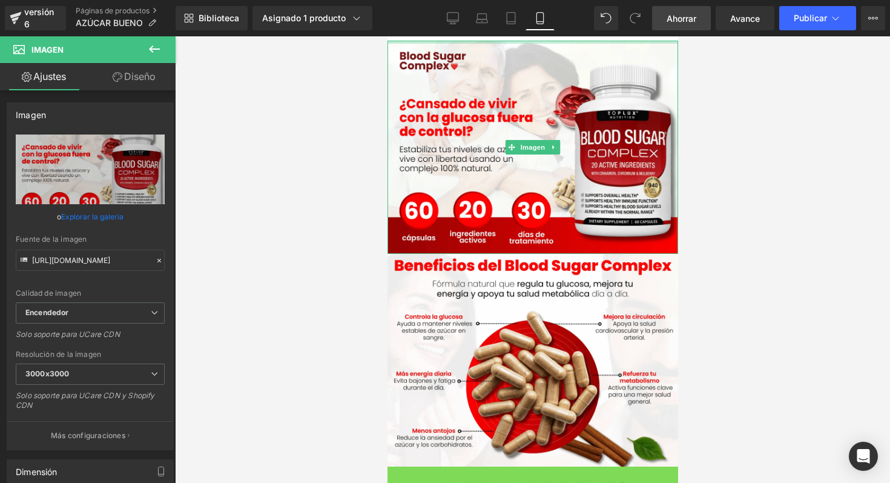
click at [675, 14] on font "Ahorrar" at bounding box center [682, 18] width 30 height 10
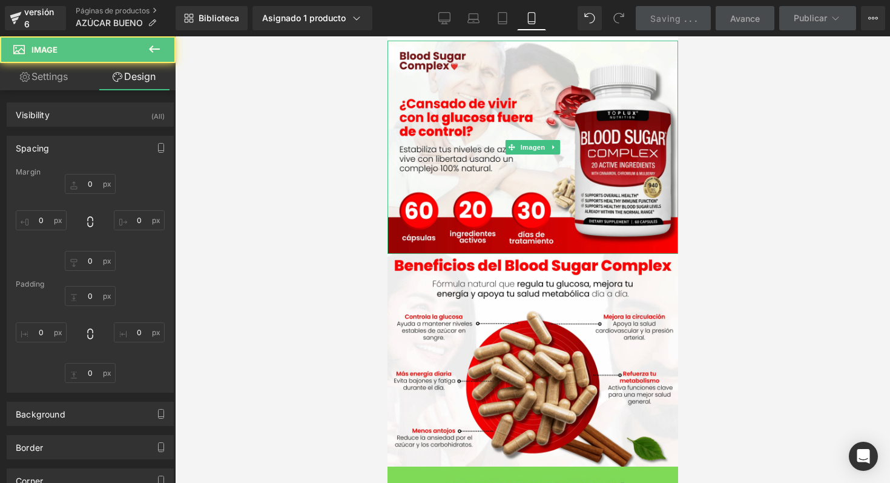
type input "0"
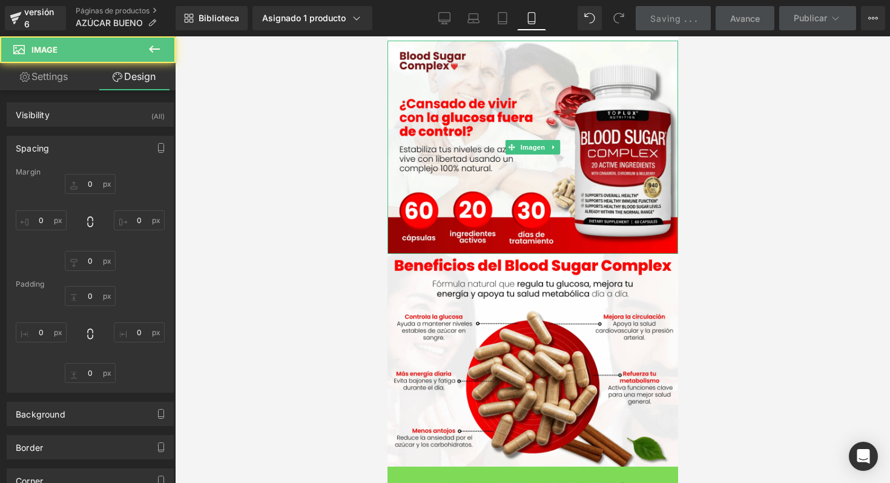
type input "0"
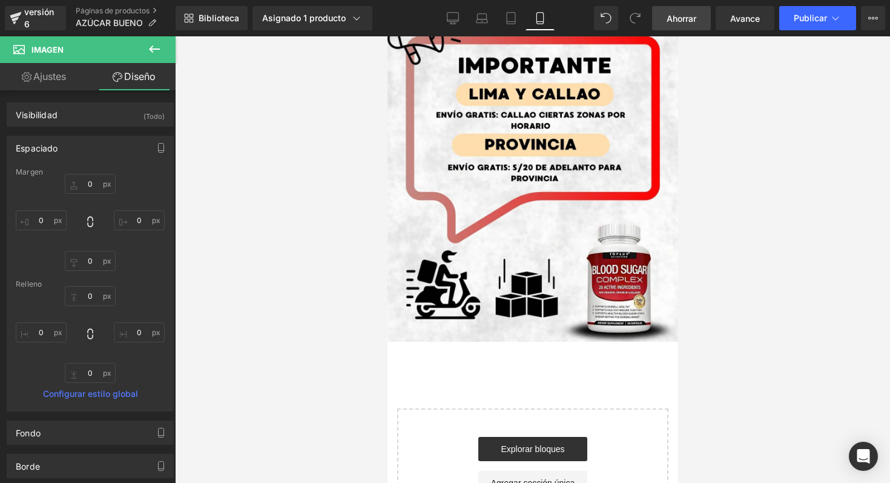
scroll to position [2414, 0]
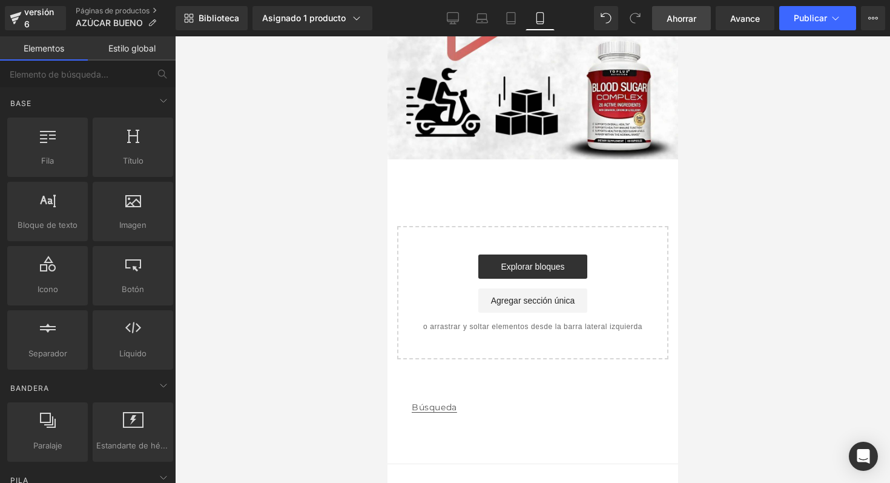
click at [435, 377] on footer "Búsqueda Formas de pago © 2025, Cápsula Tecnología de Shopify" at bounding box center [532, 443] width 291 height 133
click at [472, 398] on div "Búsqueda" at bounding box center [532, 429] width 291 height 70
click at [437, 377] on footer "Búsqueda Formas de pago © 2025, Cápsula Tecnología de Shopify" at bounding box center [532, 443] width 291 height 133
click at [439, 402] on font "Búsqueda" at bounding box center [433, 407] width 45 height 11
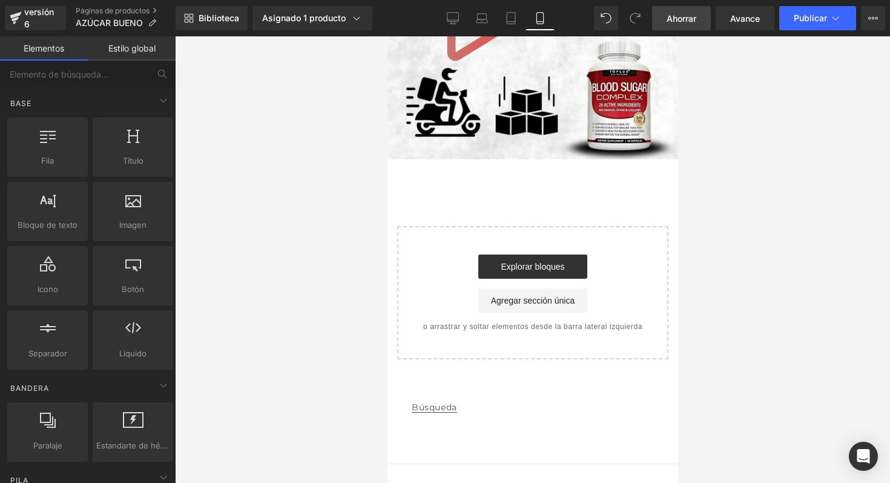
click at [457, 377] on footer "Búsqueda Formas de pago © 2025, Cápsula Tecnología de Shopify" at bounding box center [532, 443] width 291 height 133
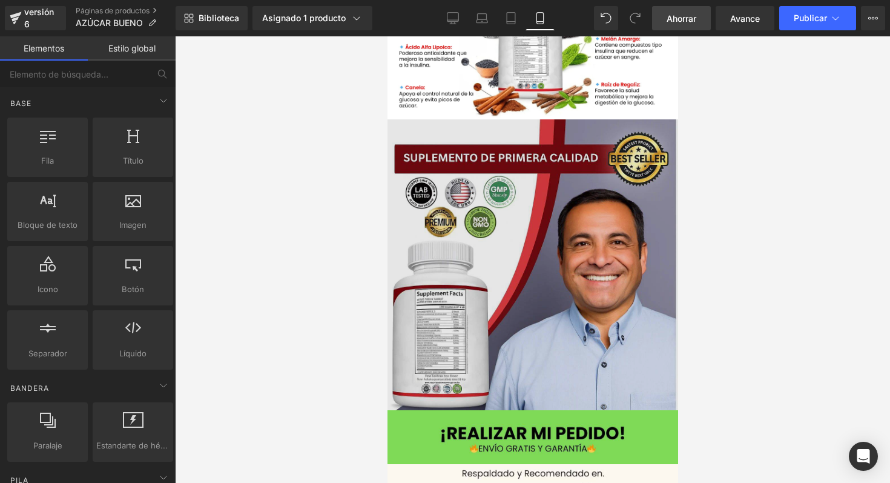
scroll to position [1225, 0]
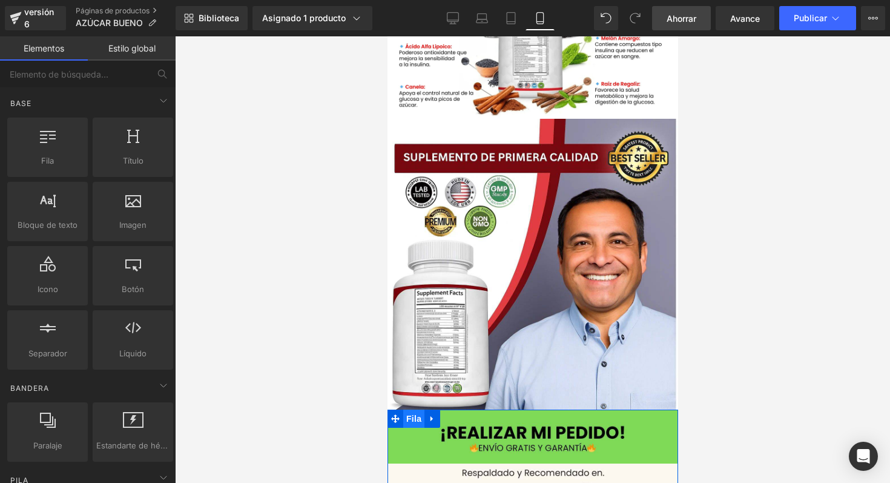
click at [417, 409] on span "Fila" at bounding box center [413, 418] width 21 height 18
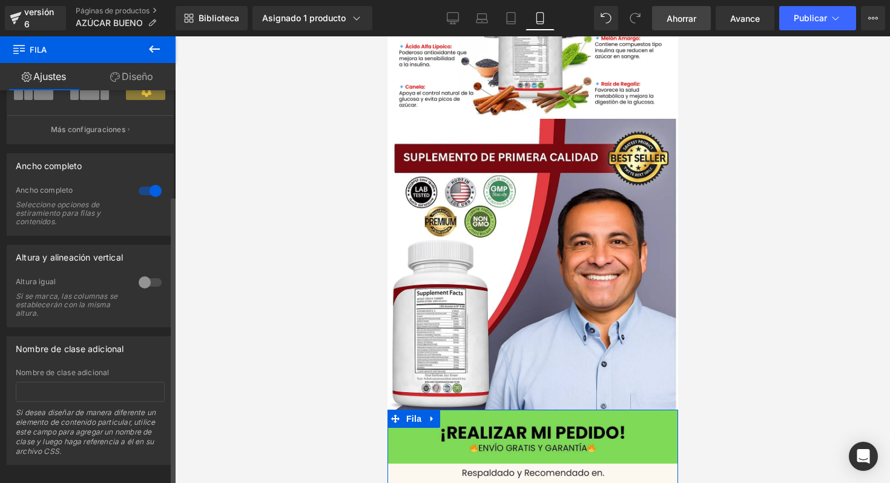
scroll to position [142, 0]
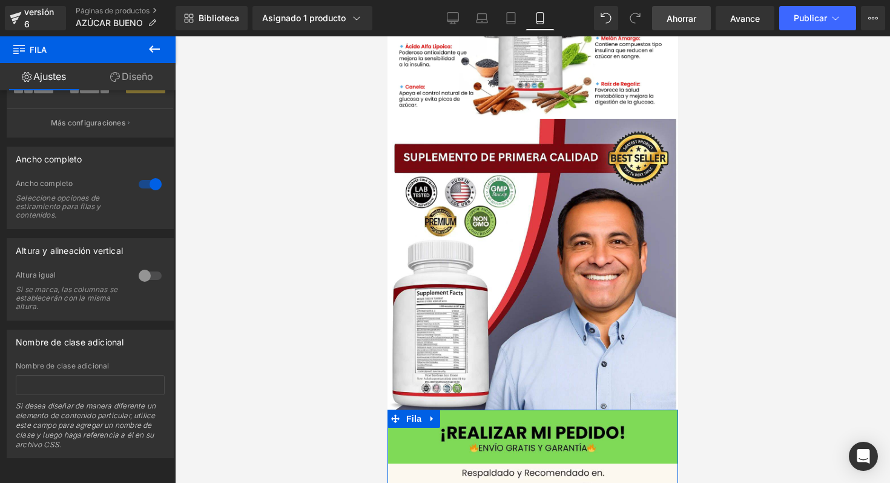
click at [133, 71] on font "Diseño" at bounding box center [137, 76] width 31 height 12
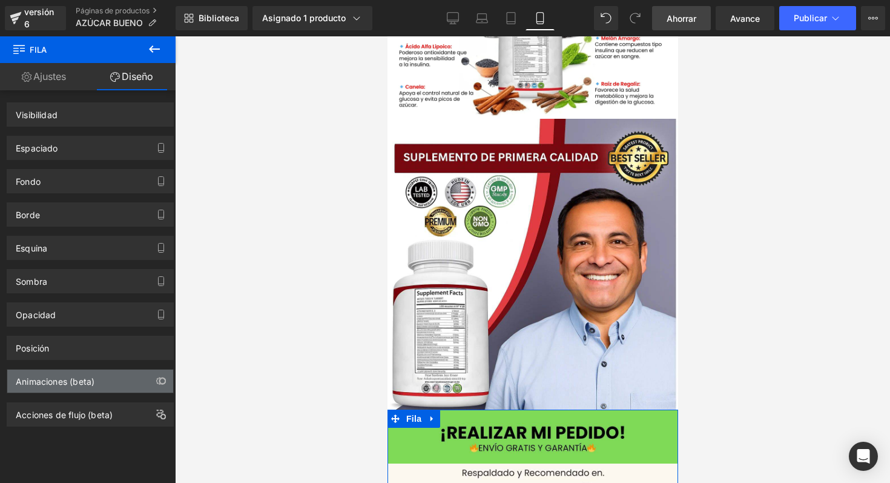
click at [76, 372] on div "Animaciones (beta)" at bounding box center [55, 377] width 79 height 17
click at [76, 385] on font "Animaciones (beta)" at bounding box center [55, 381] width 79 height 10
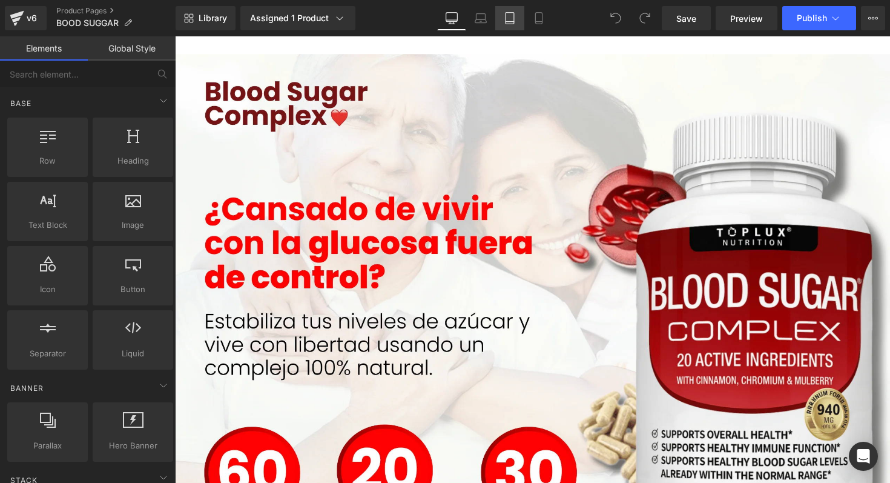
click at [508, 25] on link "Tablet" at bounding box center [509, 18] width 29 height 24
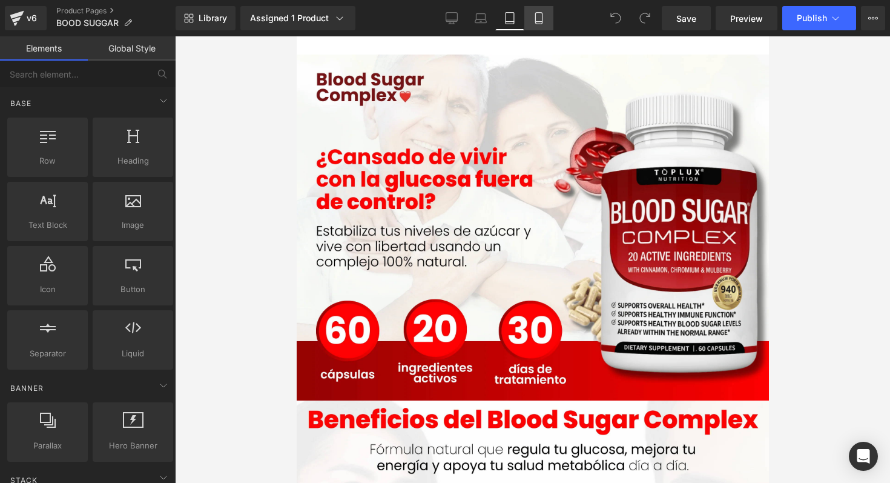
click at [531, 25] on link "Mobile" at bounding box center [538, 18] width 29 height 24
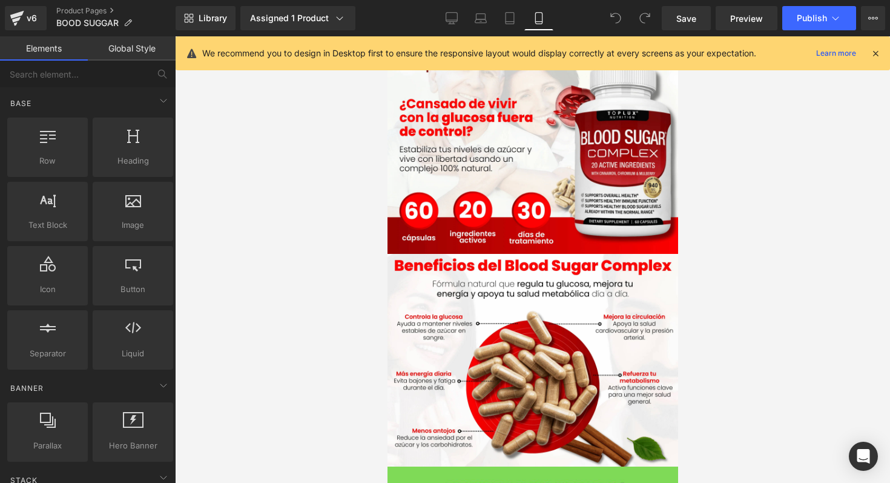
click at [870, 57] on icon at bounding box center [875, 53] width 11 height 11
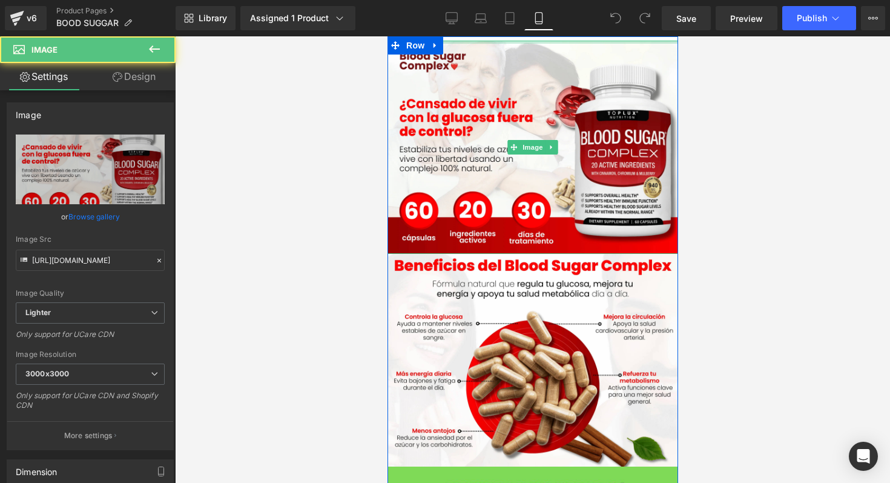
click at [488, 41] on div at bounding box center [532, 42] width 291 height 3
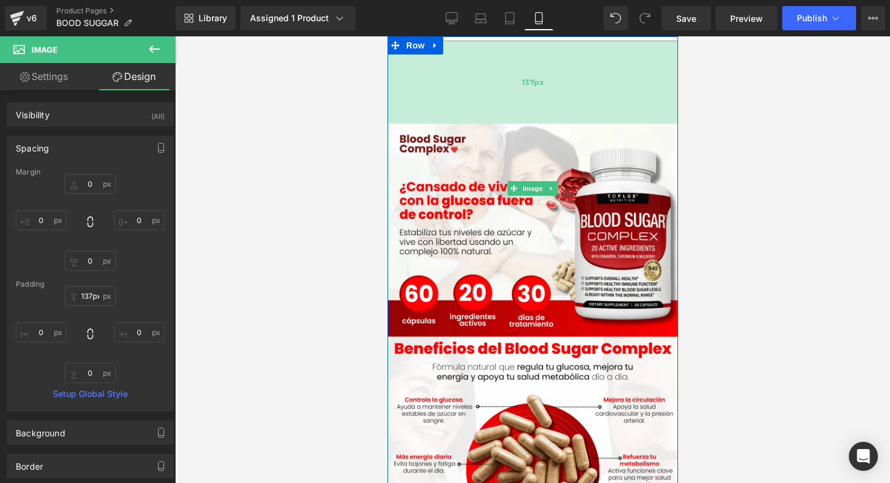
drag, startPoint x: 488, startPoint y: 40, endPoint x: 511, endPoint y: 123, distance: 86.1
click at [511, 123] on div "137px" at bounding box center [532, 82] width 291 height 83
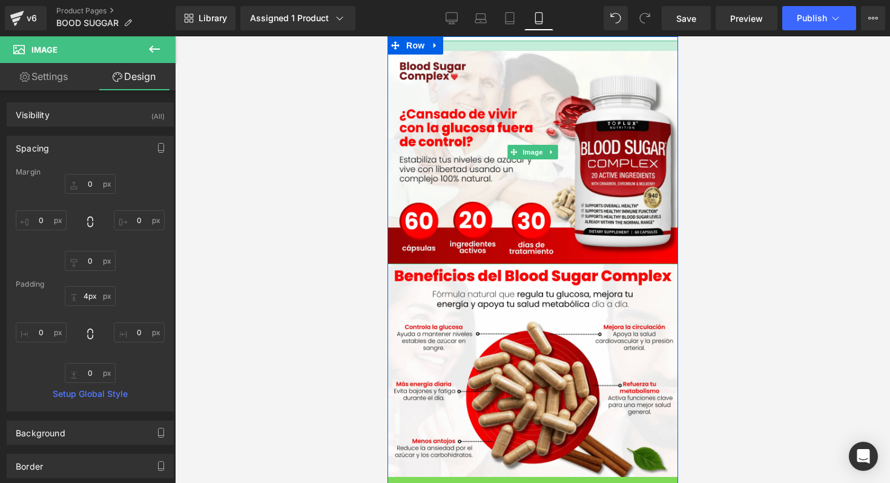
type input "0px"
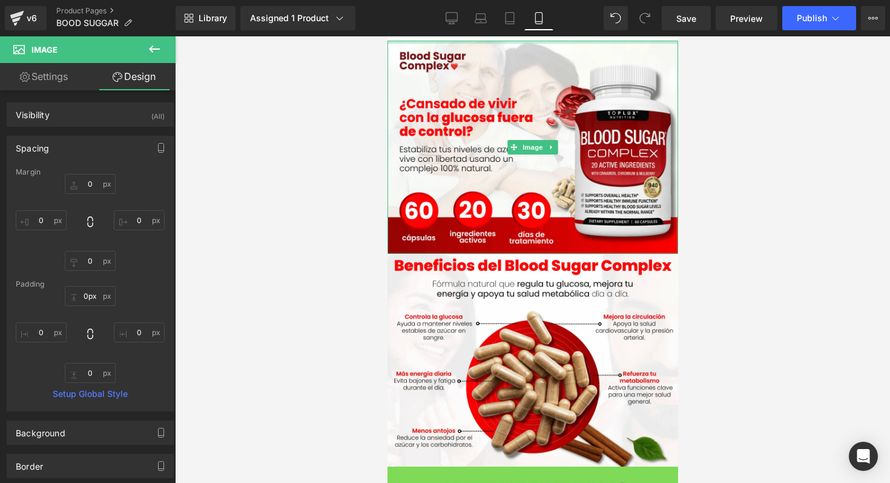
drag, startPoint x: 511, startPoint y: 123, endPoint x: 527, endPoint y: 2, distance: 122.1
click at [527, 36] on html "Ir directamente al contenido Image Image Image Image Row Sale Off (P) Image Con…" at bounding box center [532, 259] width 291 height 446
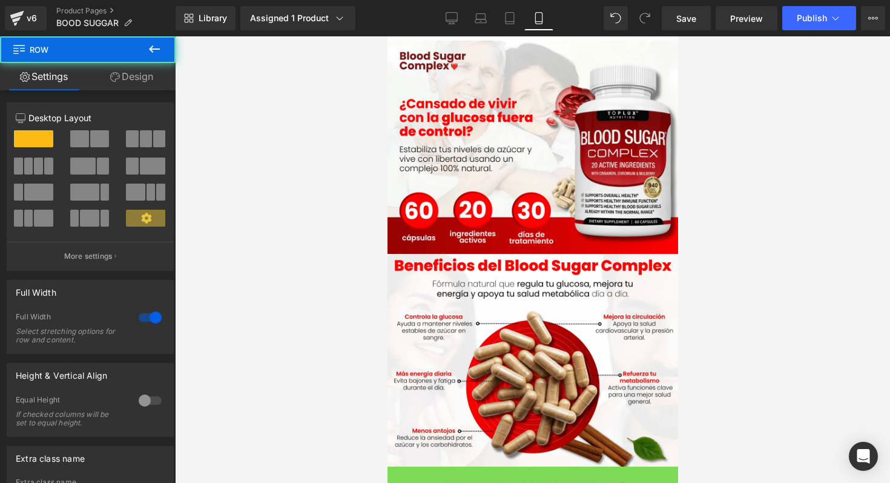
drag, startPoint x: 520, startPoint y: 38, endPoint x: 522, endPoint y: 30, distance: 8.7
click at [522, 36] on html "Ir directamente al contenido Image Image Image Image Row Sale Off (P) Image Con…" at bounding box center [532, 259] width 291 height 446
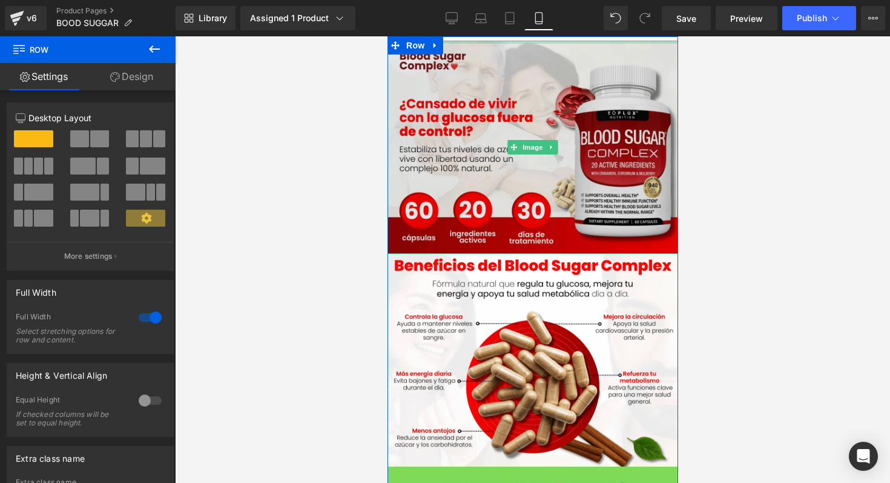
drag, startPoint x: 518, startPoint y: 39, endPoint x: 517, endPoint y: 65, distance: 26.0
click at [517, 65] on div "Image Image Image Image Row" at bounding box center [532, 384] width 291 height 697
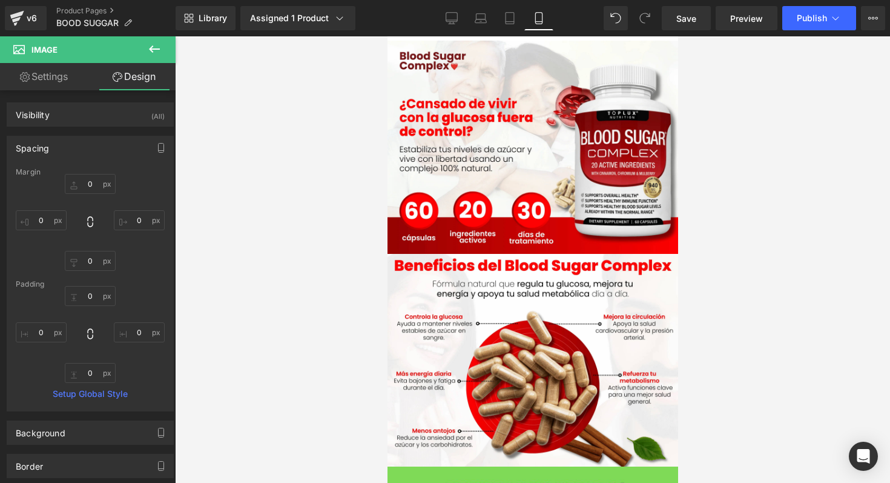
click at [678, 82] on div at bounding box center [532, 259] width 715 height 446
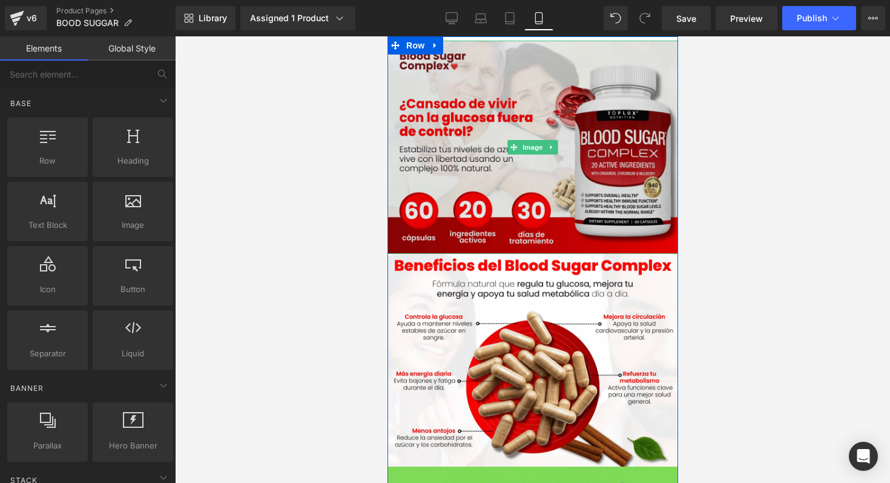
click at [498, 68] on img at bounding box center [532, 147] width 291 height 213
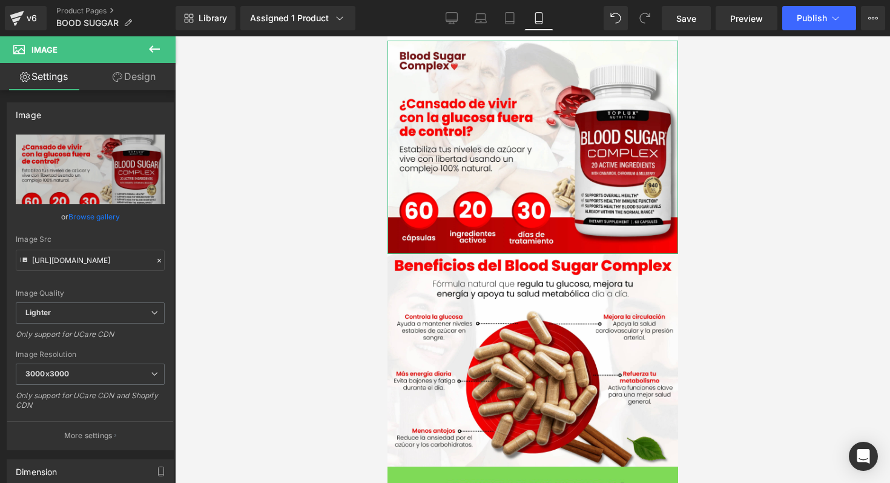
click at [119, 76] on icon at bounding box center [118, 77] width 10 height 10
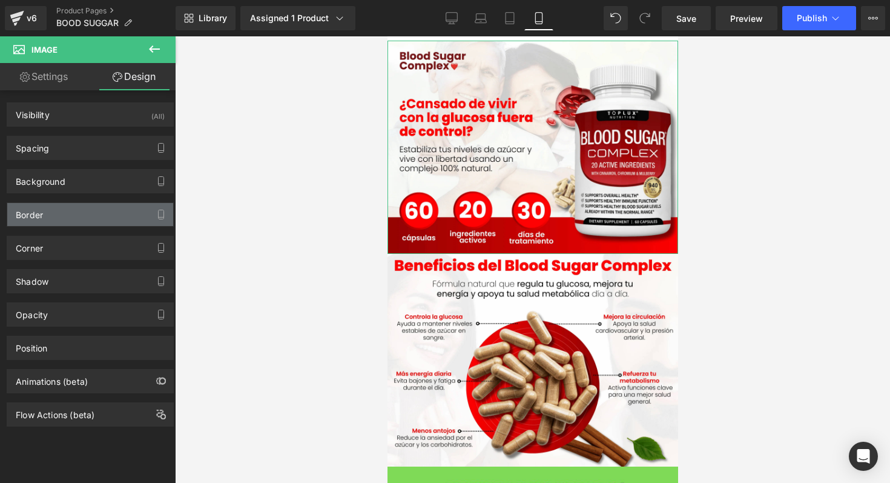
click at [87, 211] on div "Border" at bounding box center [90, 214] width 166 height 23
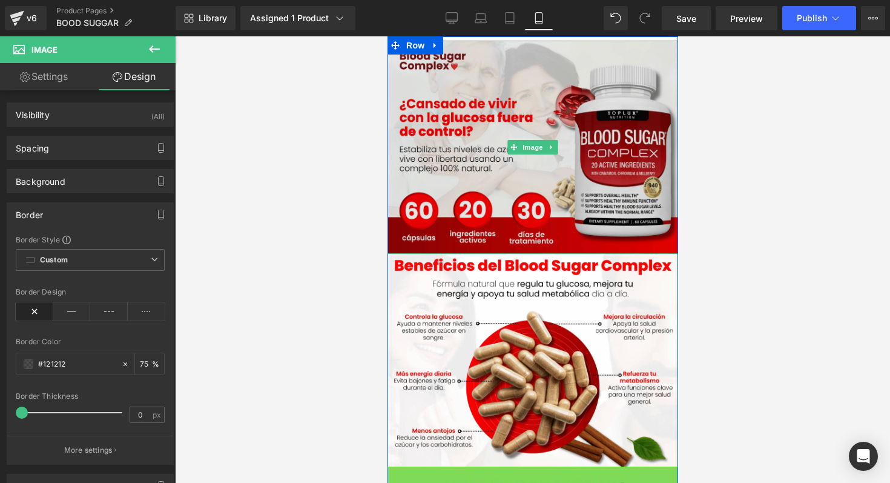
click at [471, 91] on img at bounding box center [532, 147] width 291 height 213
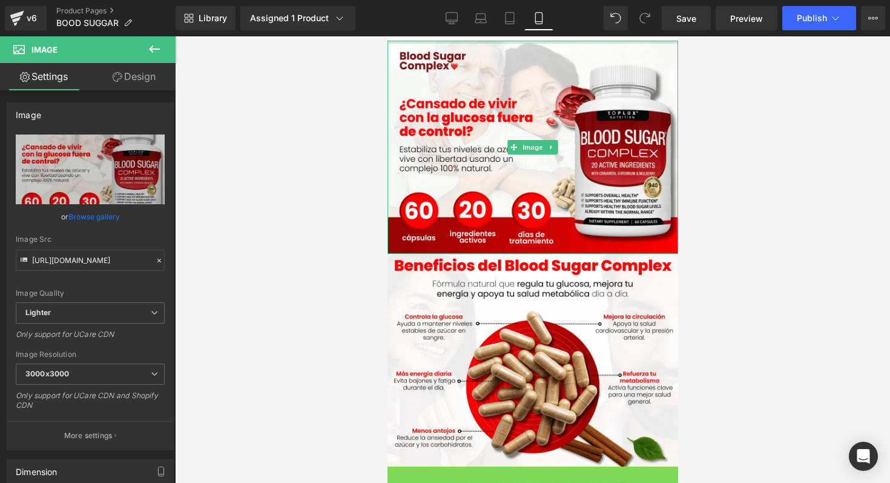
drag, startPoint x: 517, startPoint y: 41, endPoint x: 517, endPoint y: 27, distance: 13.9
click at [517, 36] on html "Ir directamente al contenido Image Image Image Image Row Sale Off (P) Image Con…" at bounding box center [532, 259] width 291 height 446
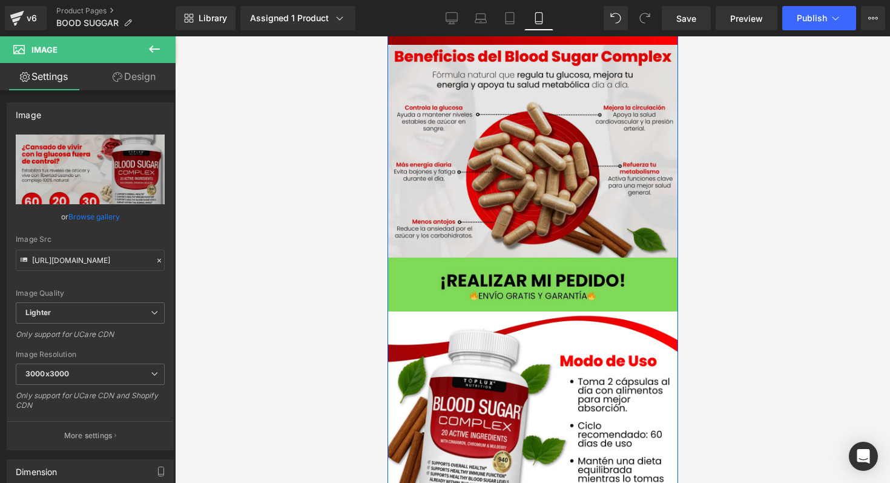
scroll to position [213, 0]
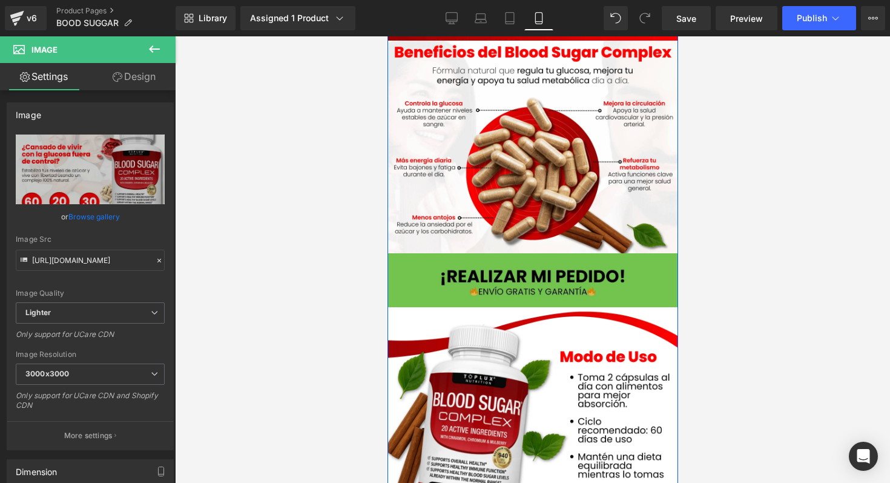
click at [495, 268] on img at bounding box center [532, 280] width 291 height 54
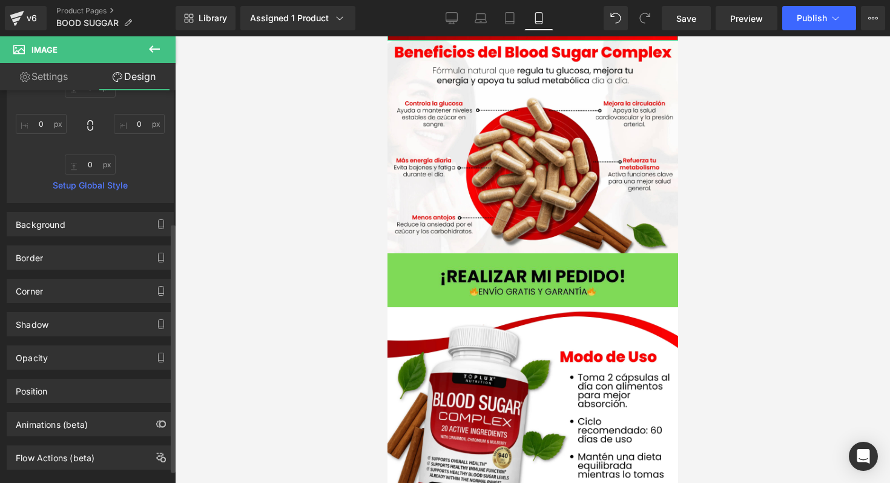
scroll to position [229, 0]
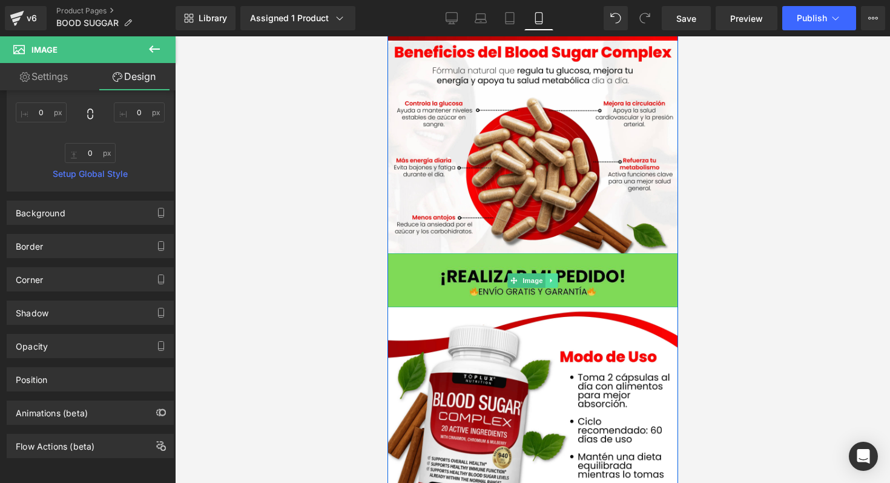
click at [546, 284] on link at bounding box center [551, 280] width 13 height 15
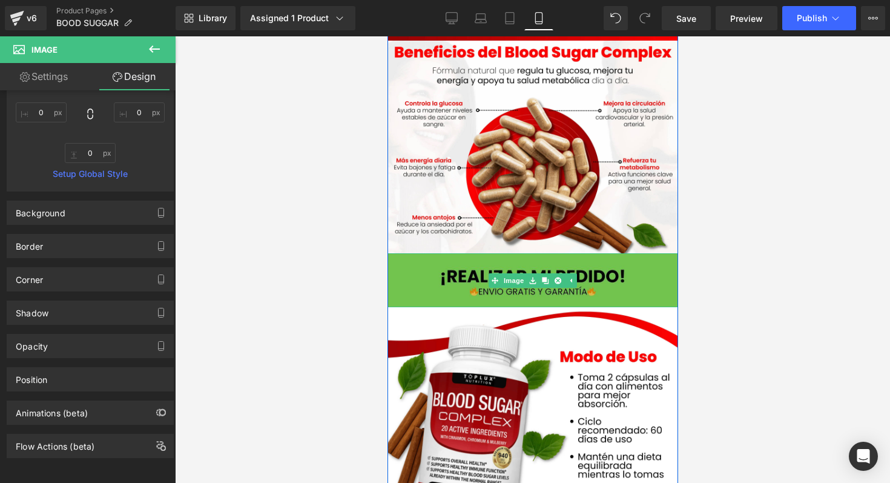
click at [399, 283] on img at bounding box center [532, 280] width 291 height 54
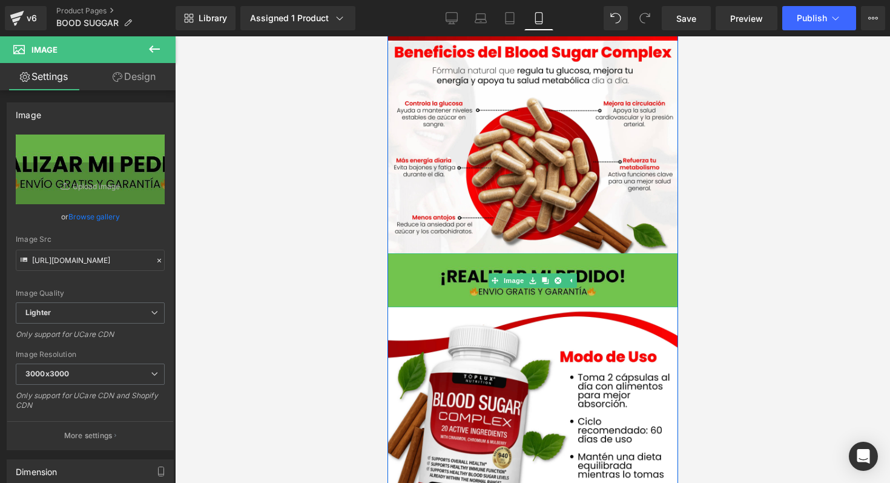
click at [430, 257] on img at bounding box center [532, 280] width 291 height 54
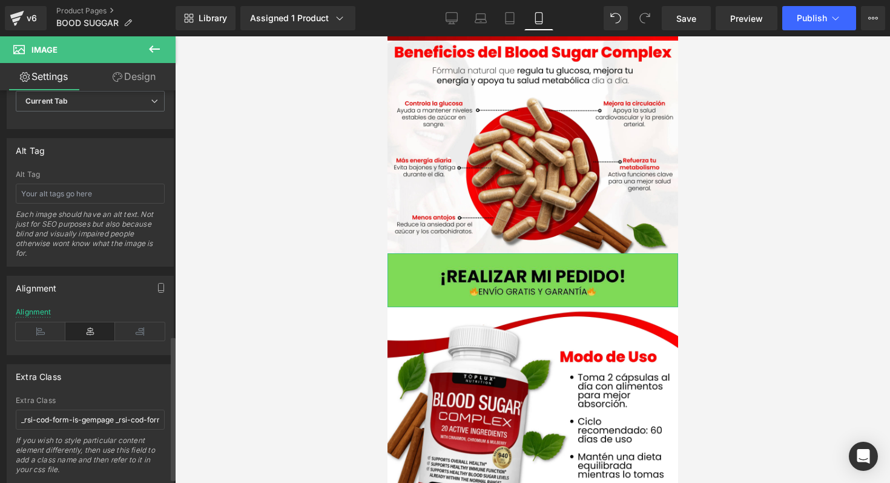
scroll to position [682, 0]
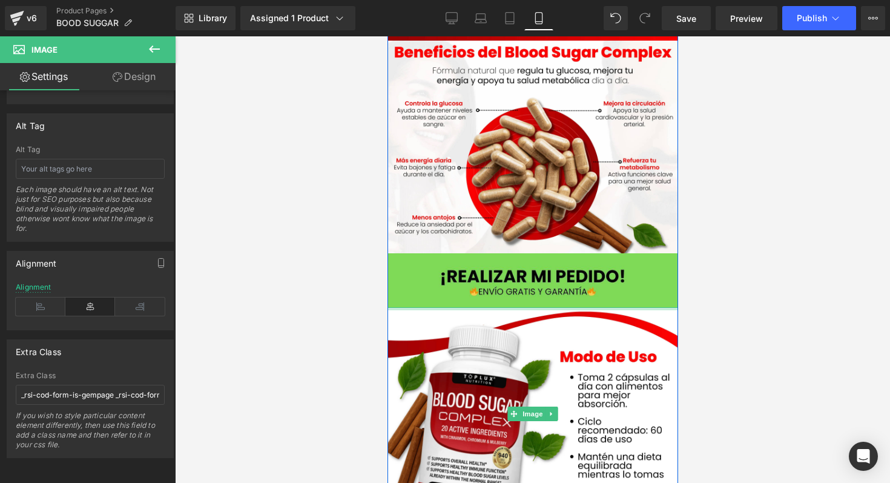
click at [427, 307] on div at bounding box center [532, 308] width 291 height 3
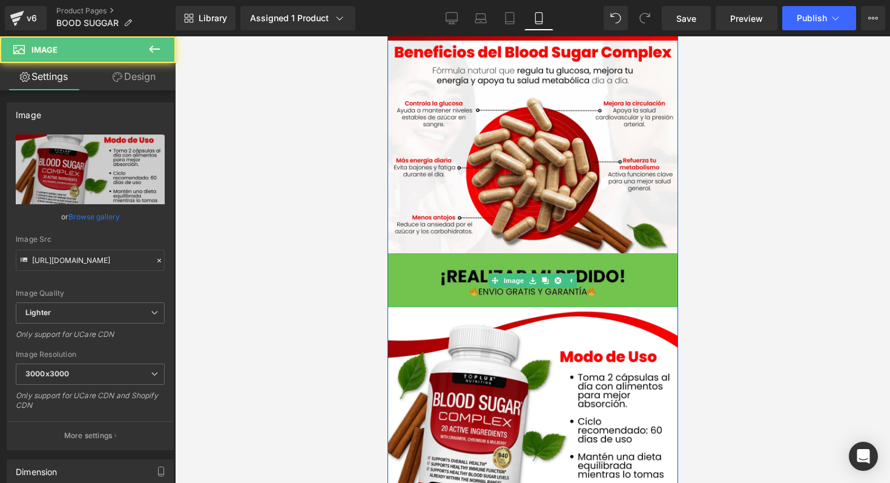
click at [433, 286] on img at bounding box center [532, 280] width 291 height 54
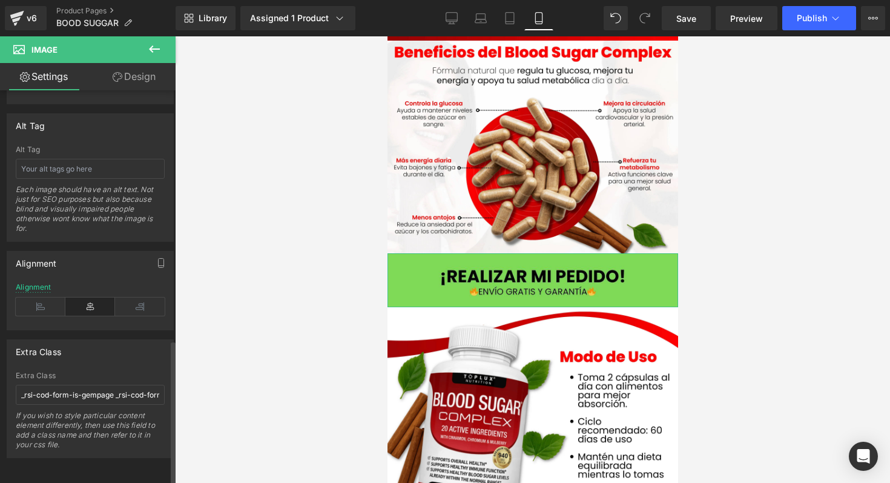
scroll to position [0, 0]
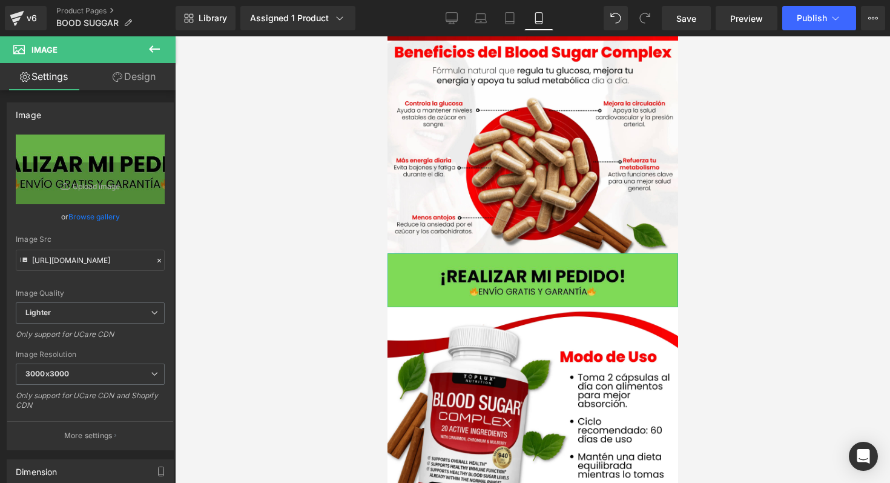
click at [138, 74] on link "Design" at bounding box center [134, 76] width 88 height 27
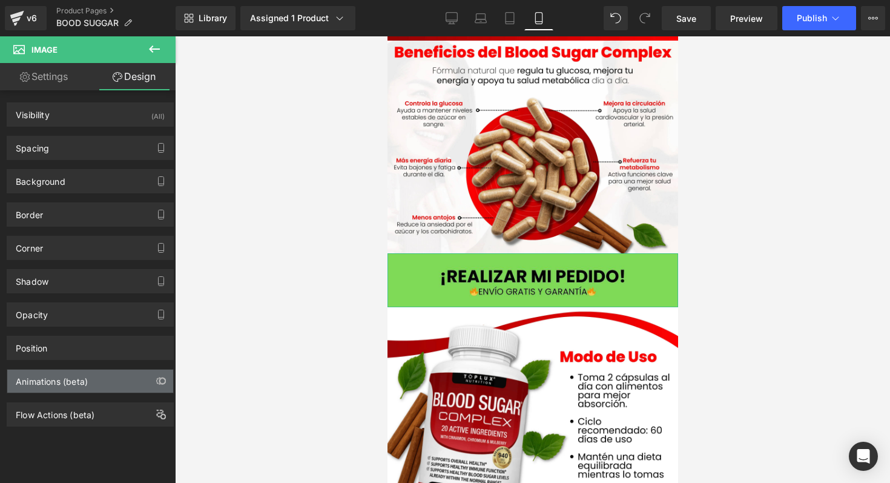
click at [94, 382] on div "Animations (beta)" at bounding box center [90, 380] width 166 height 23
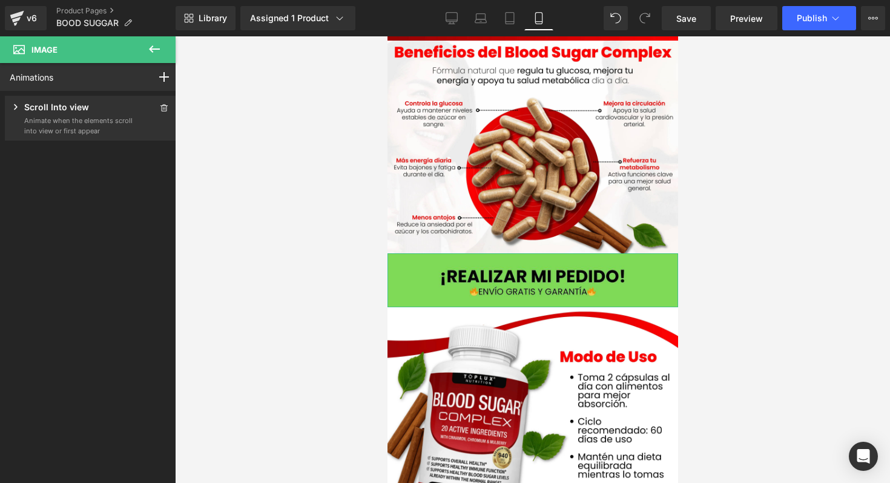
click at [100, 104] on div "Scroll Into view" at bounding box center [72, 108] width 124 height 15
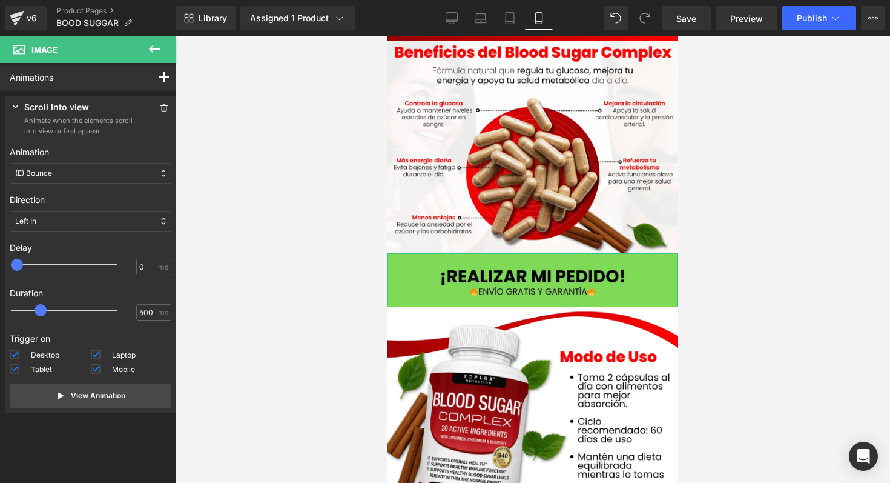
click at [113, 176] on div "(E) Bounce" at bounding box center [91, 173] width 162 height 21
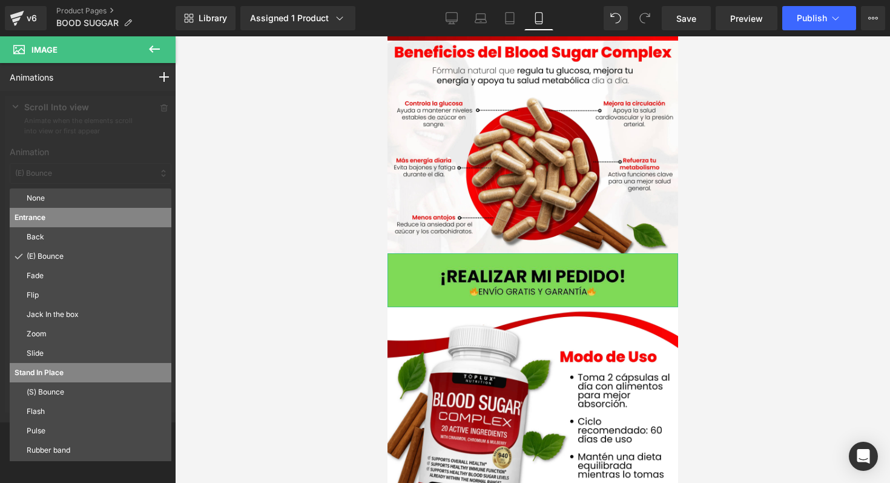
click at [113, 176] on div at bounding box center [90, 256] width 181 height 331
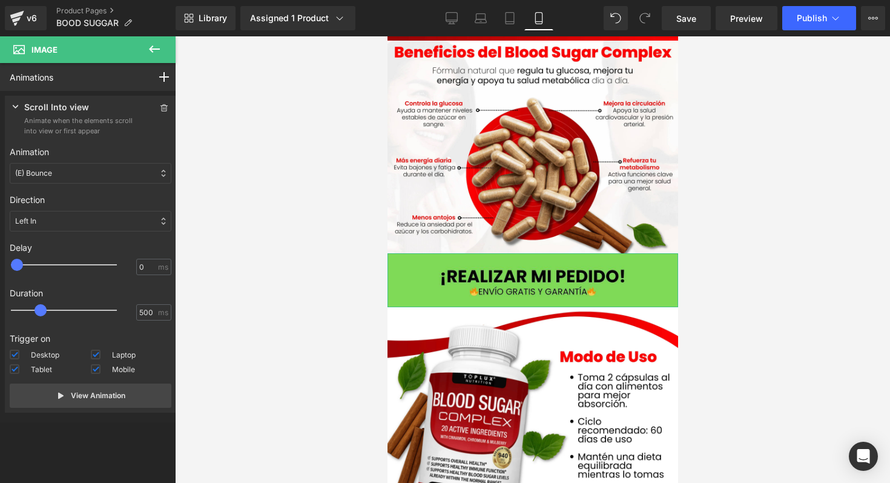
click at [113, 176] on div "(E) Bounce" at bounding box center [91, 173] width 162 height 21
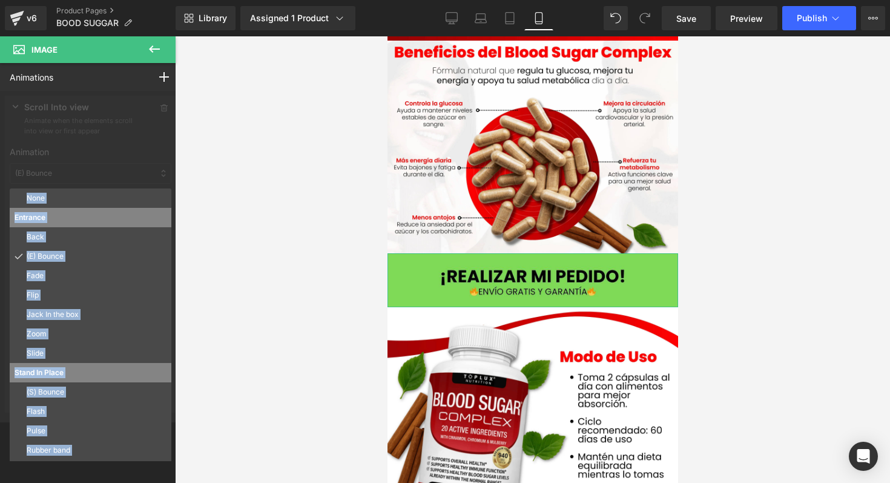
click at [162, 134] on div at bounding box center [90, 256] width 181 height 331
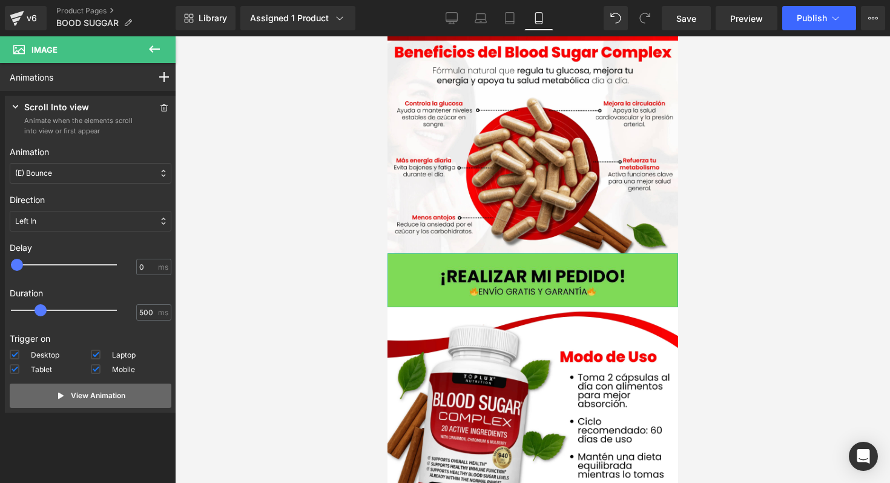
click at [71, 403] on button "View Animation" at bounding box center [91, 395] width 162 height 24
click at [15, 105] on icon at bounding box center [16, 107] width 12 height 12
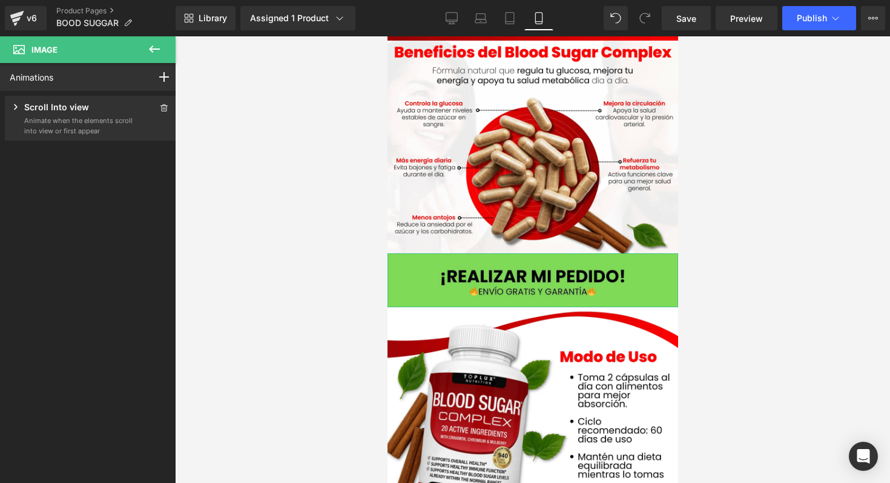
click at [21, 105] on icon at bounding box center [16, 107] width 12 height 12
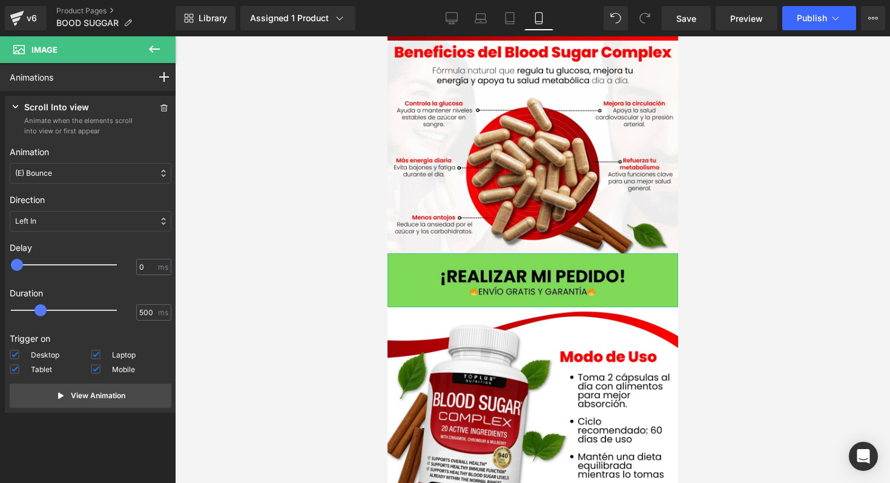
click at [14, 113] on span at bounding box center [16, 108] width 12 height 15
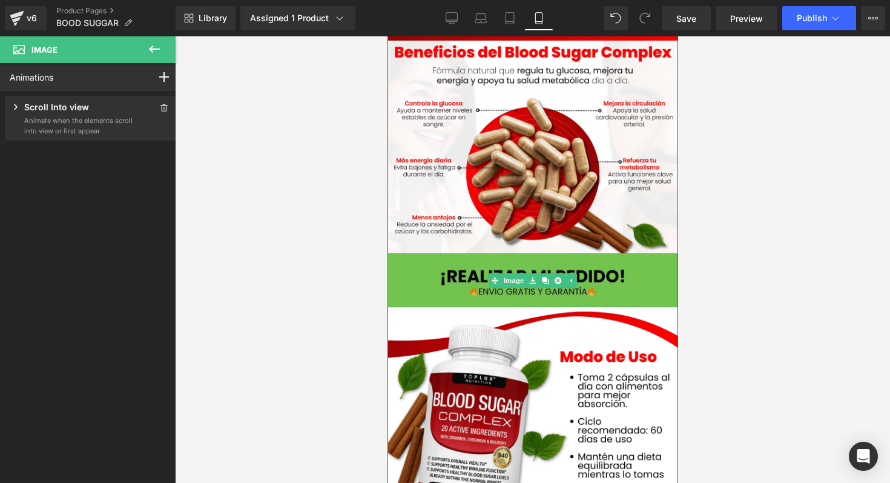
click at [418, 291] on img at bounding box center [532, 280] width 291 height 54
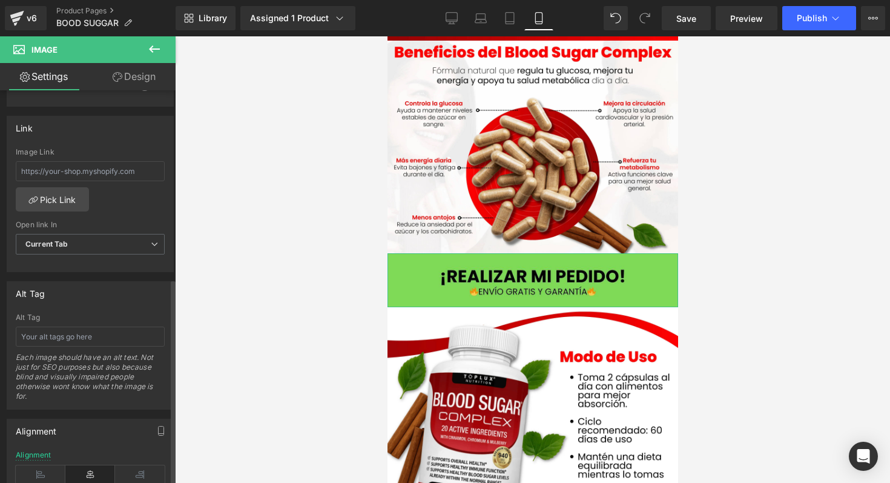
scroll to position [648, 0]
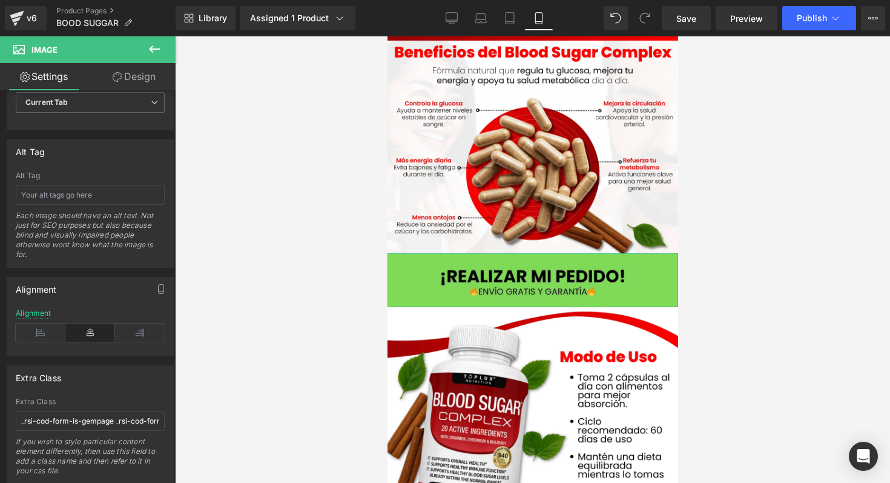
click at [146, 78] on link "Design" at bounding box center [134, 76] width 88 height 27
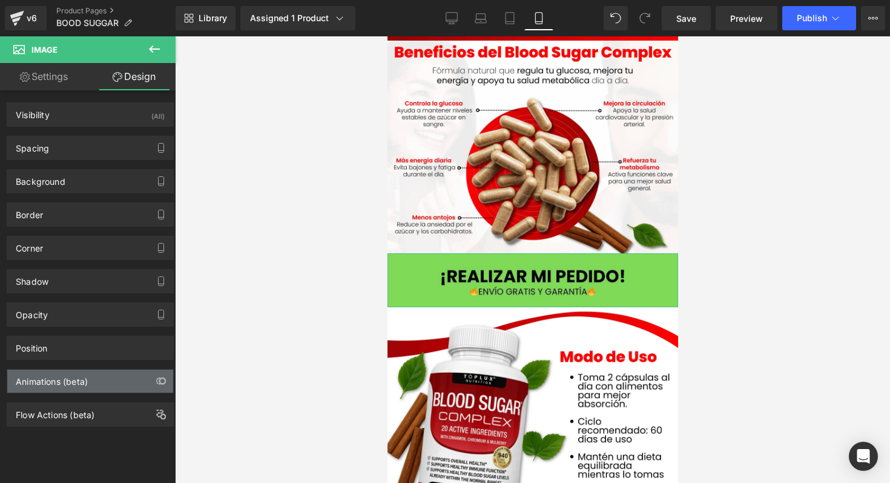
click at [86, 382] on div "Animations (beta)" at bounding box center [52, 377] width 72 height 17
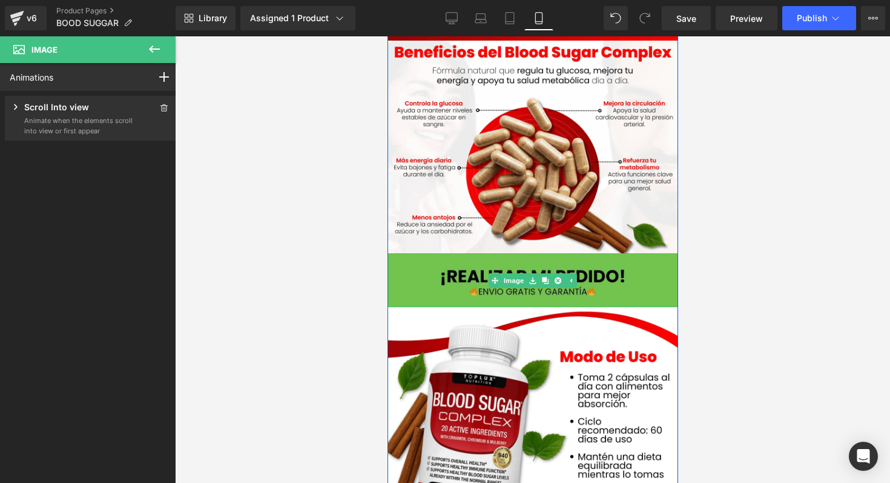
click at [460, 279] on img at bounding box center [532, 280] width 291 height 54
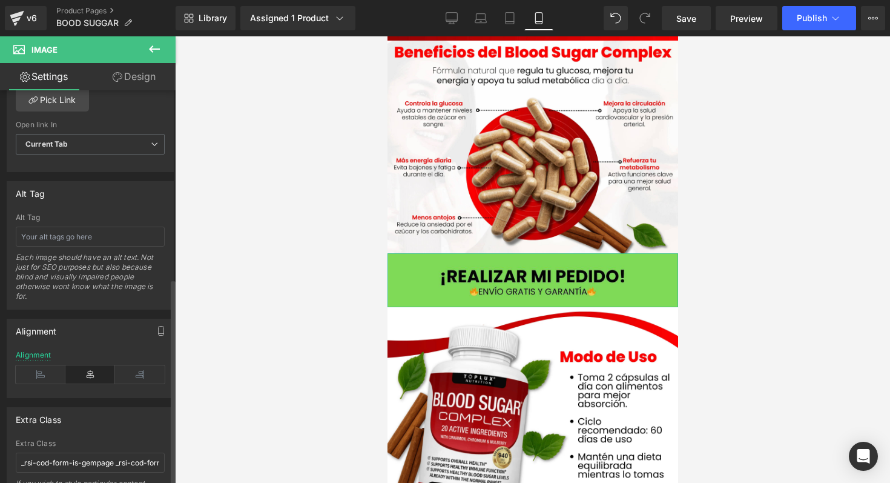
scroll to position [625, 0]
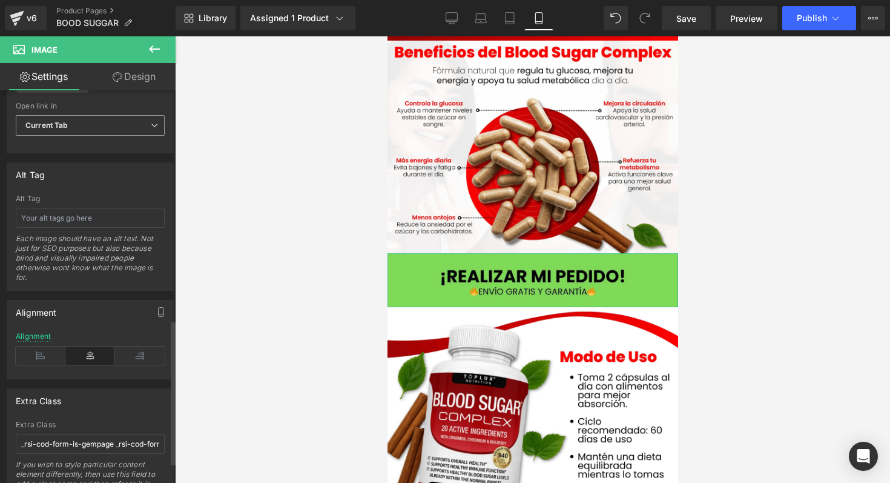
click at [133, 127] on span "Current Tab" at bounding box center [90, 125] width 149 height 21
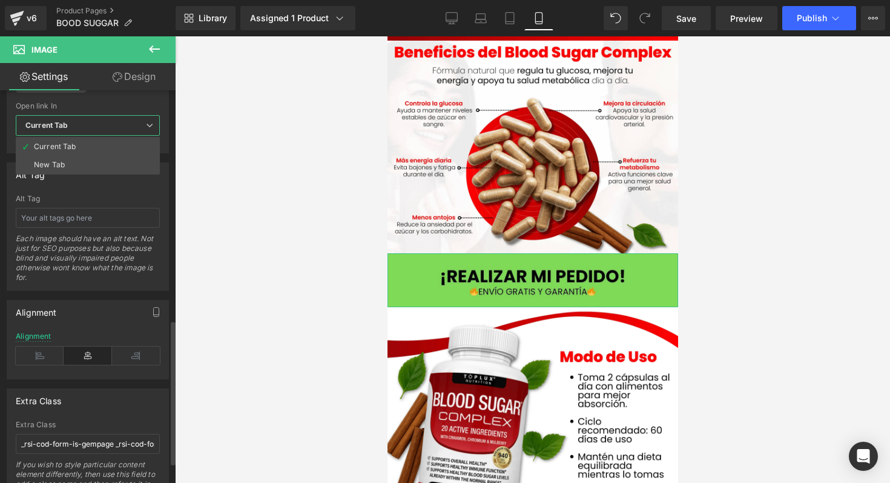
click at [135, 125] on span "Current Tab" at bounding box center [88, 125] width 144 height 21
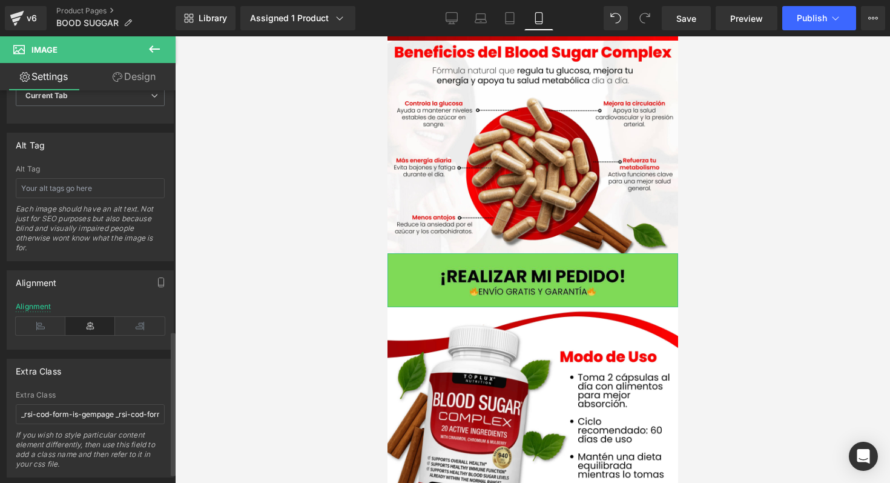
scroll to position [682, 0]
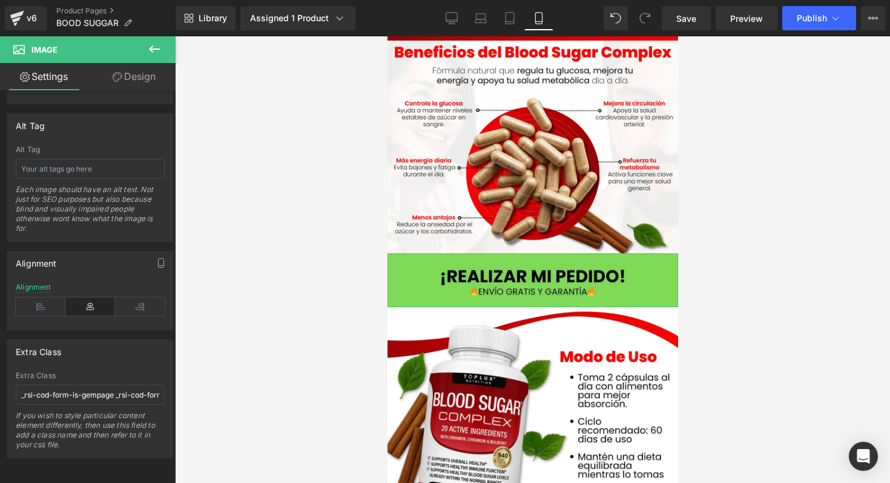
click at [148, 67] on link "Design" at bounding box center [134, 76] width 88 height 27
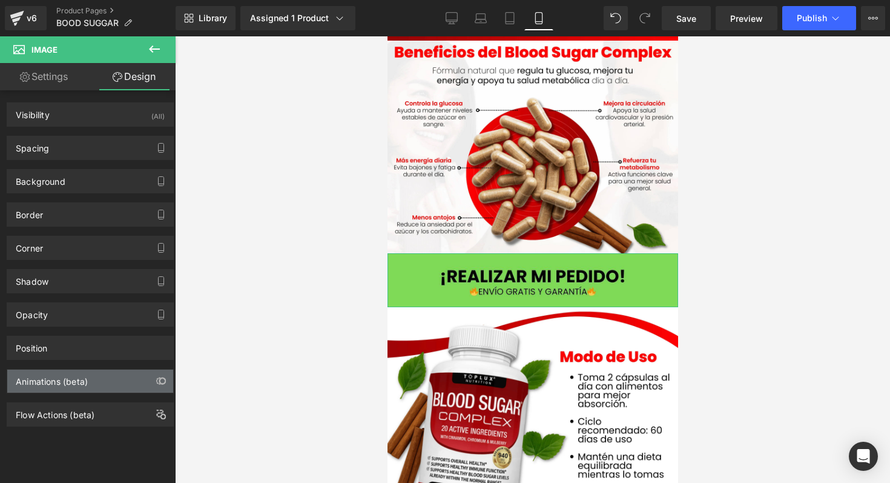
click at [102, 375] on div "Animations (beta)" at bounding box center [90, 380] width 166 height 23
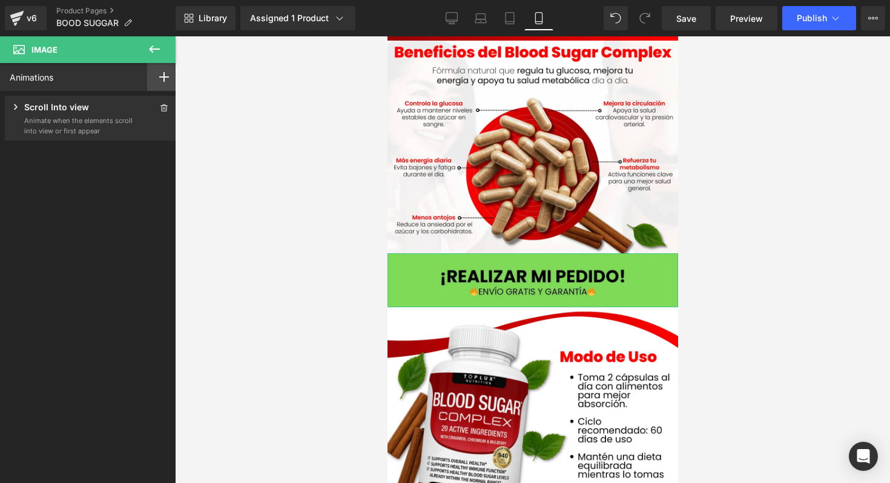
click at [165, 75] on div at bounding box center [164, 77] width 34 height 28
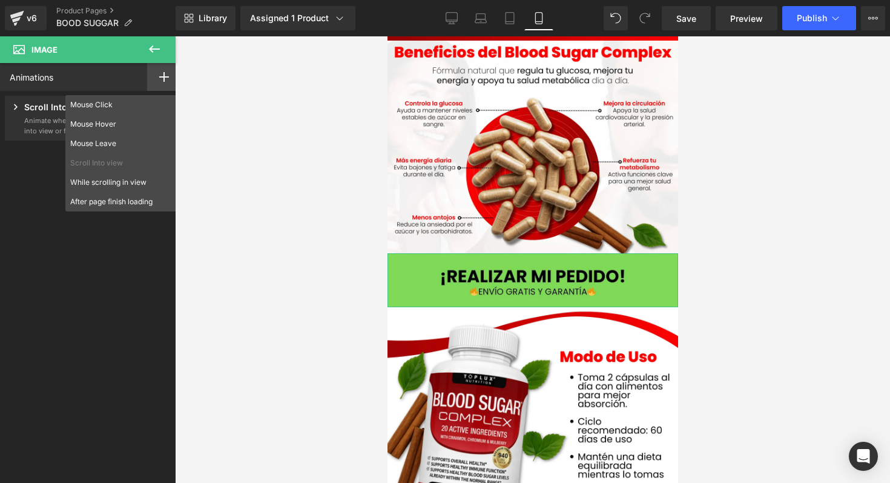
click at [8, 173] on div "Animations Mouse Click Mouse Hover Mouse Leave Scroll Into view While scrolling…" at bounding box center [90, 262] width 181 height 398
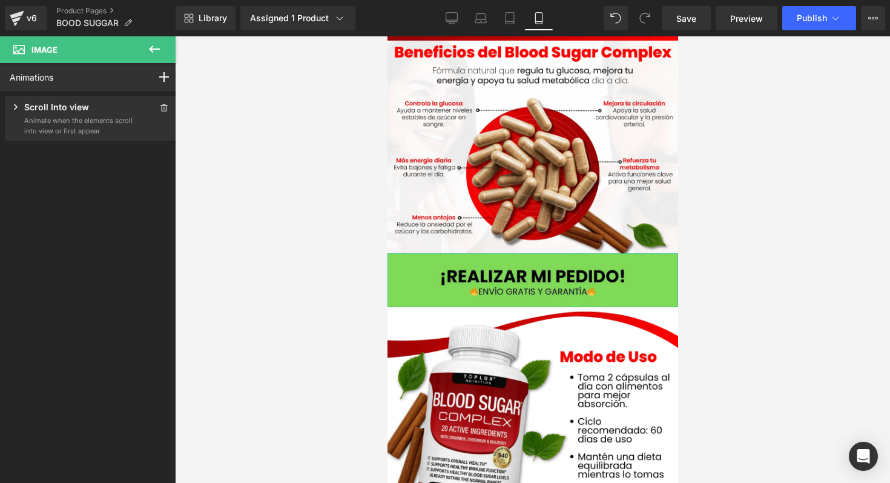
click at [16, 104] on icon at bounding box center [16, 107] width 12 height 12
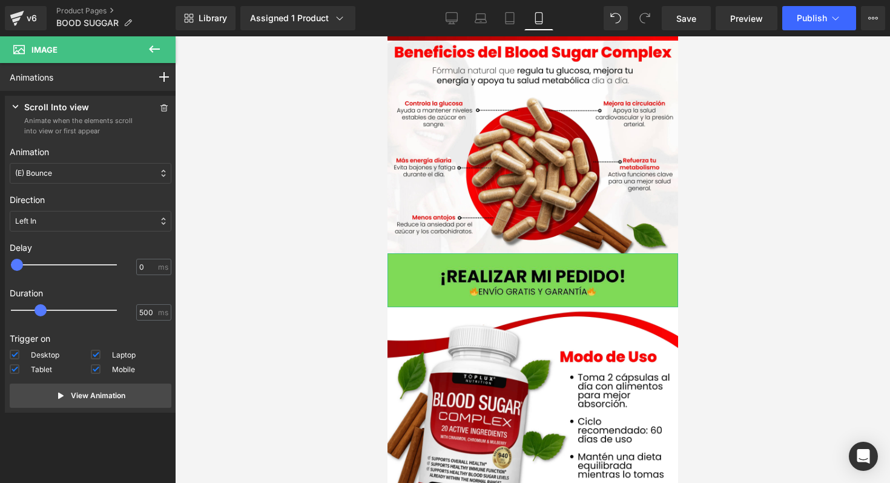
click at [72, 168] on div "(E) Bounce" at bounding box center [91, 173] width 162 height 21
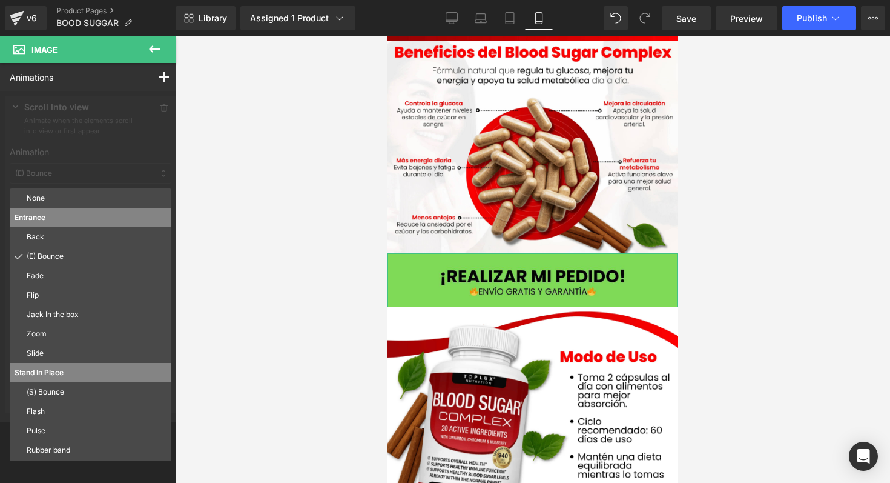
click at [65, 219] on p "Entrance" at bounding box center [91, 217] width 152 height 11
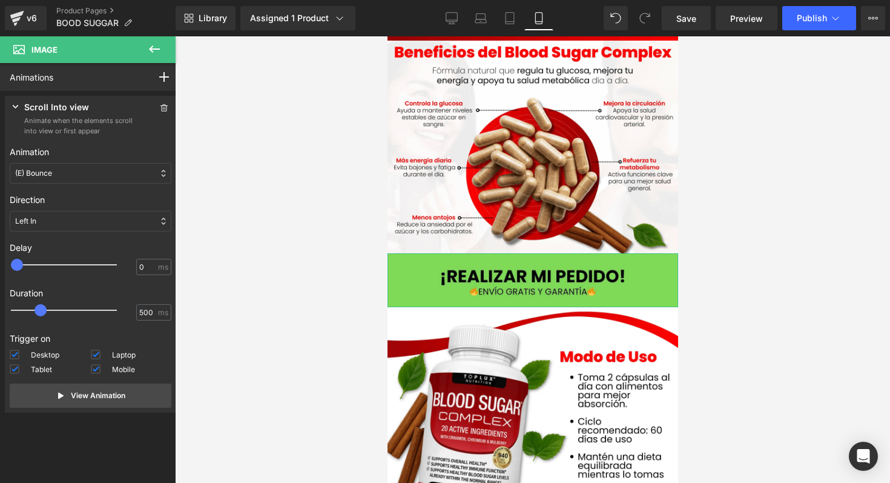
click at [76, 167] on div "(E) Bounce" at bounding box center [91, 173] width 162 height 21
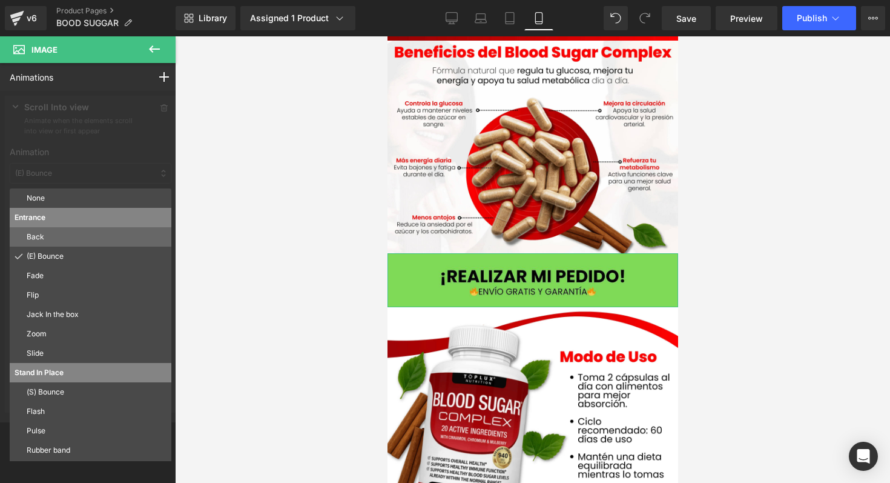
click at [50, 233] on p "Back" at bounding box center [97, 236] width 140 height 11
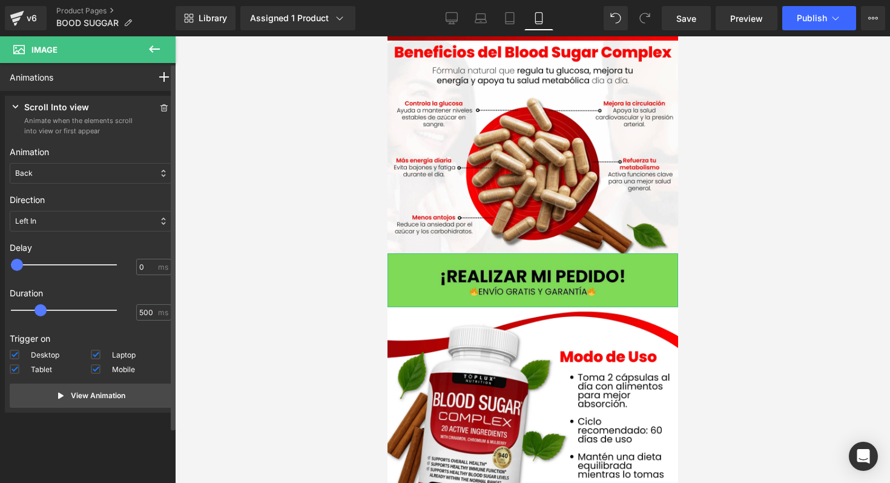
click at [64, 176] on div "Back" at bounding box center [91, 173] width 162 height 21
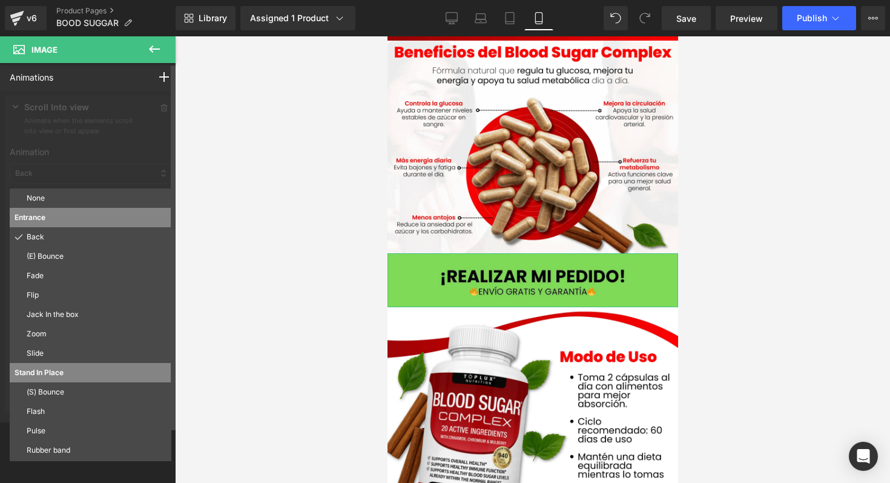
click at [63, 211] on div "Entrance" at bounding box center [91, 217] width 162 height 19
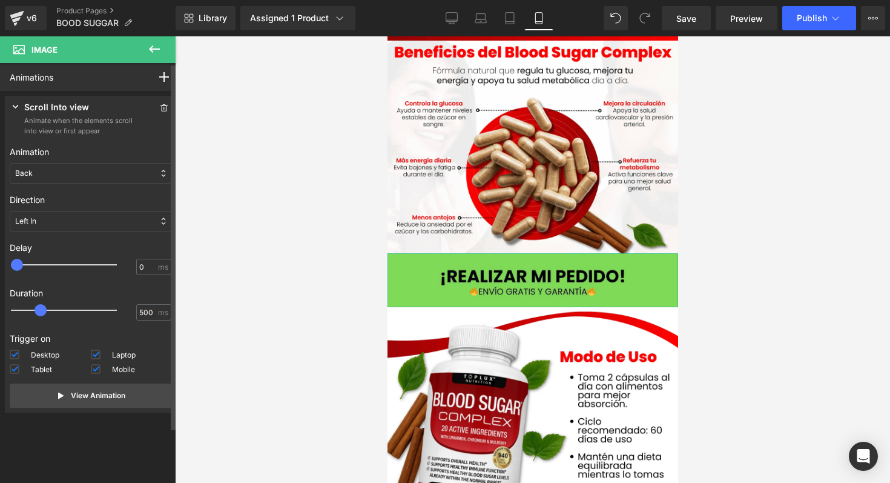
click at [58, 176] on div "Back" at bounding box center [91, 173] width 162 height 21
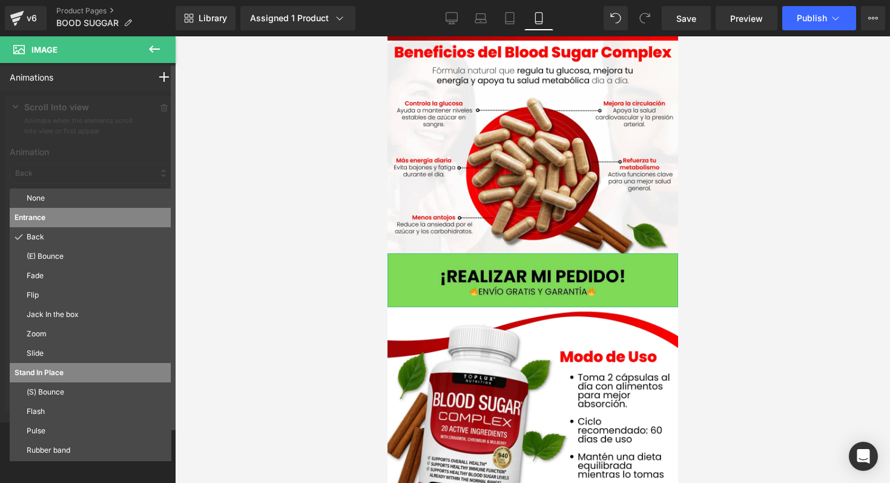
click at [42, 216] on p "Entrance" at bounding box center [91, 217] width 152 height 11
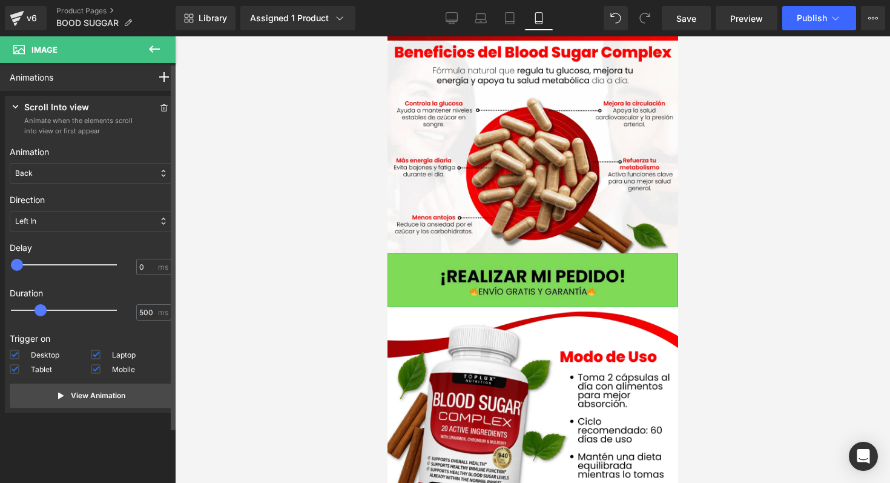
click at [58, 188] on div "Direction Left In Right In Top In Bottom In Left Out Right Out Top Out Bottom O…" at bounding box center [91, 212] width 162 height 48
click at [60, 183] on div "Back" at bounding box center [91, 173] width 162 height 21
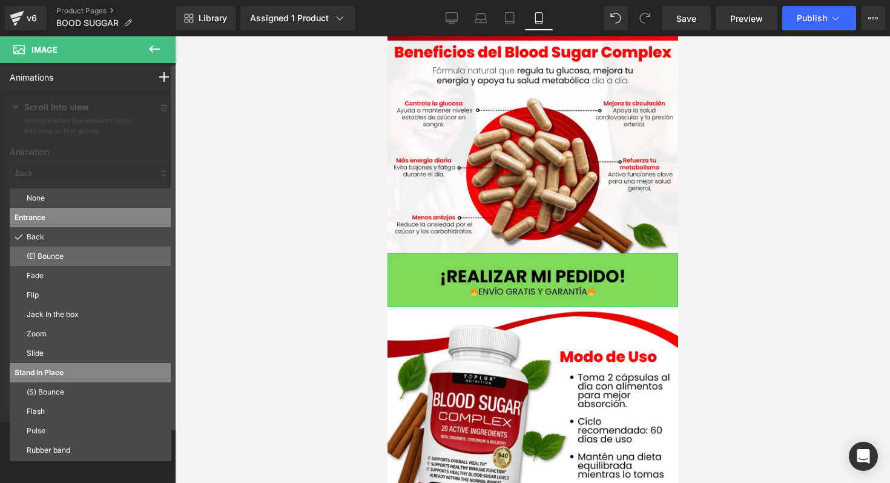
click at [40, 263] on div "(E) Bounce" at bounding box center [91, 255] width 162 height 19
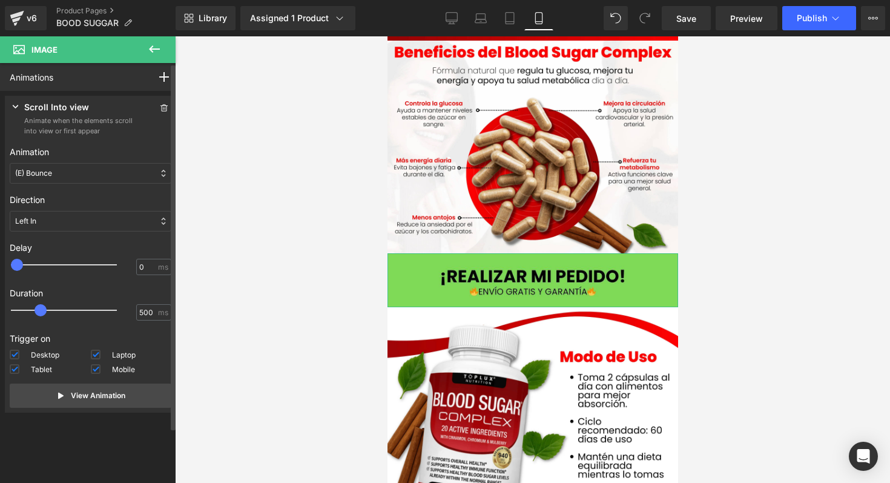
click at [65, 176] on div "(E) Bounce" at bounding box center [91, 173] width 162 height 21
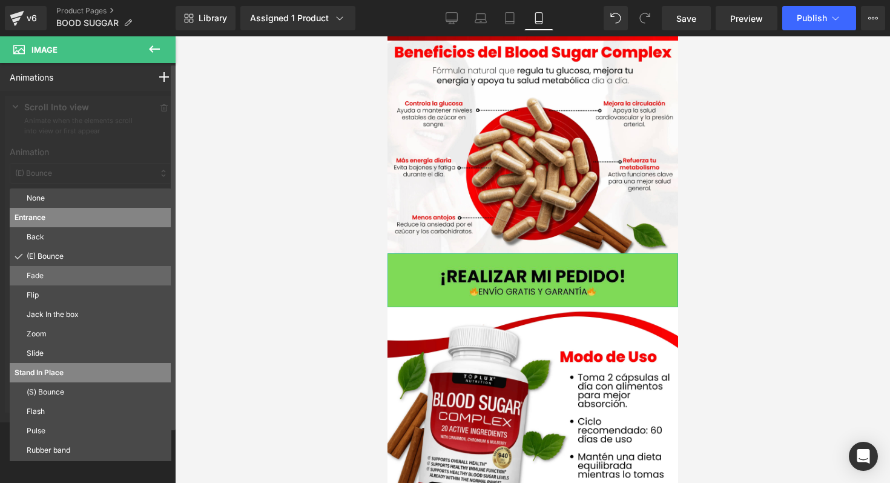
click at [51, 282] on div "Fade" at bounding box center [91, 275] width 162 height 19
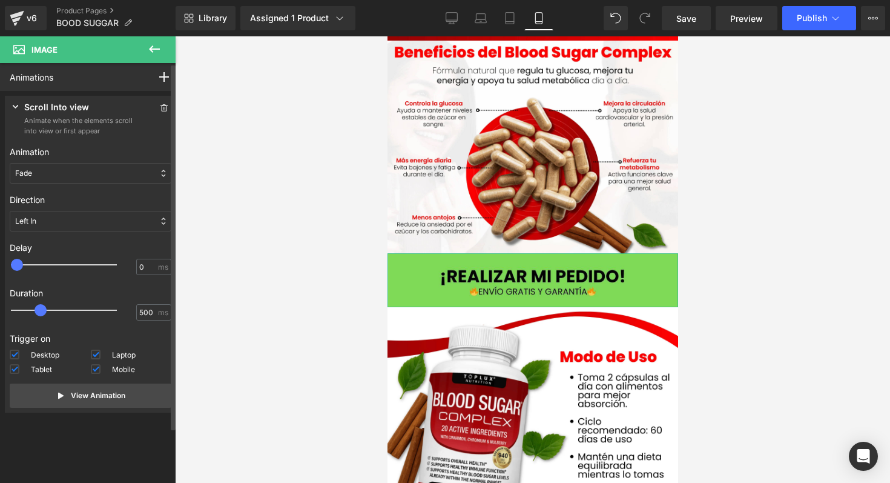
click at [52, 169] on div "Fade" at bounding box center [91, 173] width 162 height 21
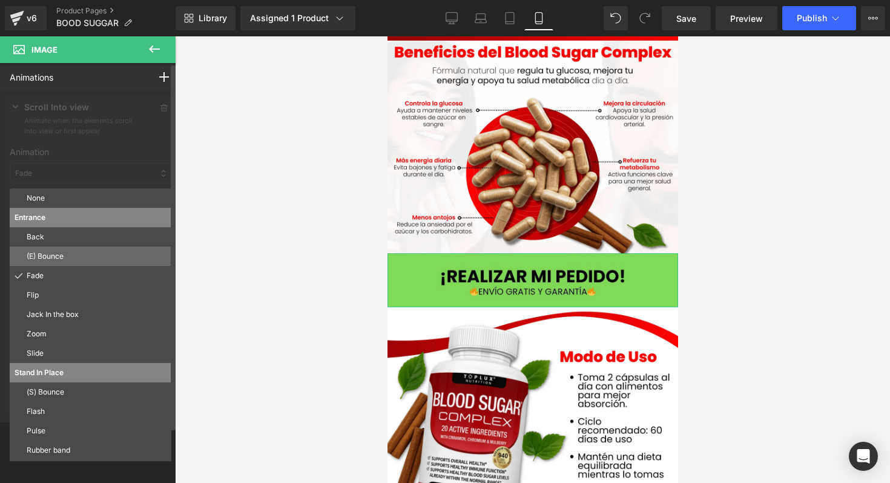
click at [65, 252] on p "(E) Bounce" at bounding box center [97, 256] width 140 height 11
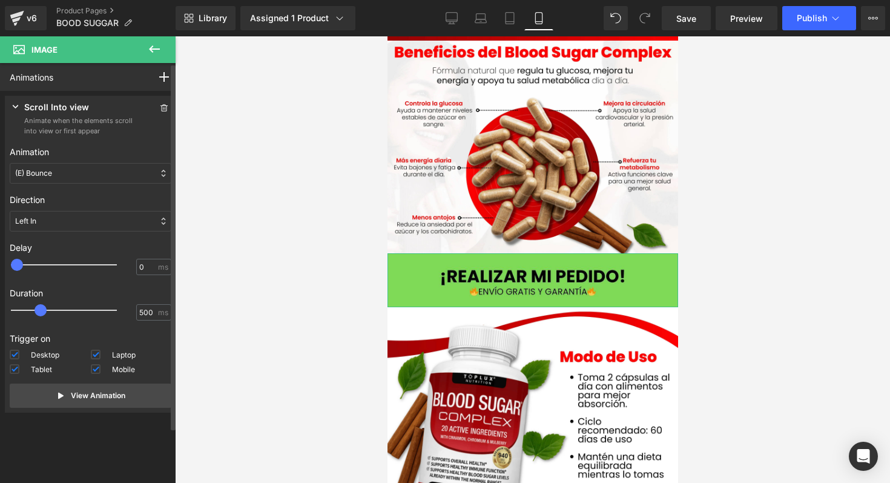
click at [93, 173] on div "(E) Bounce" at bounding box center [91, 173] width 162 height 21
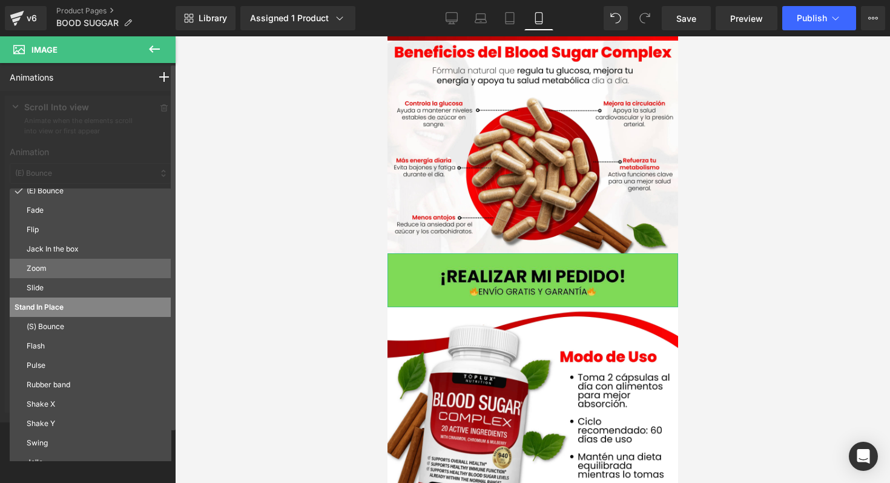
scroll to position [30, 0]
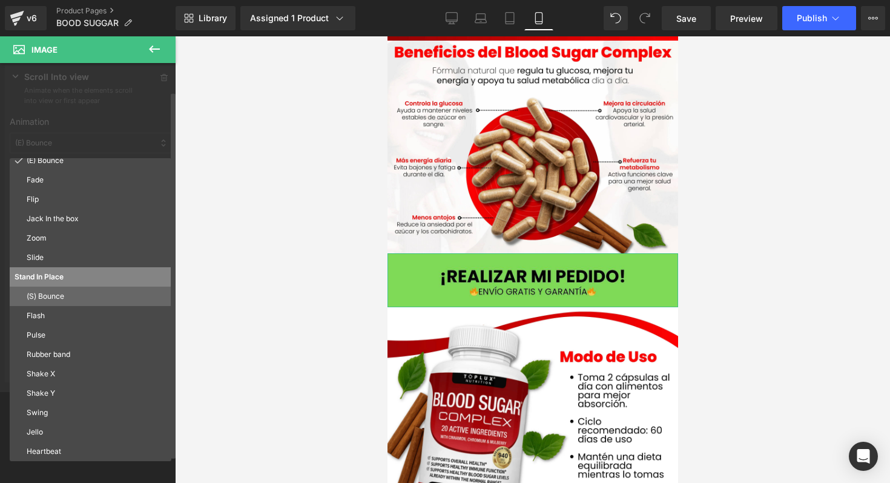
click at [80, 300] on p "(S) Bounce" at bounding box center [97, 296] width 140 height 11
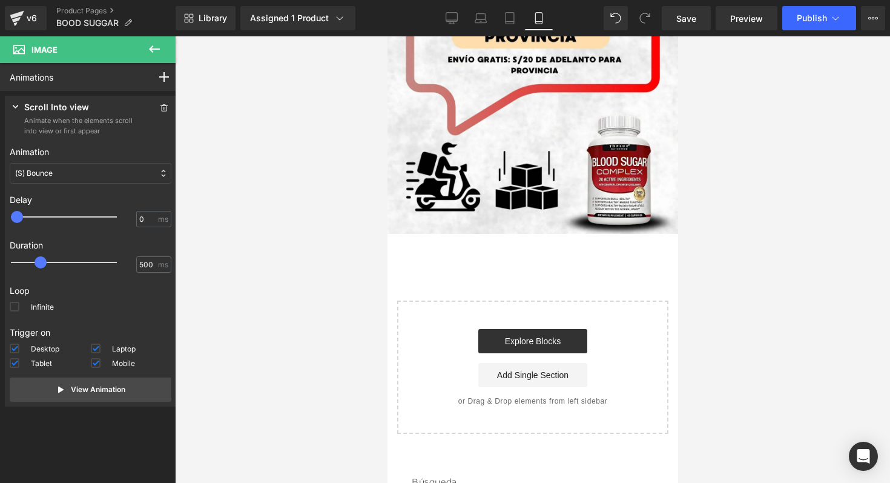
scroll to position [2414, 0]
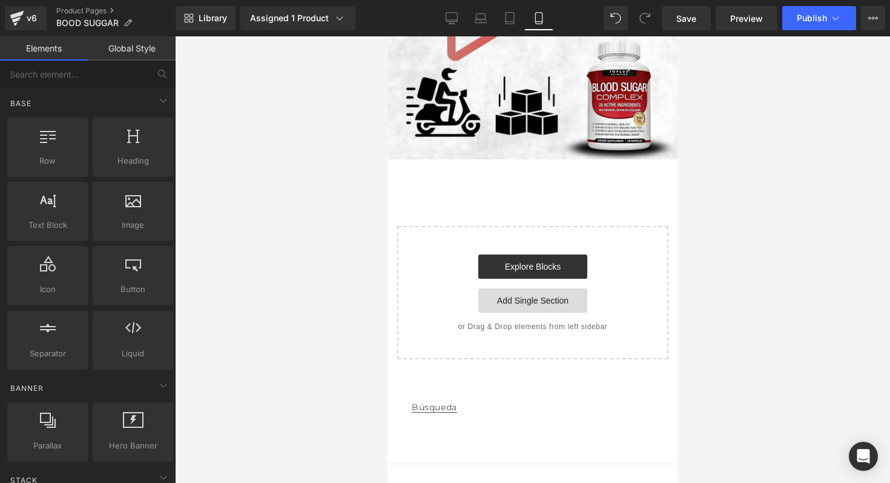
click at [537, 288] on link "Add Single Section" at bounding box center [532, 300] width 109 height 24
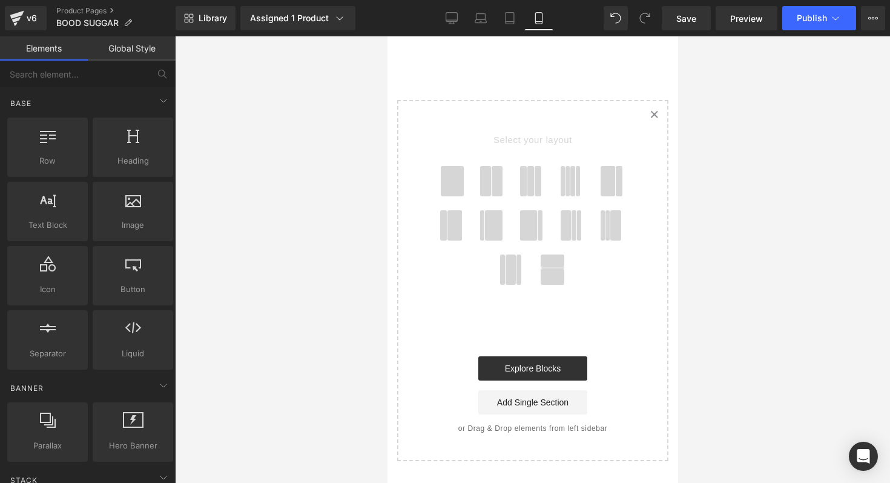
scroll to position [2538, 0]
click at [650, 112] on icon "Created with Sketch." at bounding box center [654, 116] width 8 height 8
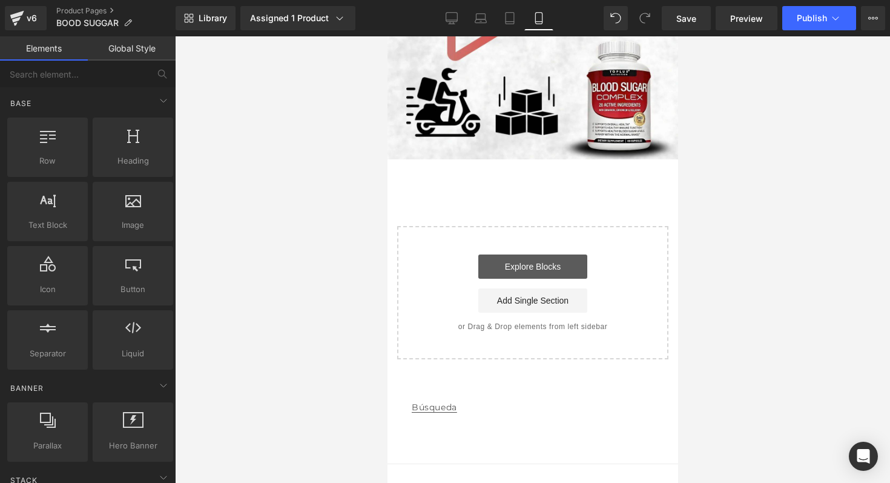
click at [534, 254] on link "Explore Blocks" at bounding box center [532, 266] width 109 height 24
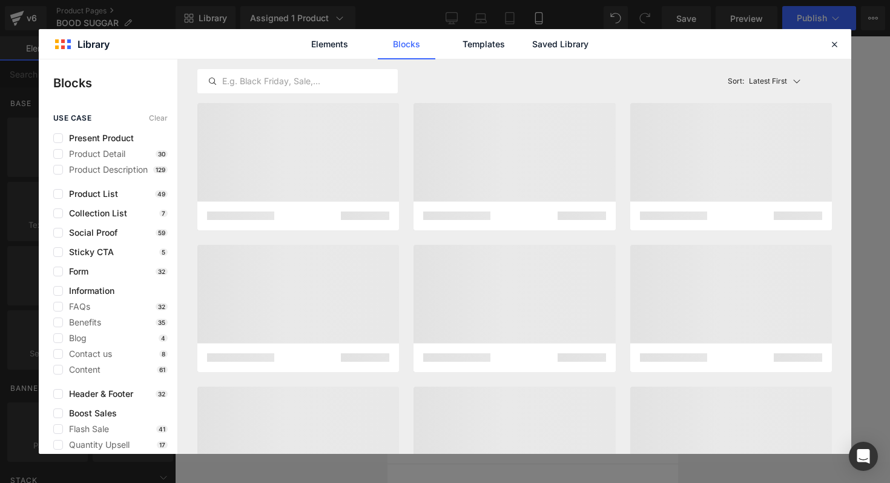
click at [534, 240] on div at bounding box center [514, 315] width 649 height 425
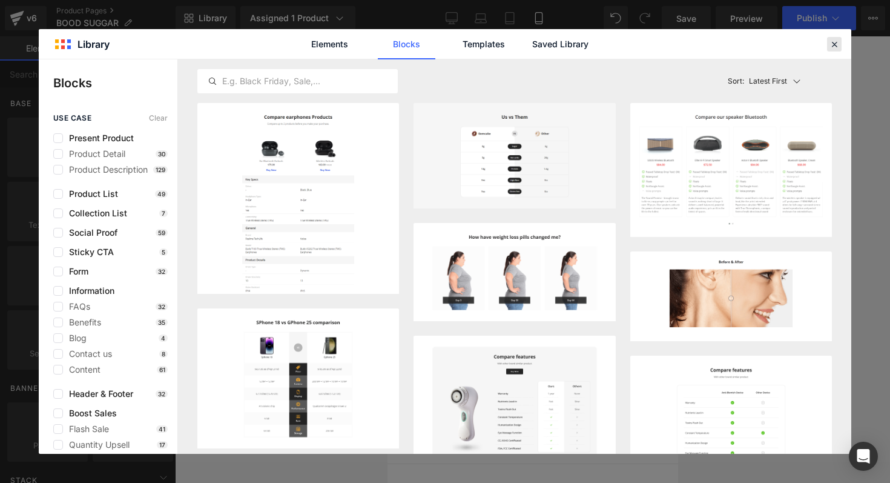
click at [836, 45] on icon at bounding box center [834, 44] width 11 height 11
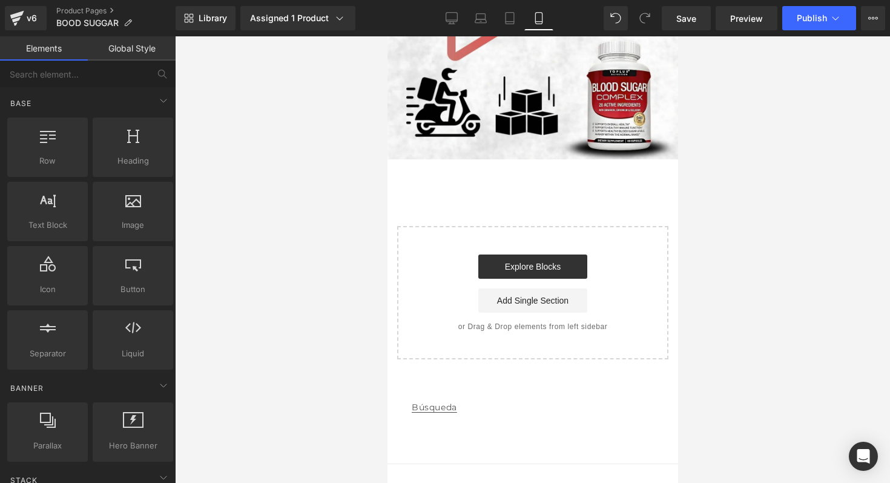
click at [441, 394] on link "Búsqueda" at bounding box center [433, 407] width 45 height 27
click at [508, 482] on link "Capsule" at bounding box center [503, 487] width 29 height 8
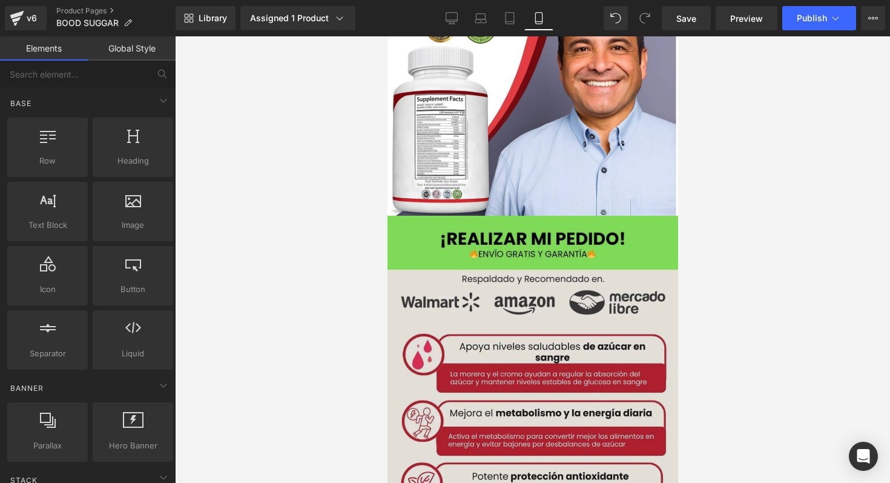
scroll to position [1401, 0]
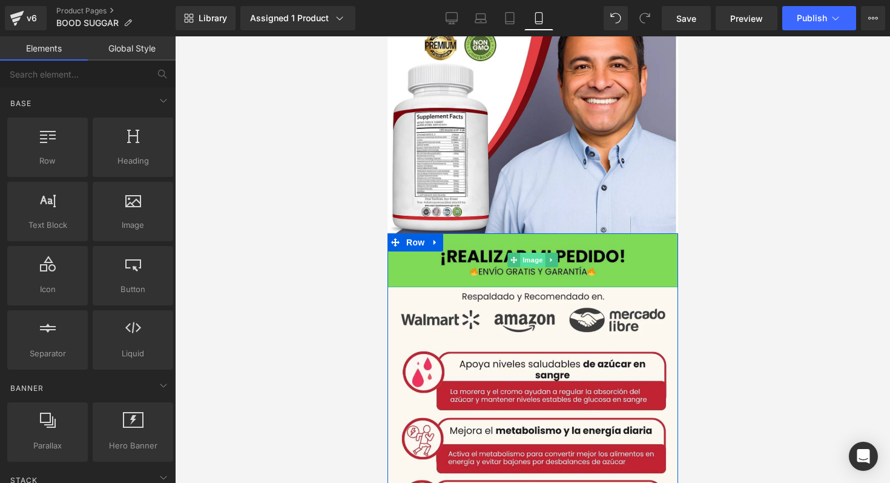
click at [529, 253] on span "Image" at bounding box center [532, 260] width 25 height 15
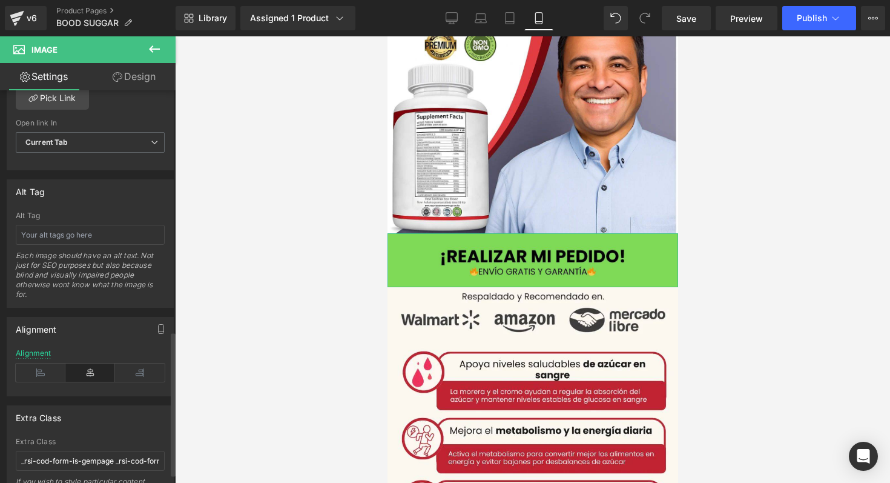
scroll to position [682, 0]
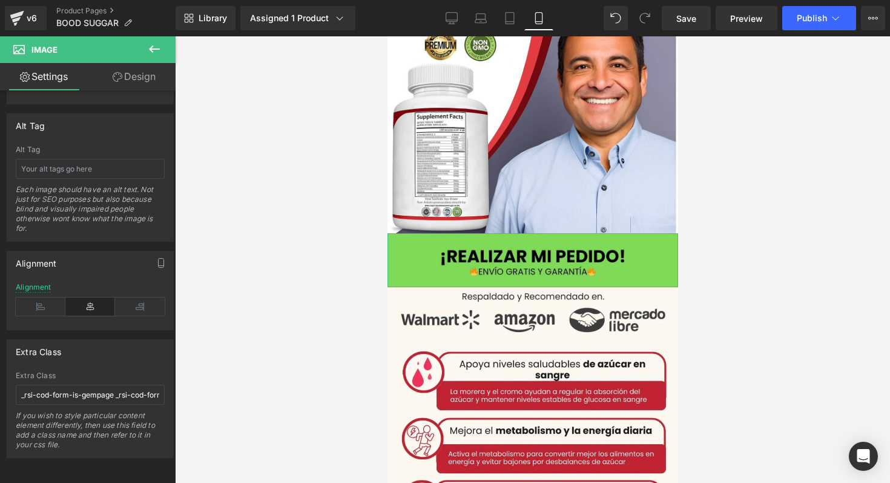
click at [121, 84] on link "Design" at bounding box center [134, 76] width 88 height 27
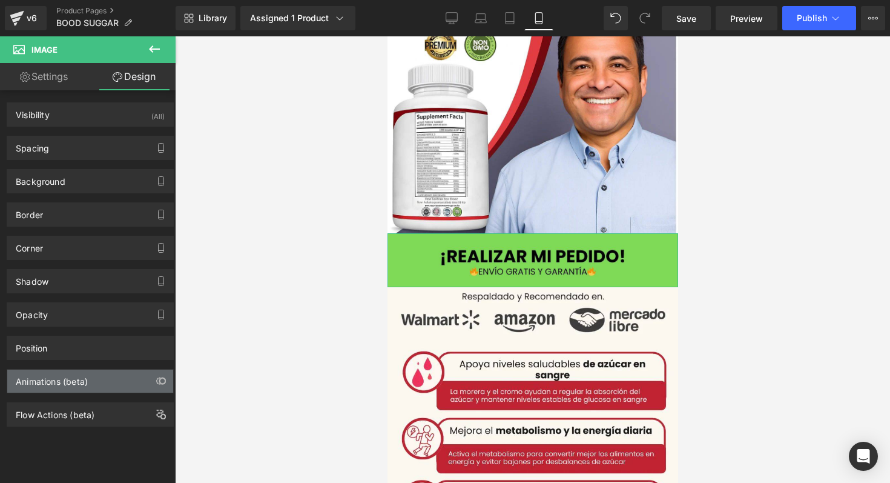
click at [90, 377] on div "Animations (beta)" at bounding box center [90, 380] width 166 height 23
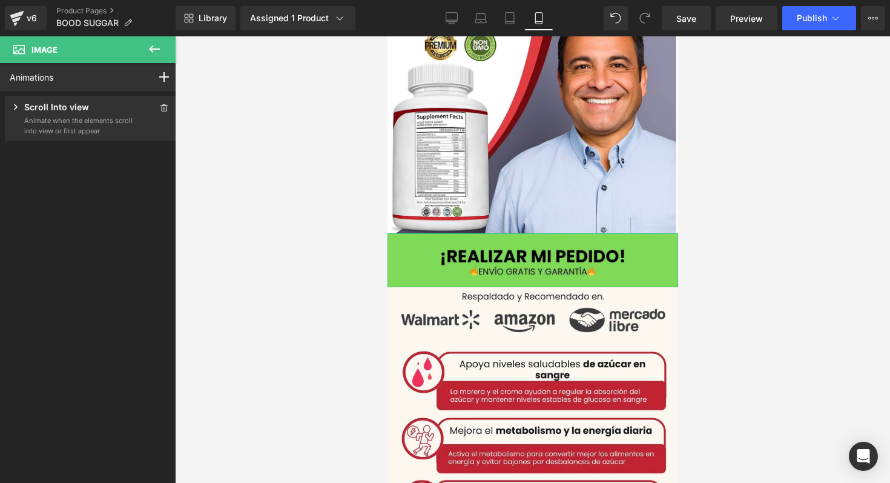
click at [92, 111] on div "Scroll Into view" at bounding box center [72, 108] width 124 height 15
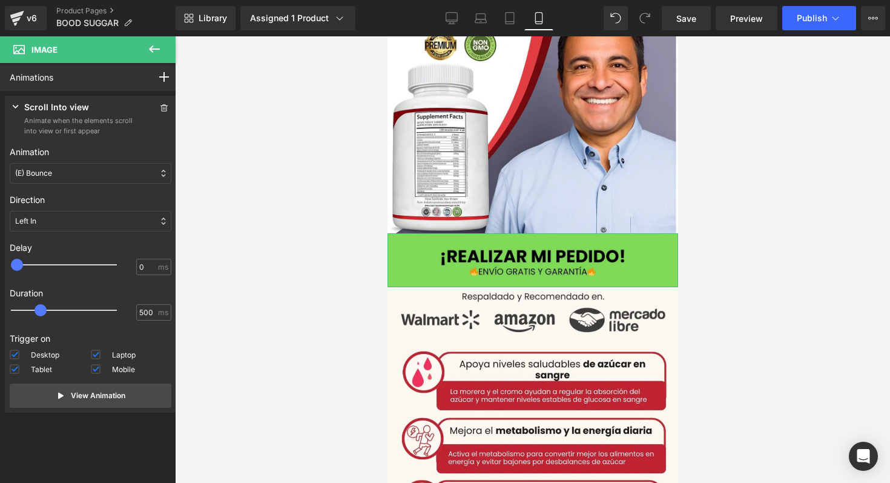
type input "900"
click at [64, 310] on div at bounding box center [72, 310] width 106 height 24
click at [162, 273] on div "0 ms" at bounding box center [153, 267] width 35 height 16
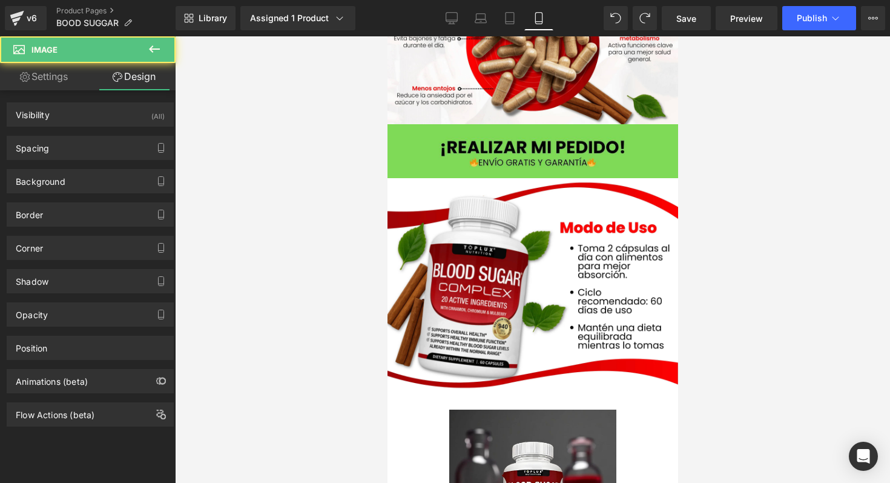
scroll to position [0, 0]
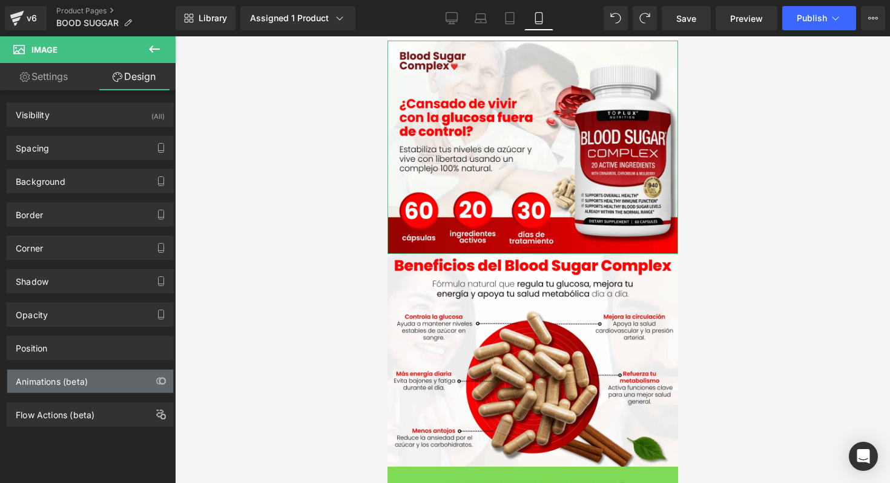
click at [108, 389] on div "Animations (beta)" at bounding box center [90, 380] width 166 height 23
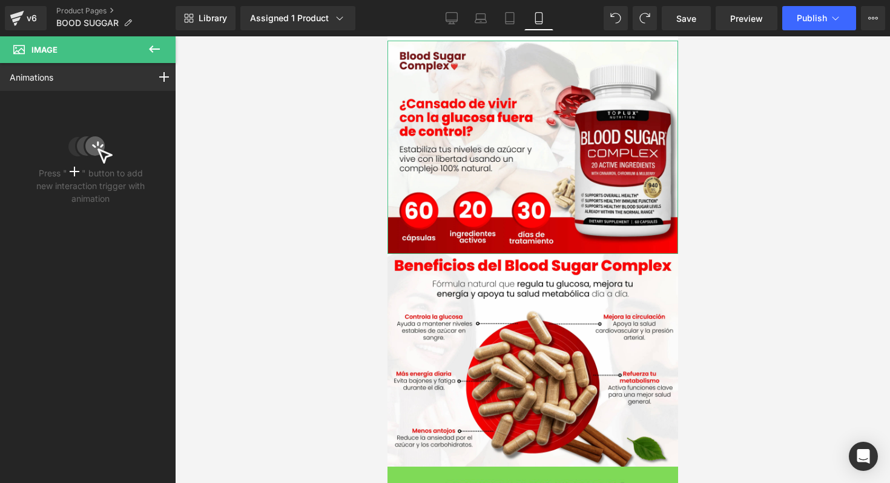
click at [111, 140] on div "Press " " button to add new interaction trigger with animation" at bounding box center [90, 150] width 117 height 109
click at [83, 72] on div "Animations Mouse Click Mouse Hover Mouse Leave Scroll Into view While scrolling…" at bounding box center [90, 77] width 181 height 28
click at [71, 186] on p "Press " " button to add new interaction trigger with animation" at bounding box center [90, 186] width 117 height 38
click at [79, 164] on div "Press " " button to add new interaction trigger with animation" at bounding box center [90, 150] width 117 height 109
click at [113, 131] on div "Press " " button to add new interaction trigger with animation" at bounding box center [90, 150] width 117 height 109
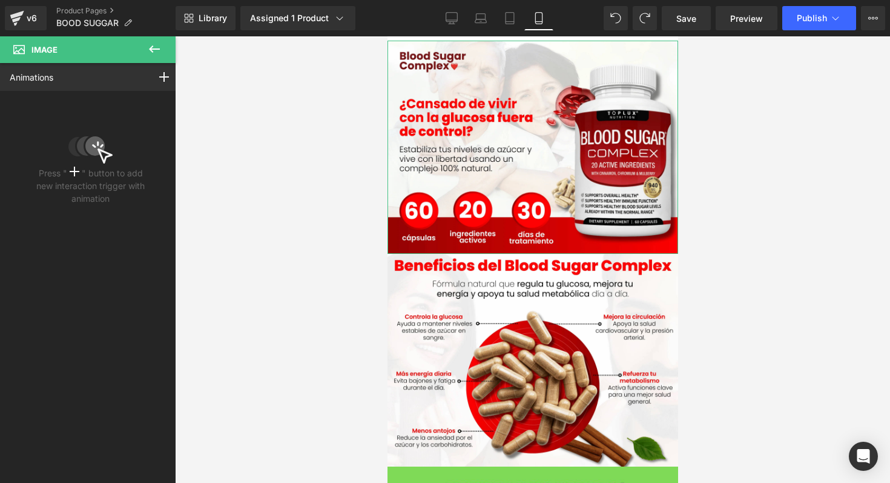
click at [105, 136] on icon at bounding box center [90, 148] width 44 height 29
click at [159, 79] on icon at bounding box center [164, 77] width 10 height 10
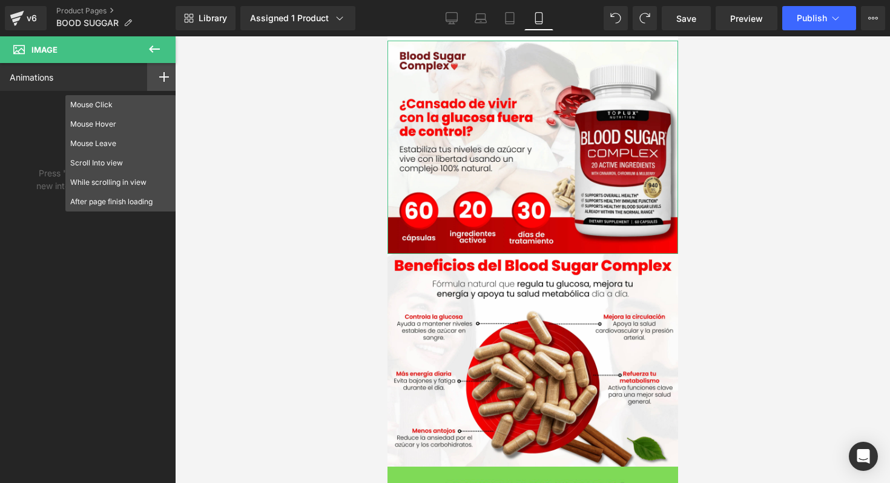
click at [111, 240] on div "Animations Mouse Click Mouse Hover Mouse Leave Scroll Into view While scrolling…" at bounding box center [90, 262] width 181 height 398
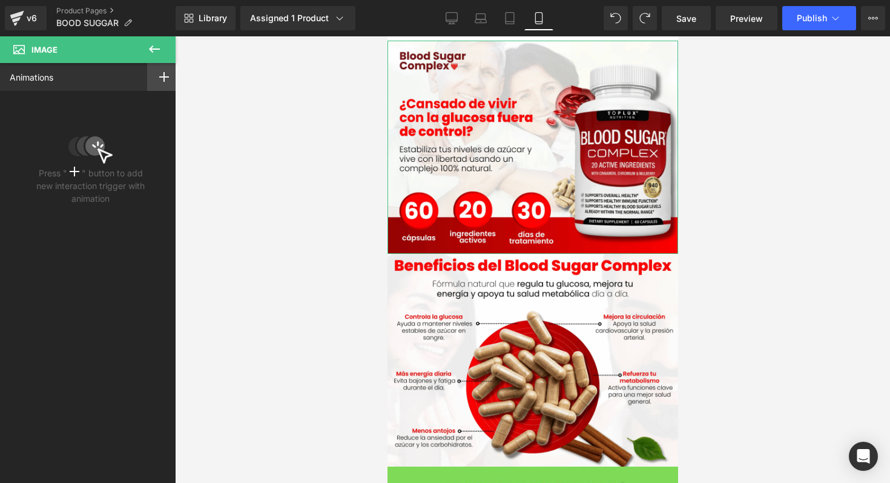
click at [153, 90] on div at bounding box center [164, 77] width 34 height 28
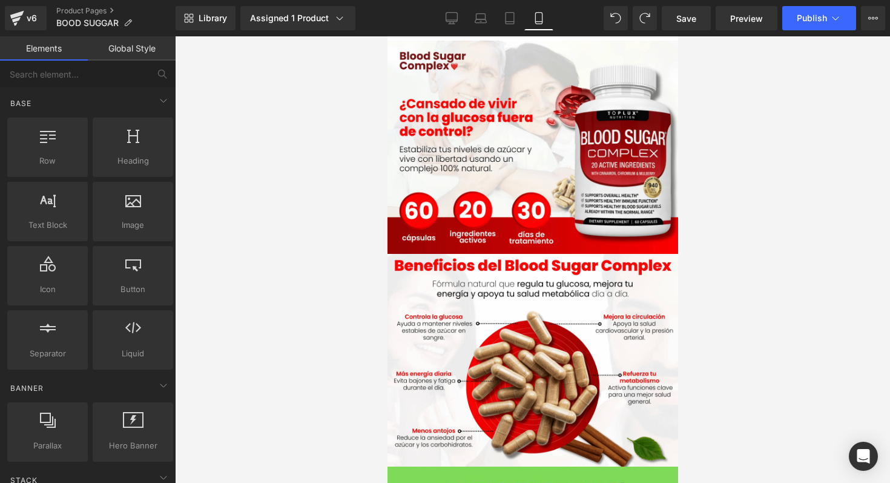
click at [194, 83] on div at bounding box center [532, 259] width 715 height 446
click at [168, 93] on span at bounding box center [170, 93] width 5 height 5
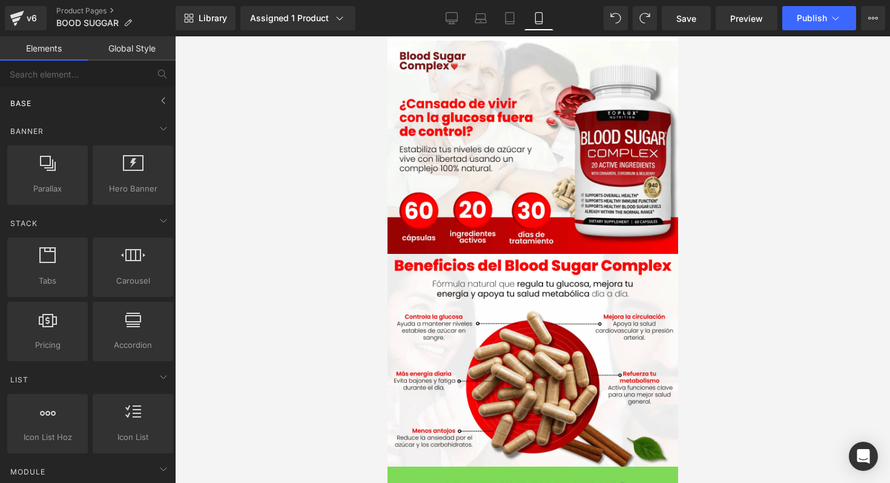
click at [149, 93] on div "Base" at bounding box center [90, 103] width 171 height 24
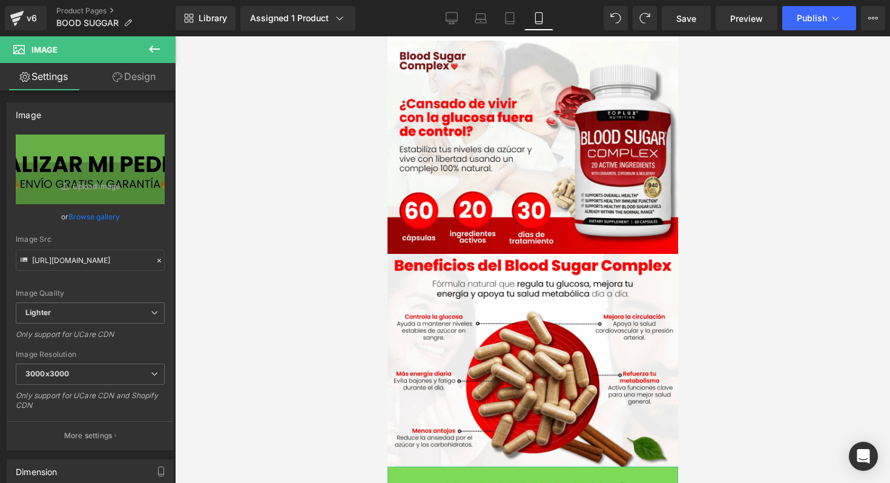
click at [114, 72] on icon at bounding box center [118, 77] width 10 height 10
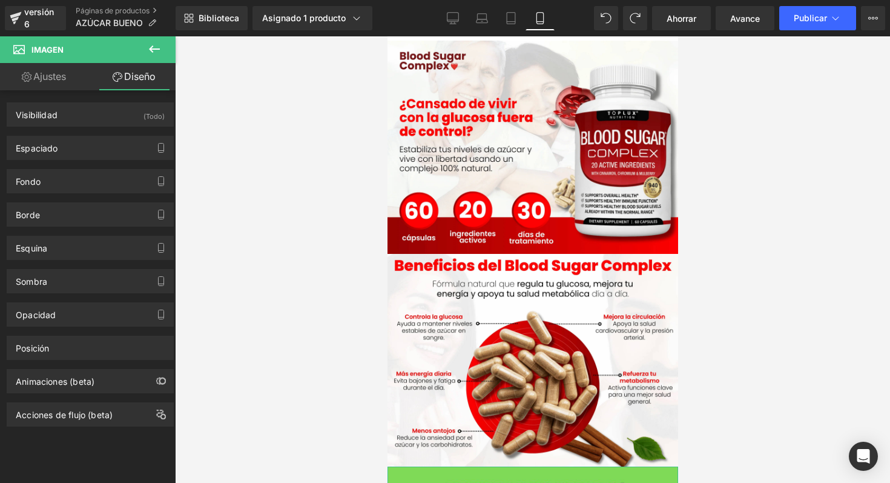
click at [129, 81] on font "Diseño" at bounding box center [139, 76] width 31 height 12
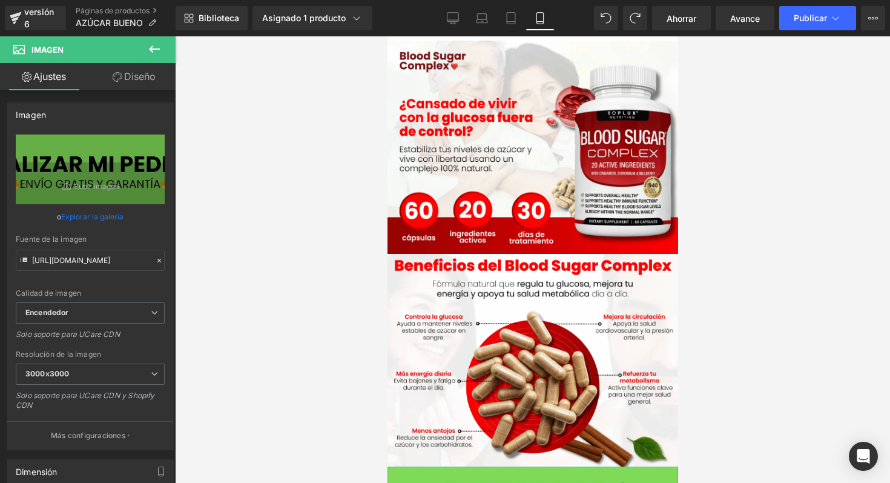
click at [119, 75] on icon at bounding box center [118, 77] width 10 height 10
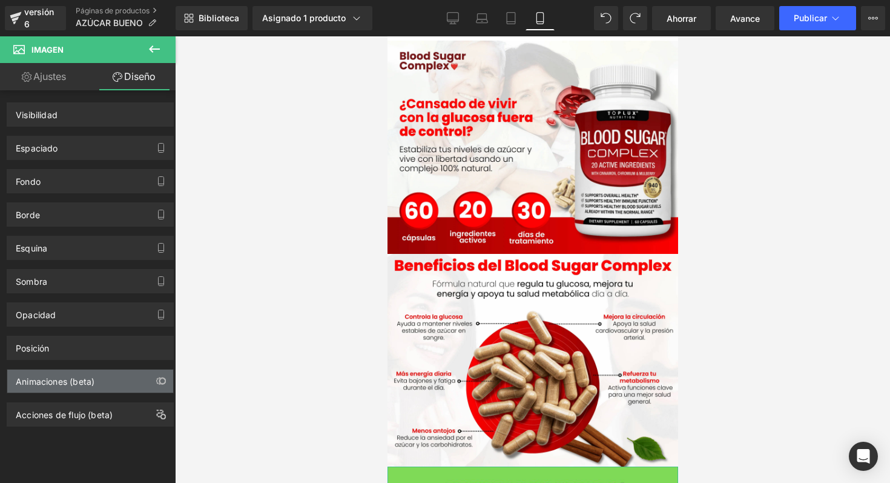
click at [74, 391] on div "Animaciones (beta)" at bounding box center [90, 380] width 166 height 23
click at [67, 375] on div "Animaciones (beta)" at bounding box center [55, 377] width 79 height 17
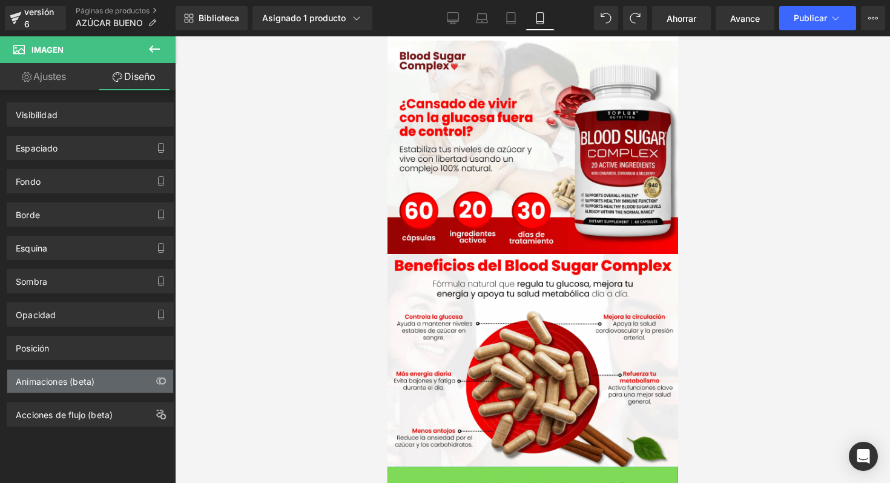
click at [67, 375] on div "Animaciones (beta)" at bounding box center [55, 377] width 79 height 17
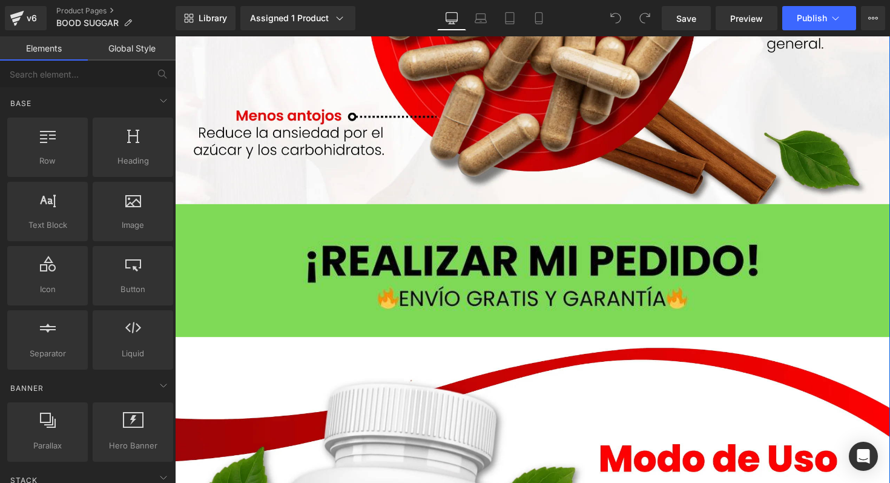
scroll to position [933, 0]
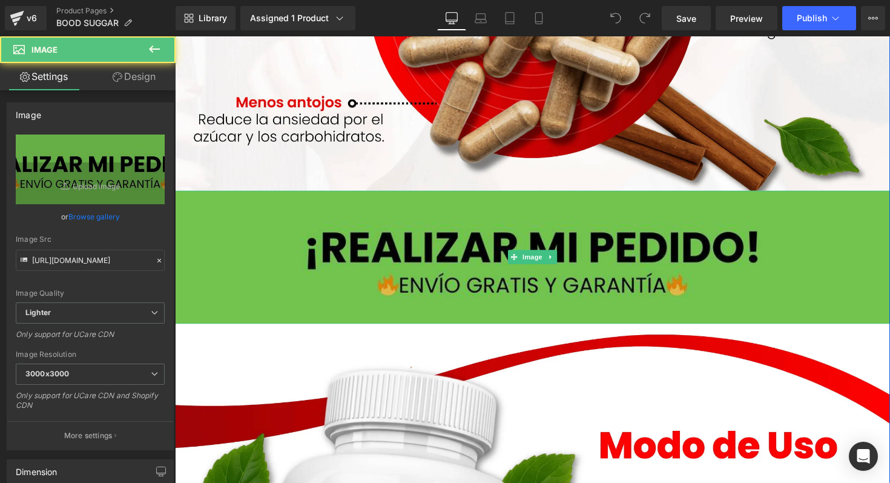
click at [451, 311] on img at bounding box center [541, 262] width 733 height 136
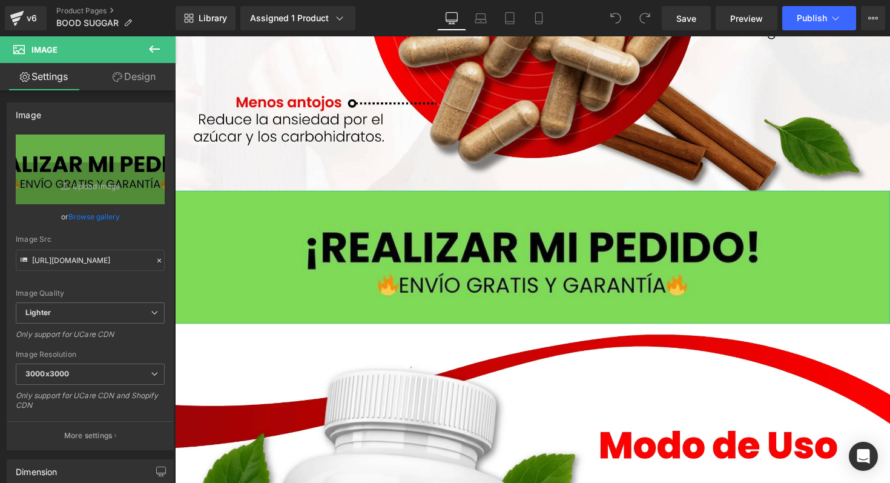
click at [136, 68] on link "Design" at bounding box center [134, 76] width 88 height 27
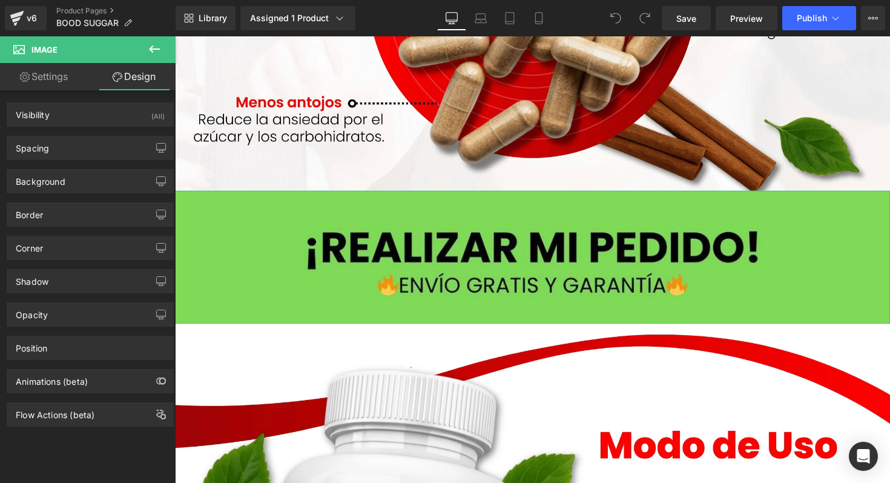
click at [82, 395] on div "Flow Actions (beta)" at bounding box center [90, 409] width 181 height 33
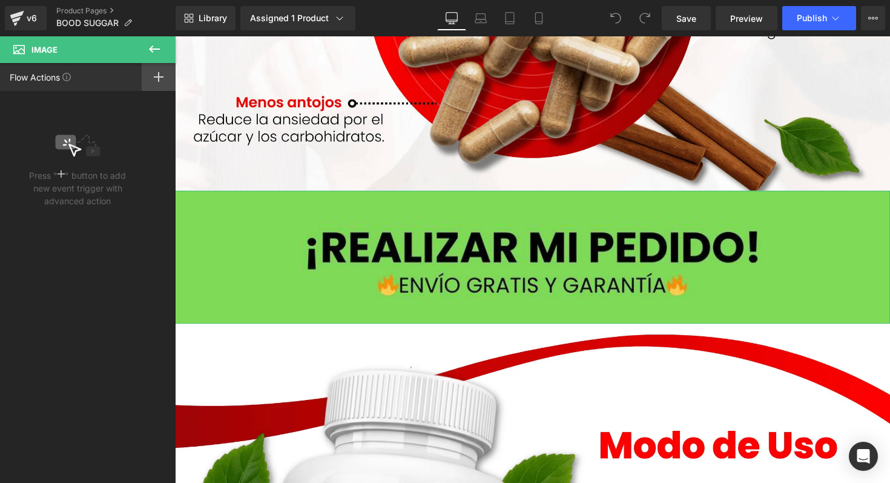
click at [153, 75] on div at bounding box center [159, 77] width 34 height 28
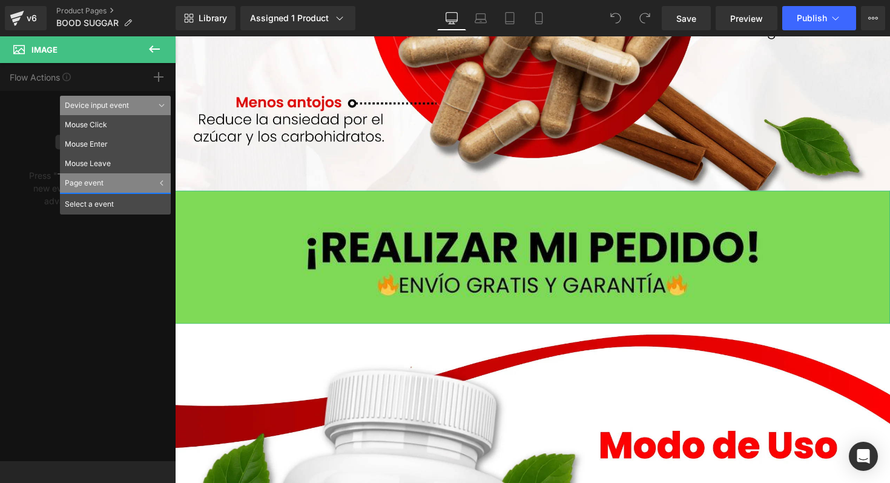
click at [163, 109] on div "Device input event" at bounding box center [115, 105] width 111 height 19
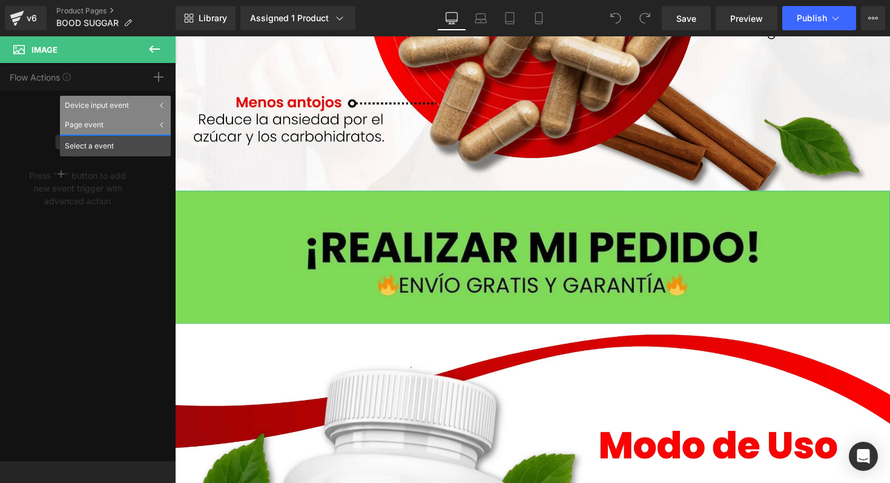
click at [78, 299] on div "Flow Actions Click "+" to add an event to trigger action affect on other elemen…" at bounding box center [88, 262] width 176 height 398
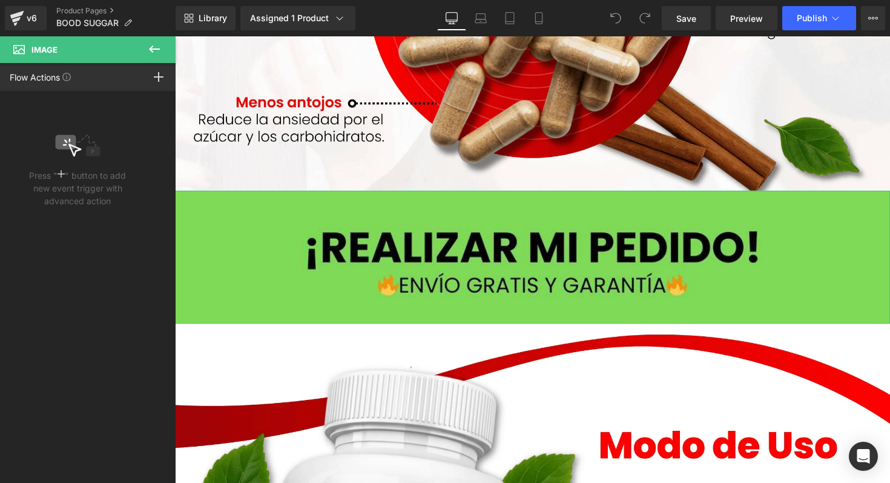
click at [139, 79] on div "Flow Actions Click "+" to add an event to trigger action affect on other elemen…" at bounding box center [88, 77] width 176 height 28
click at [149, 82] on div at bounding box center [159, 77] width 34 height 28
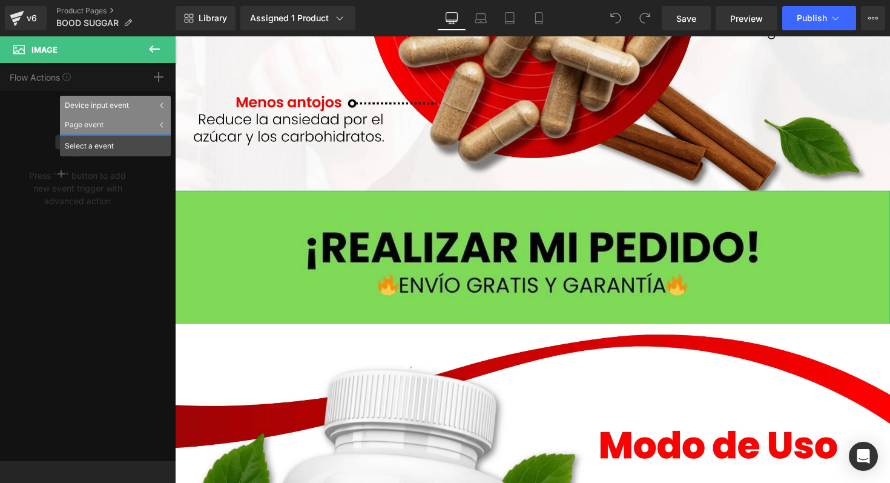
click at [45, 221] on div "Flow Actions Click "+" to add an event to trigger action affect on other elemen…" at bounding box center [88, 262] width 176 height 398
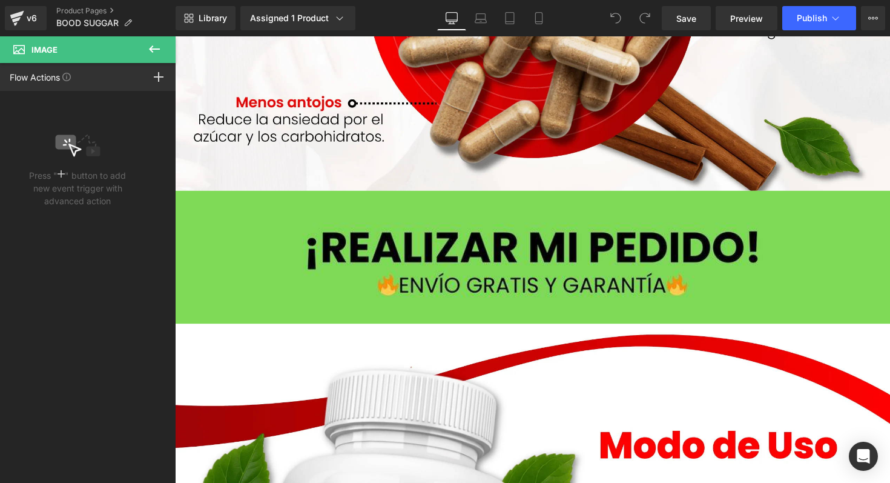
click at [162, 54] on button at bounding box center [154, 49] width 42 height 27
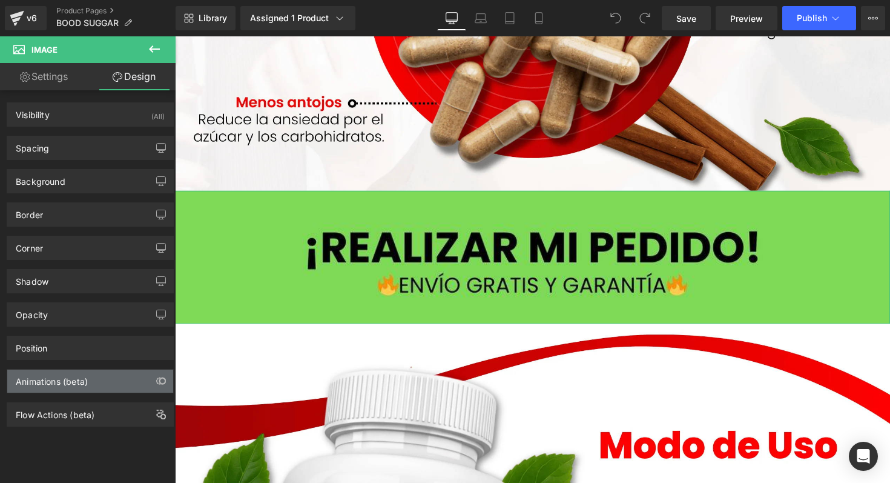
click at [82, 377] on div "Animations (beta)" at bounding box center [52, 377] width 72 height 17
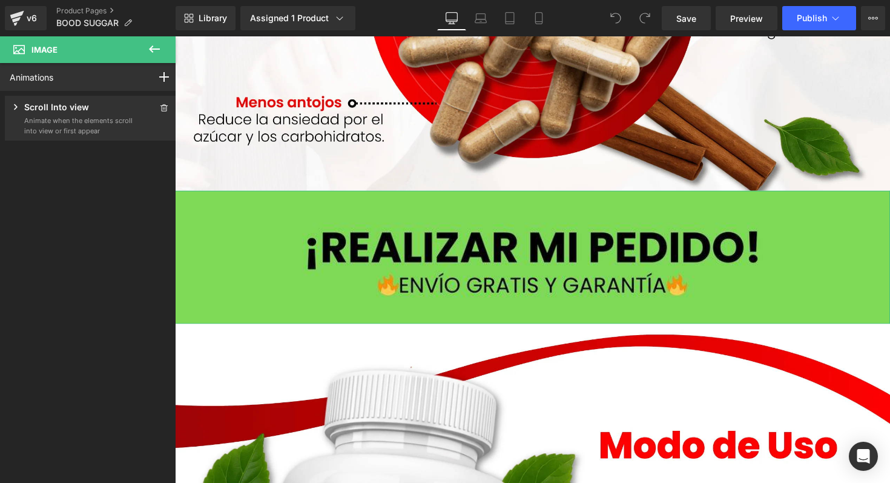
click at [72, 136] on p "Animate when the elements scroll into view or first appear" at bounding box center [78, 126] width 109 height 20
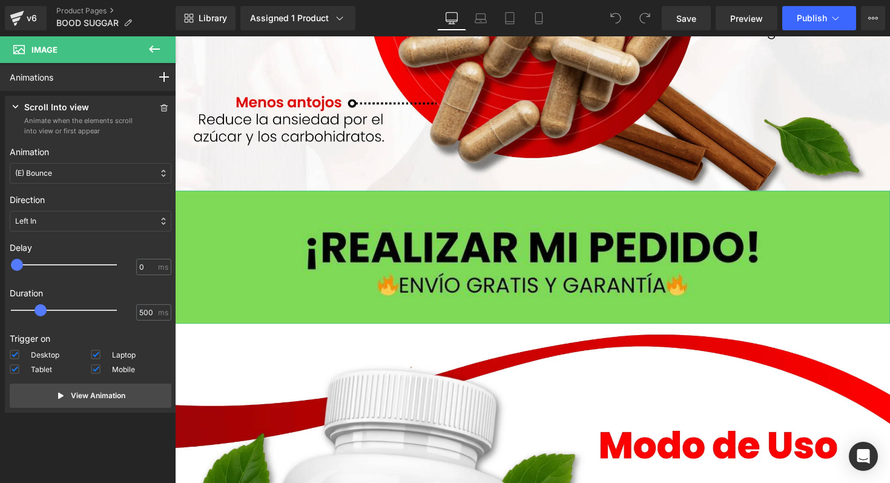
click at [72, 136] on p "Animate when the elements scroll into view or first appear" at bounding box center [78, 126] width 109 height 20
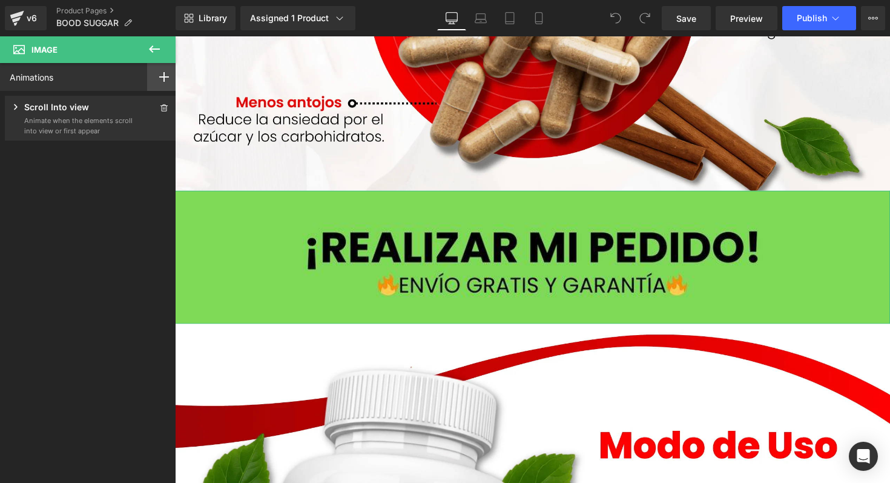
click at [156, 84] on div at bounding box center [164, 77] width 34 height 28
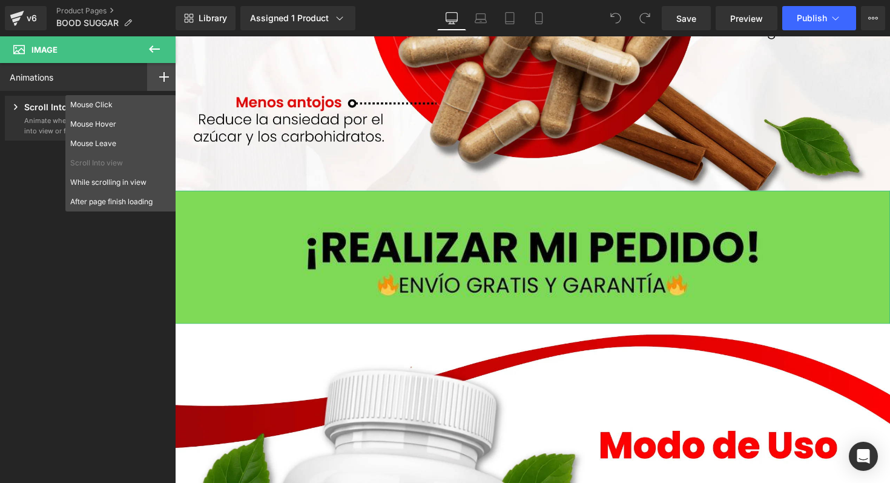
click at [156, 84] on div at bounding box center [164, 77] width 34 height 28
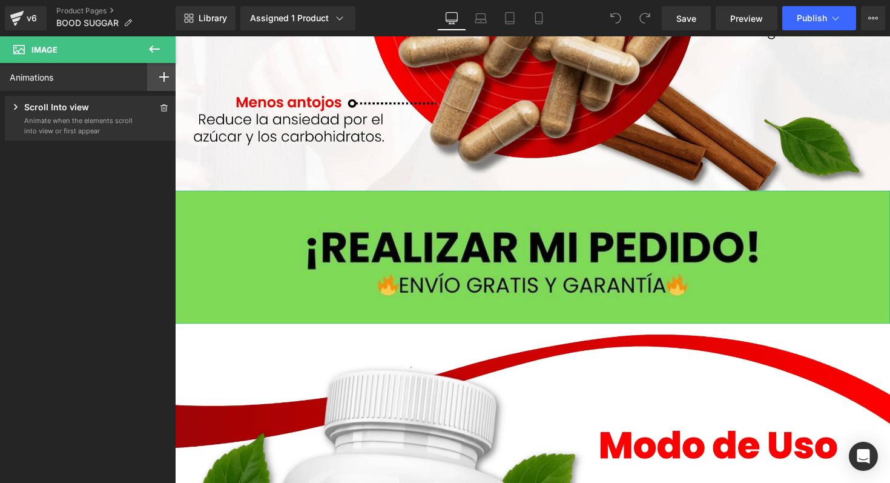
click at [171, 86] on div at bounding box center [164, 77] width 34 height 28
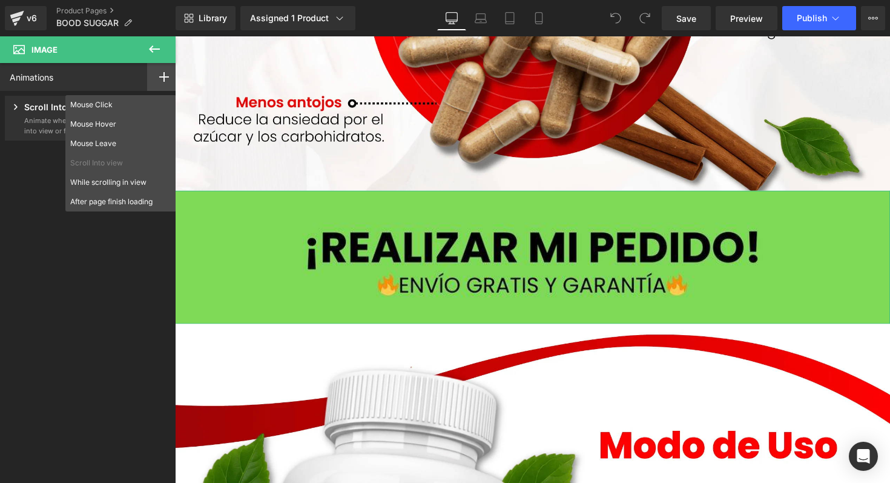
click at [170, 80] on div at bounding box center [164, 77] width 34 height 28
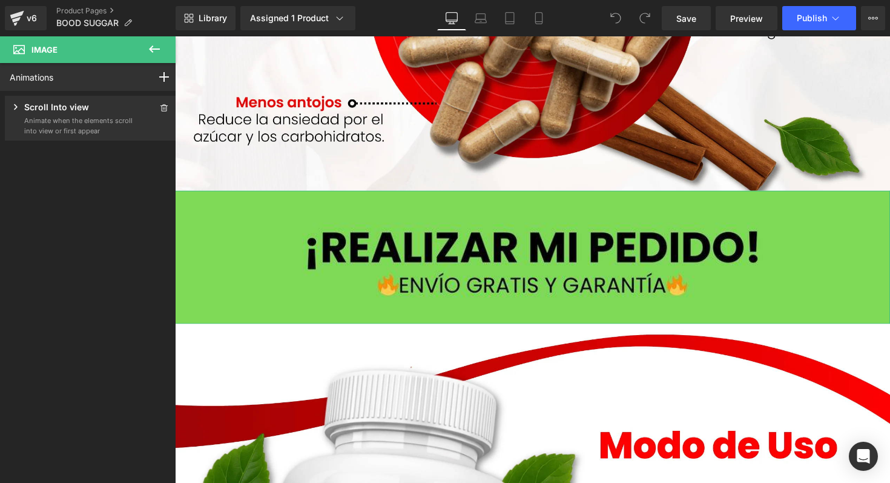
click at [104, 120] on p "Animate when the elements scroll into view or first appear" at bounding box center [78, 126] width 109 height 20
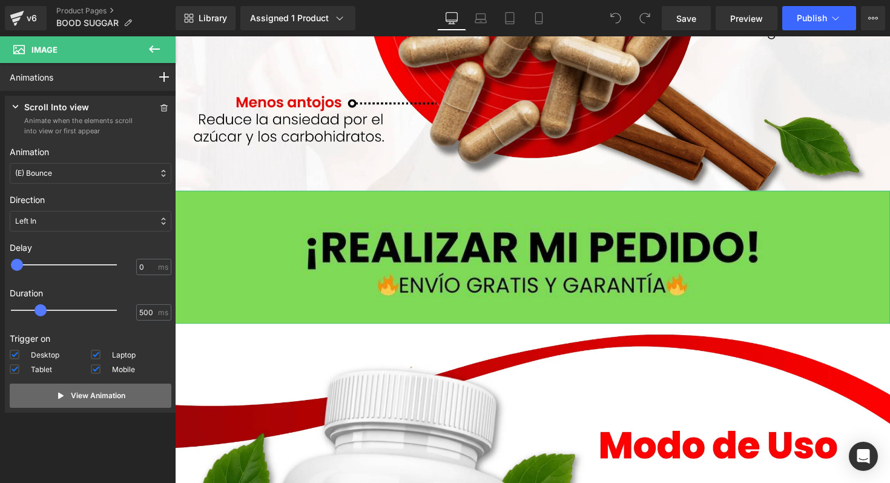
click at [56, 397] on icon at bounding box center [61, 396] width 10 height 10
click at [76, 308] on div at bounding box center [72, 310] width 106 height 24
click at [62, 407] on button "View Animation" at bounding box center [91, 395] width 162 height 24
click at [82, 396] on p "View Animation" at bounding box center [98, 395] width 55 height 11
click at [114, 311] on div at bounding box center [72, 310] width 106 height 24
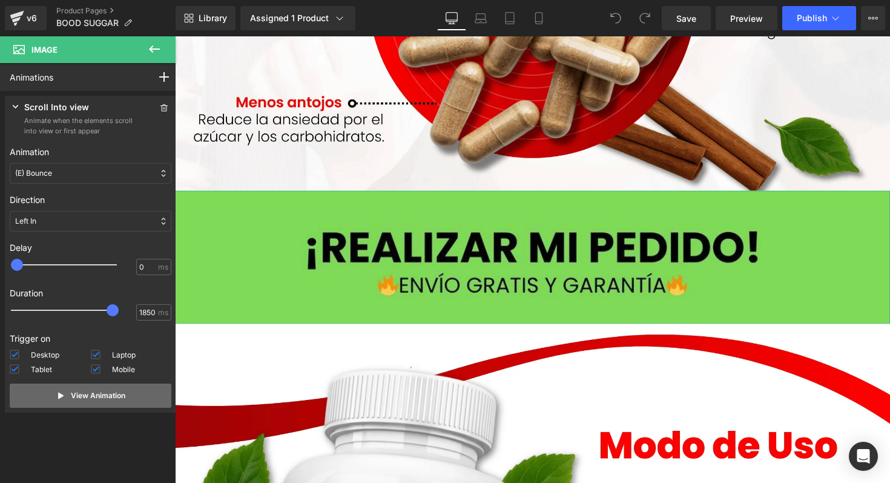
click at [62, 393] on icon at bounding box center [61, 396] width 10 height 10
click at [31, 314] on div at bounding box center [72, 310] width 106 height 24
click at [53, 390] on button "View Animation" at bounding box center [91, 395] width 162 height 24
click at [50, 310] on div at bounding box center [72, 310] width 106 height 24
click at [42, 394] on button "View Animation" at bounding box center [91, 395] width 162 height 24
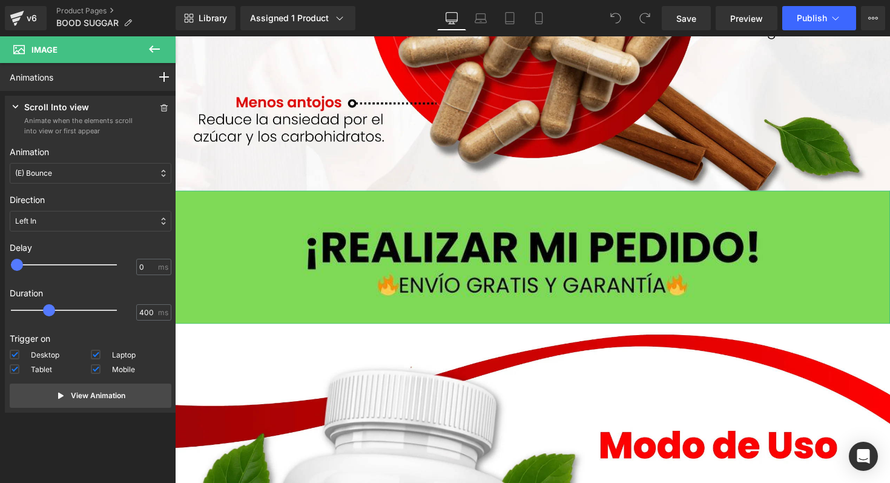
click at [38, 310] on div at bounding box center [72, 310] width 106 height 24
click at [38, 400] on button "View Animation" at bounding box center [91, 395] width 162 height 24
click at [42, 311] on div at bounding box center [72, 310] width 106 height 24
click at [44, 304] on div at bounding box center [72, 310] width 106 height 24
type input "500"
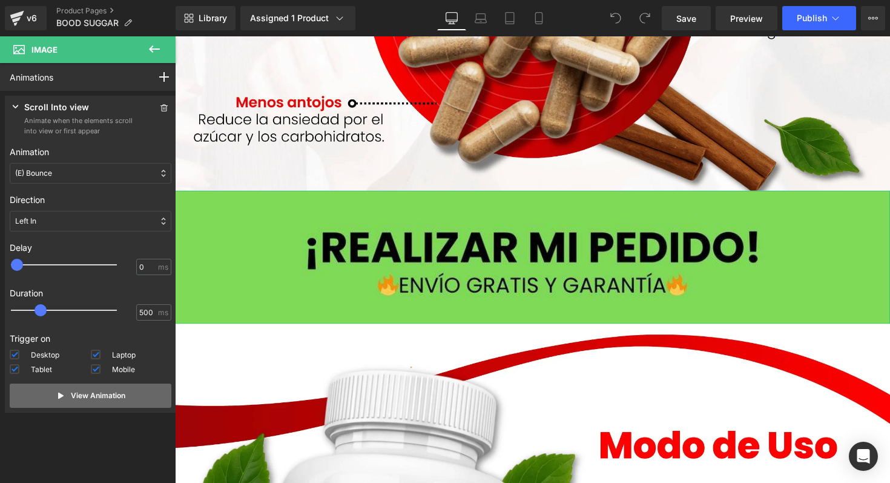
click at [45, 388] on button "View Animation" at bounding box center [91, 395] width 162 height 24
click at [57, 266] on div at bounding box center [72, 265] width 106 height 24
click at [50, 397] on button "View Animation" at bounding box center [91, 395] width 162 height 24
click at [91, 264] on div at bounding box center [72, 265] width 106 height 24
click at [67, 398] on button "View Animation" at bounding box center [91, 395] width 162 height 24
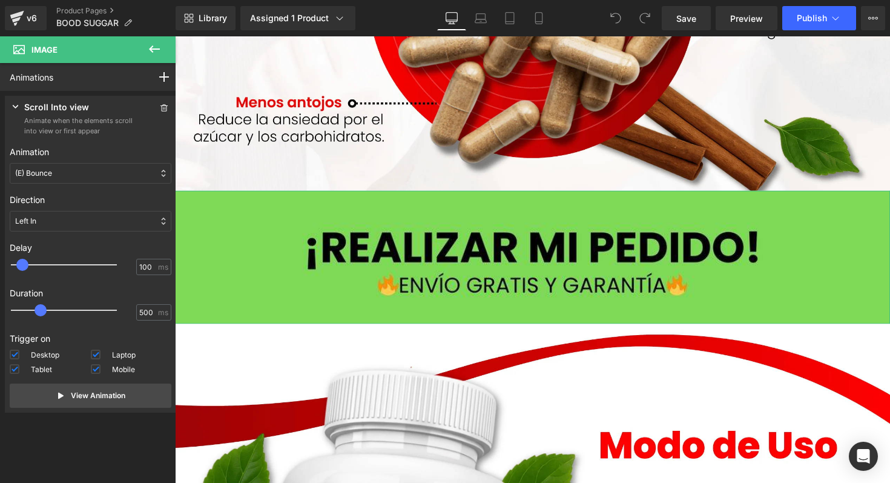
type input "0"
drag, startPoint x: 28, startPoint y: 262, endPoint x: 0, endPoint y: 263, distance: 27.9
click at [0, 263] on div "Press " " button to add new interaction trigger with animation Scroll Into view…" at bounding box center [90, 256] width 181 height 331
click at [10, 101] on icon at bounding box center [16, 107] width 12 height 12
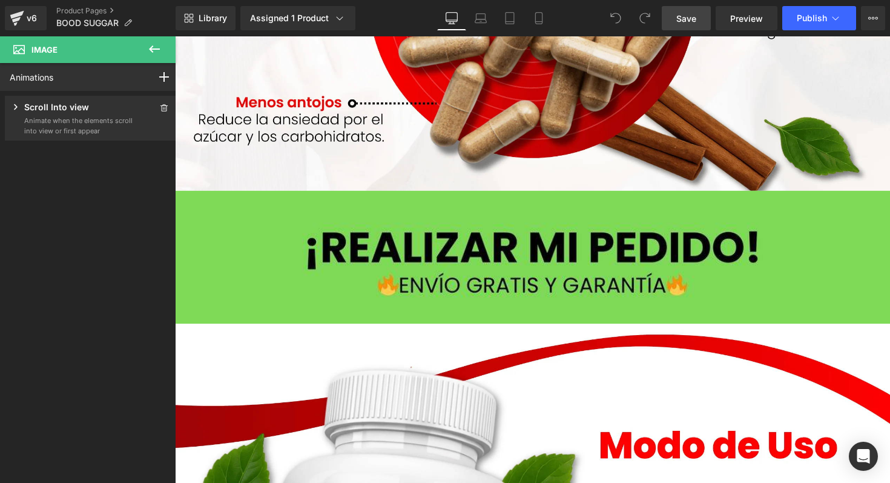
click at [673, 19] on link "Save" at bounding box center [686, 18] width 49 height 24
click at [538, 30] on link "Mobile" at bounding box center [538, 18] width 29 height 24
